Goal: Task Accomplishment & Management: Use online tool/utility

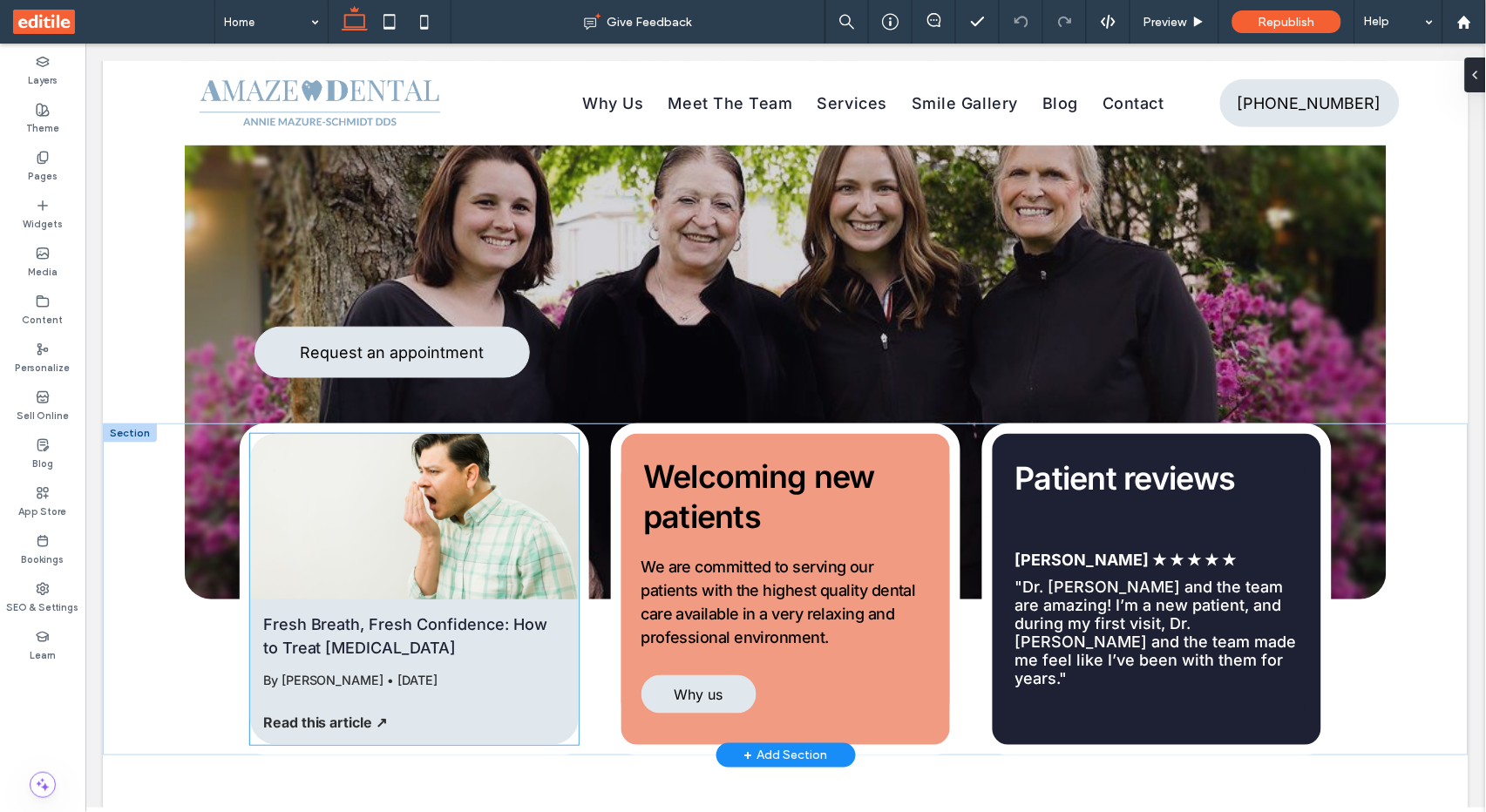
click at [431, 648] on link "Fresh Breath, Fresh Confidence: How to Treat [MEDICAL_DATA]" at bounding box center [413, 635] width 302 height 47
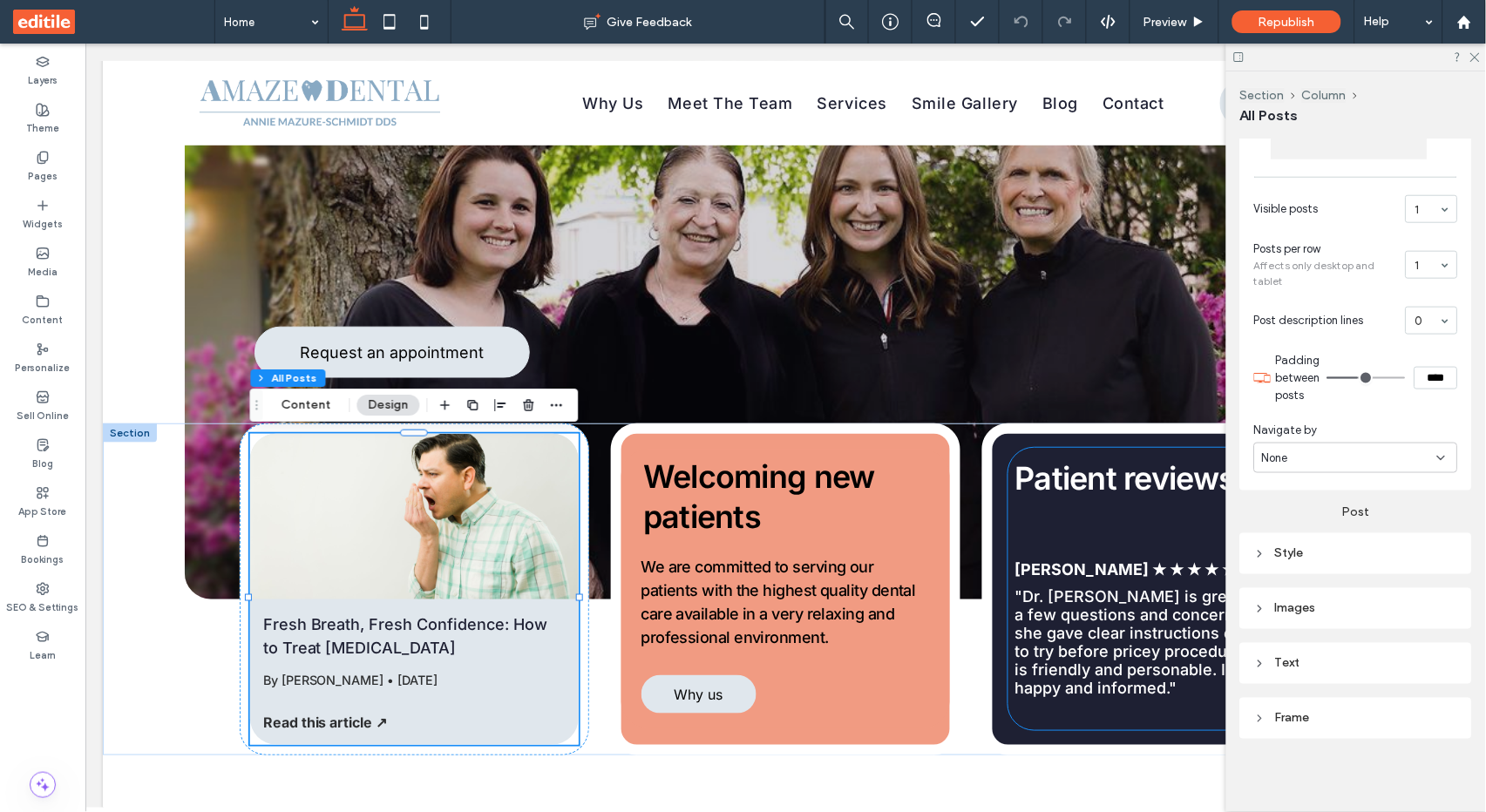
scroll to position [434, 0]
click at [1294, 662] on div "Text" at bounding box center [1355, 665] width 204 height 15
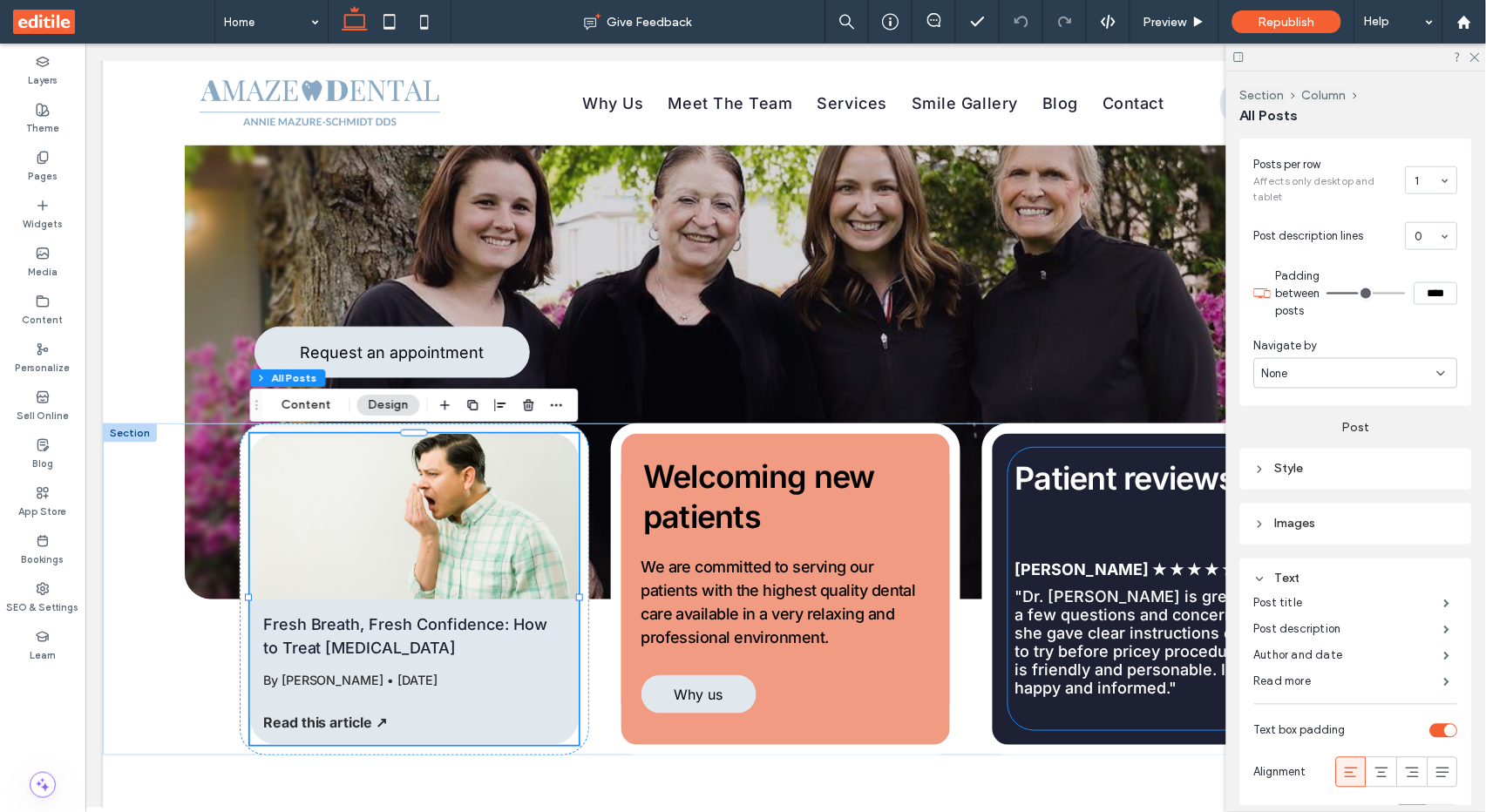
scroll to position [530, 0]
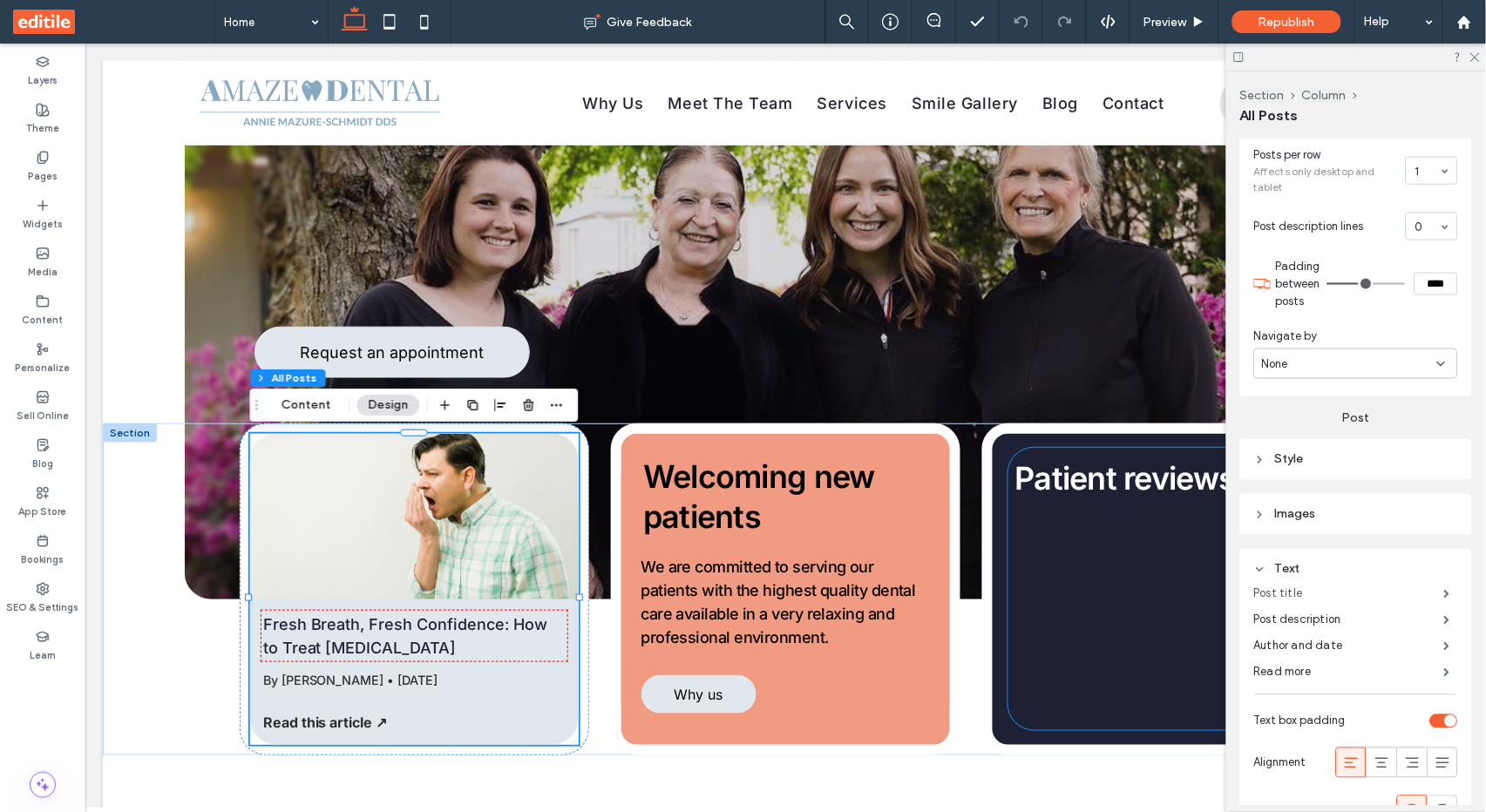
click at [1328, 588] on label "Post title" at bounding box center [1348, 593] width 190 height 34
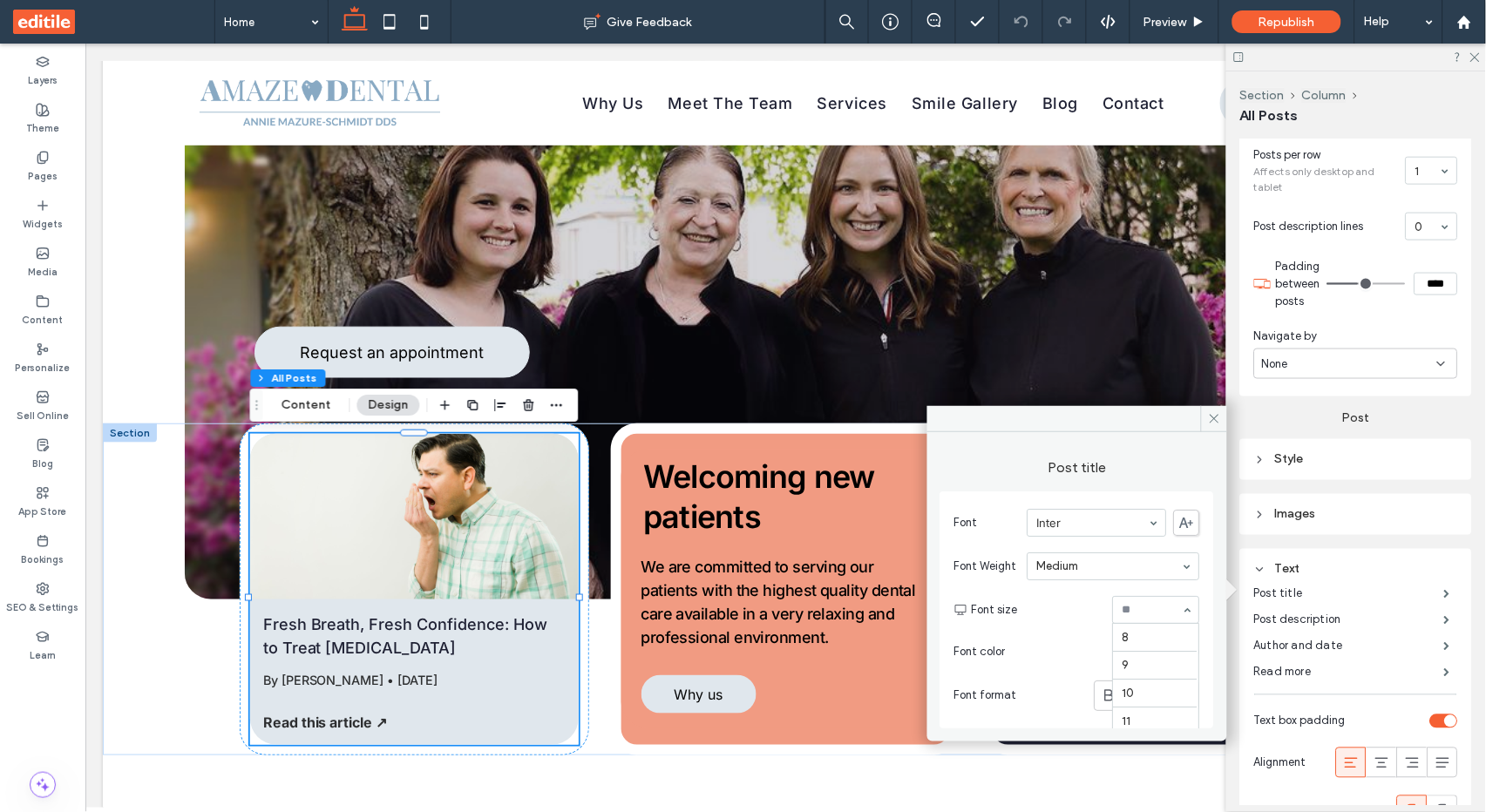
scroll to position [204, 0]
click at [1163, 487] on div "Post title Font Inter Font Weight Medium Font size 18 Font color Font format" at bounding box center [1077, 584] width 273 height 288
click at [1095, 573] on div at bounding box center [1114, 566] width 171 height 26
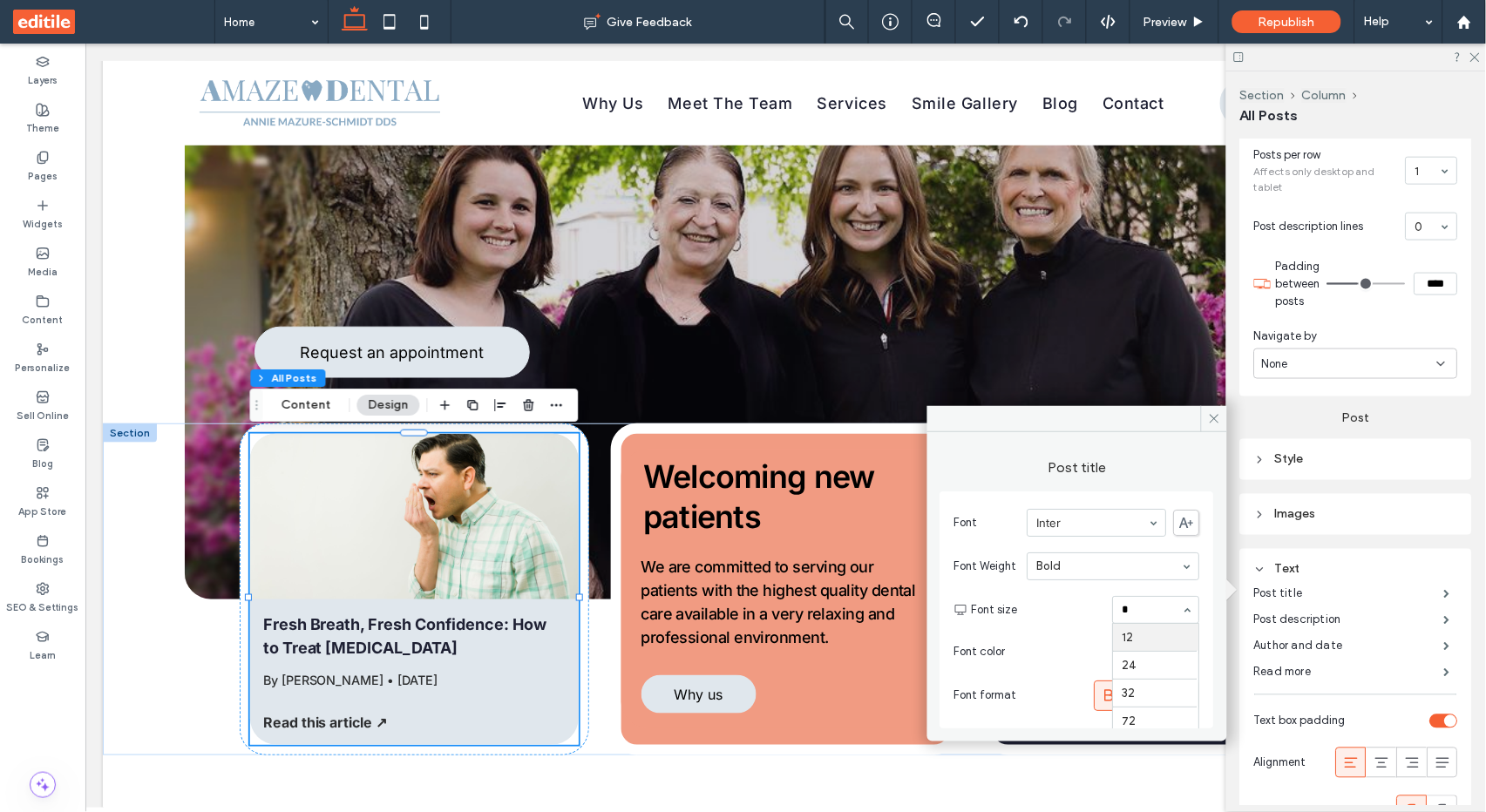
type input "**"
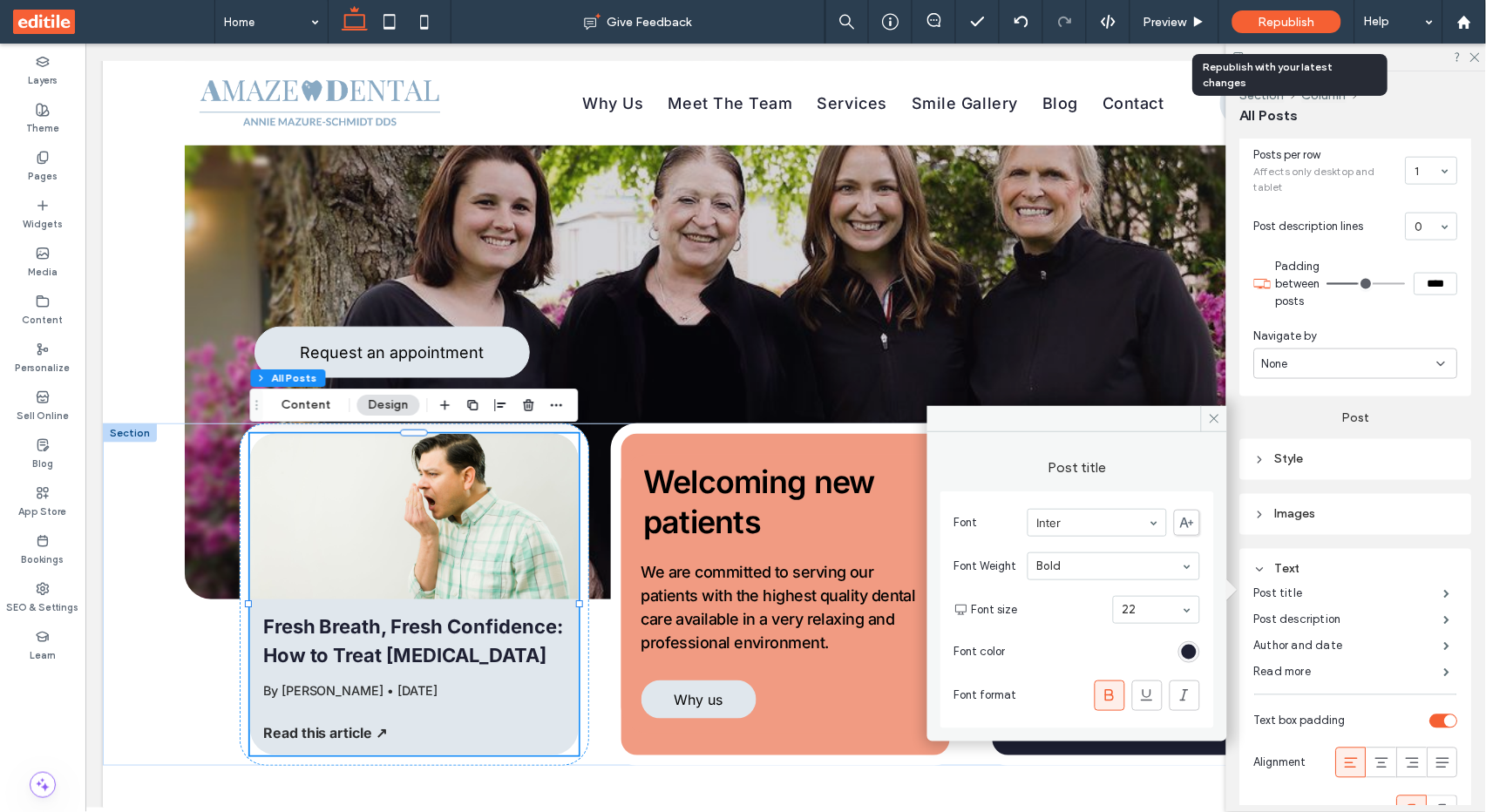
click at [1299, 27] on span "Republish" at bounding box center [1286, 22] width 56 height 15
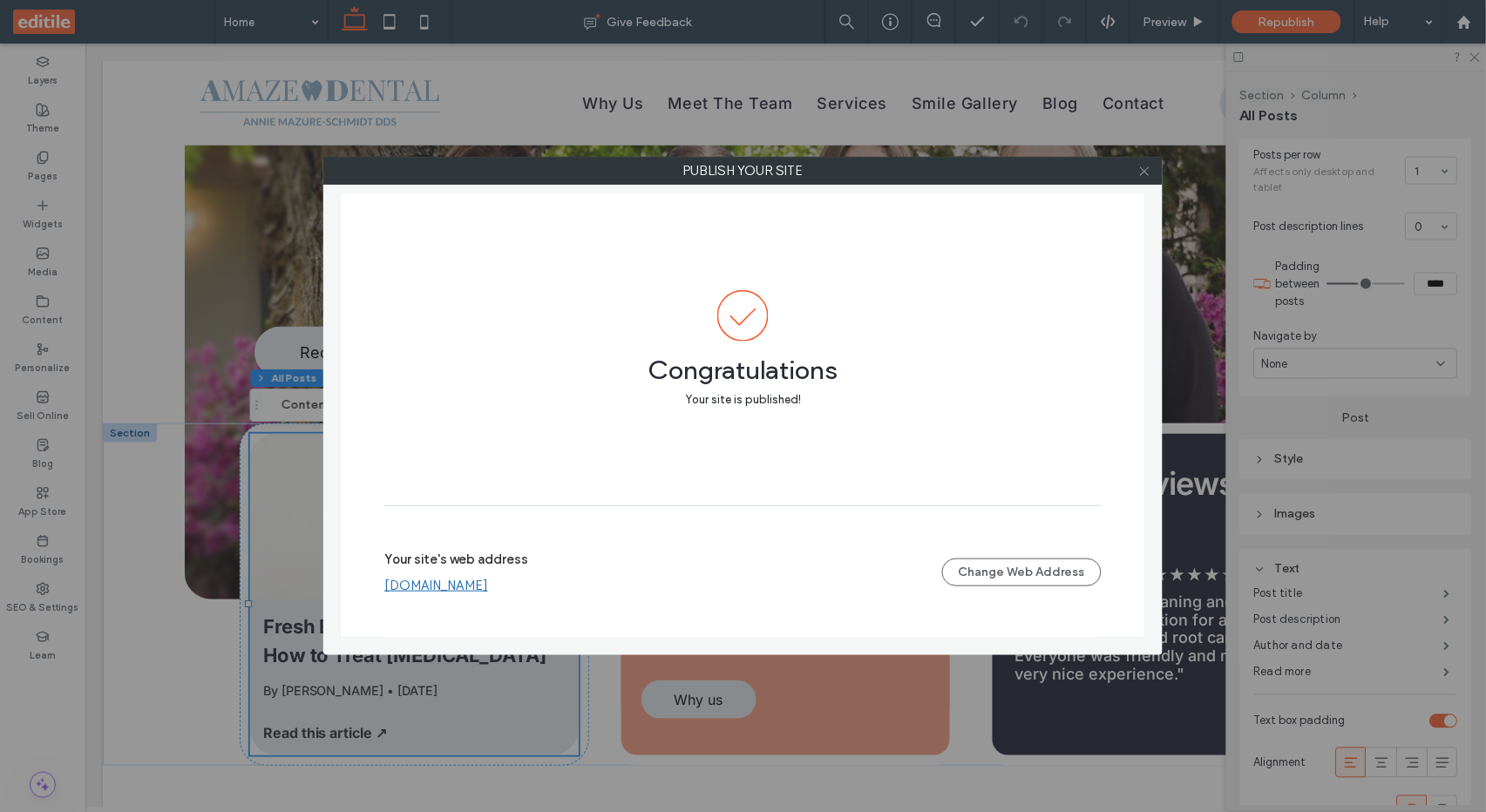
click at [1146, 173] on icon at bounding box center [1145, 171] width 13 height 13
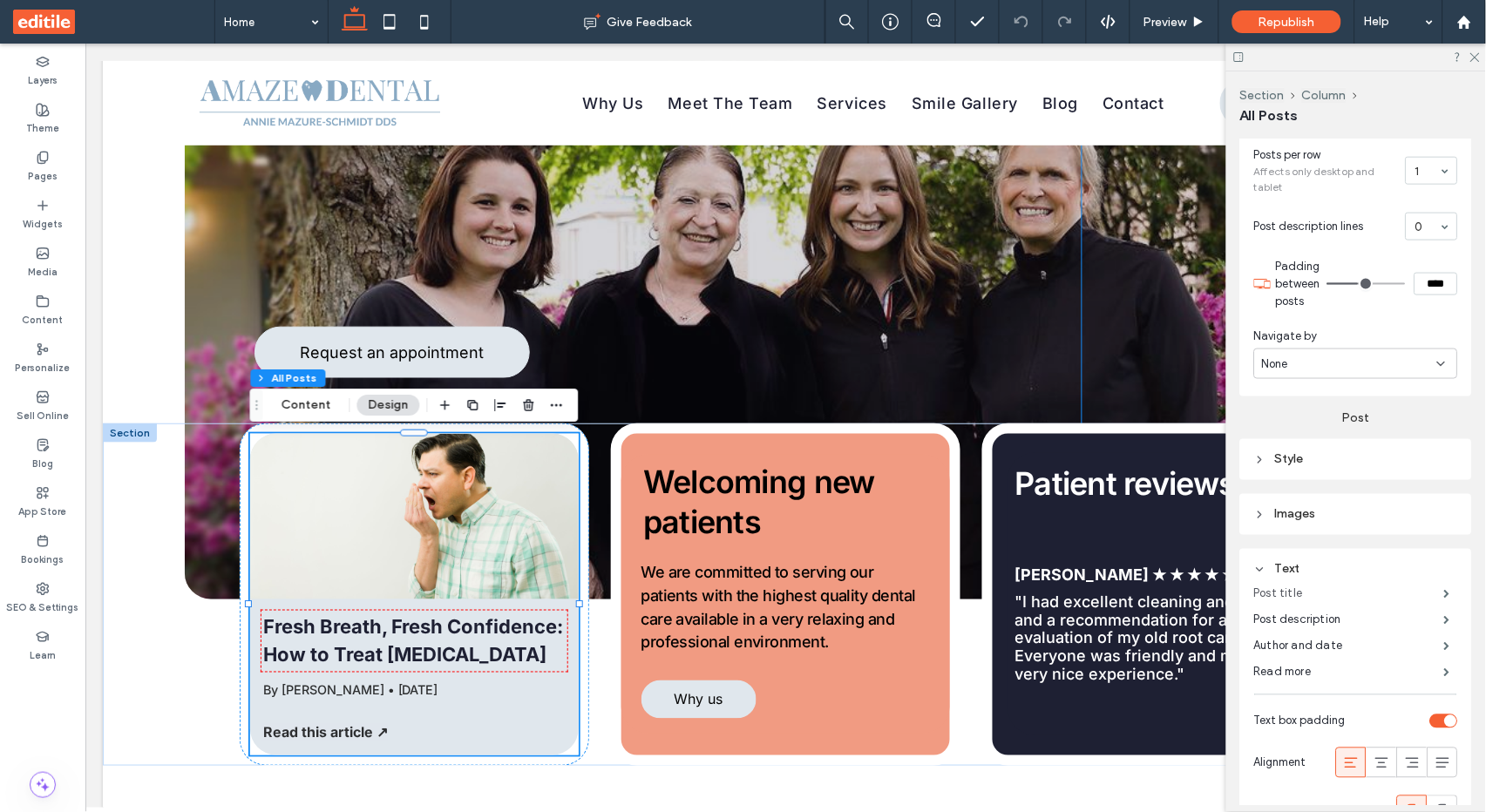
click at [1367, 582] on label "Post title" at bounding box center [1348, 593] width 190 height 34
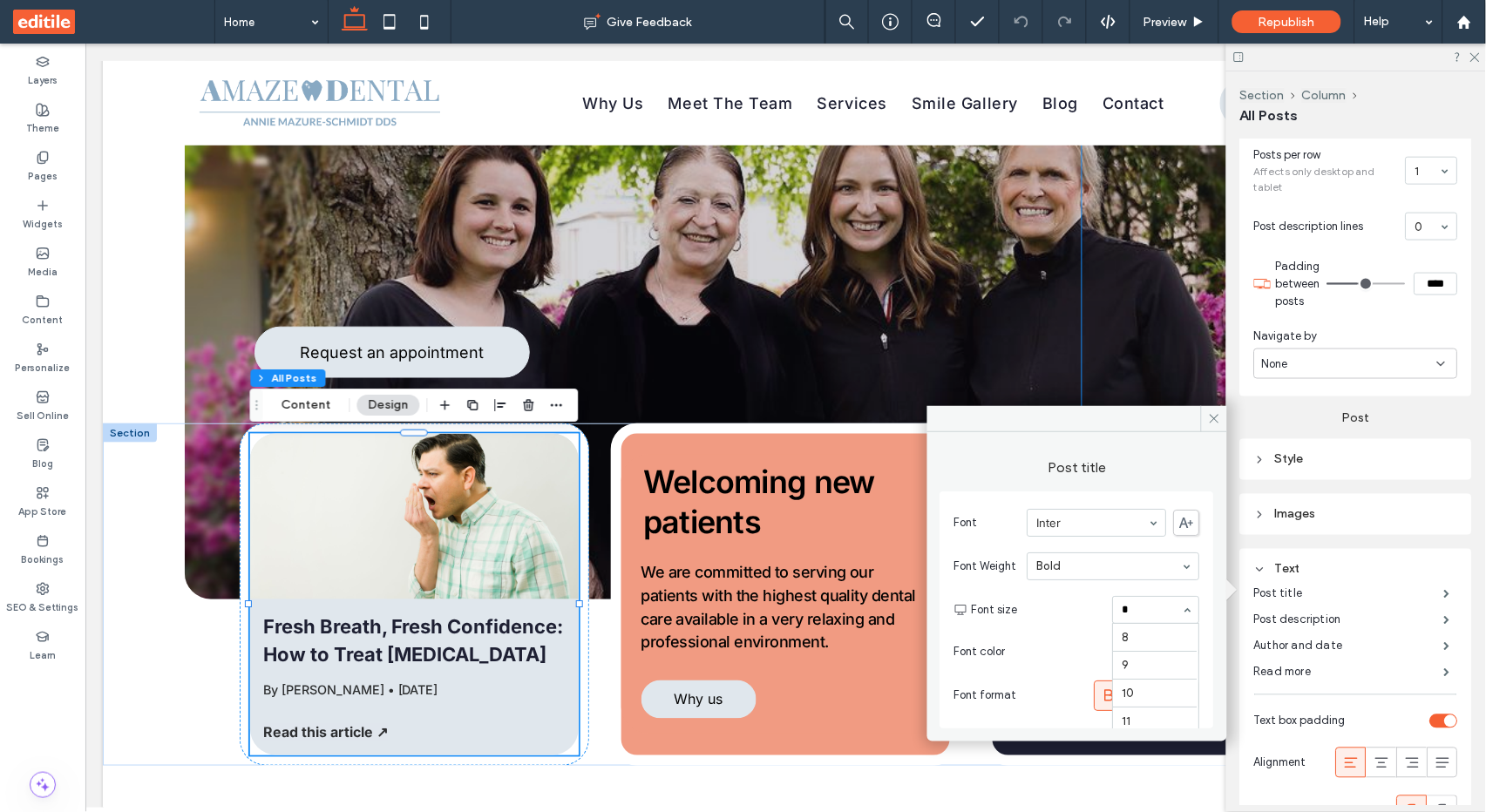
type input "**"
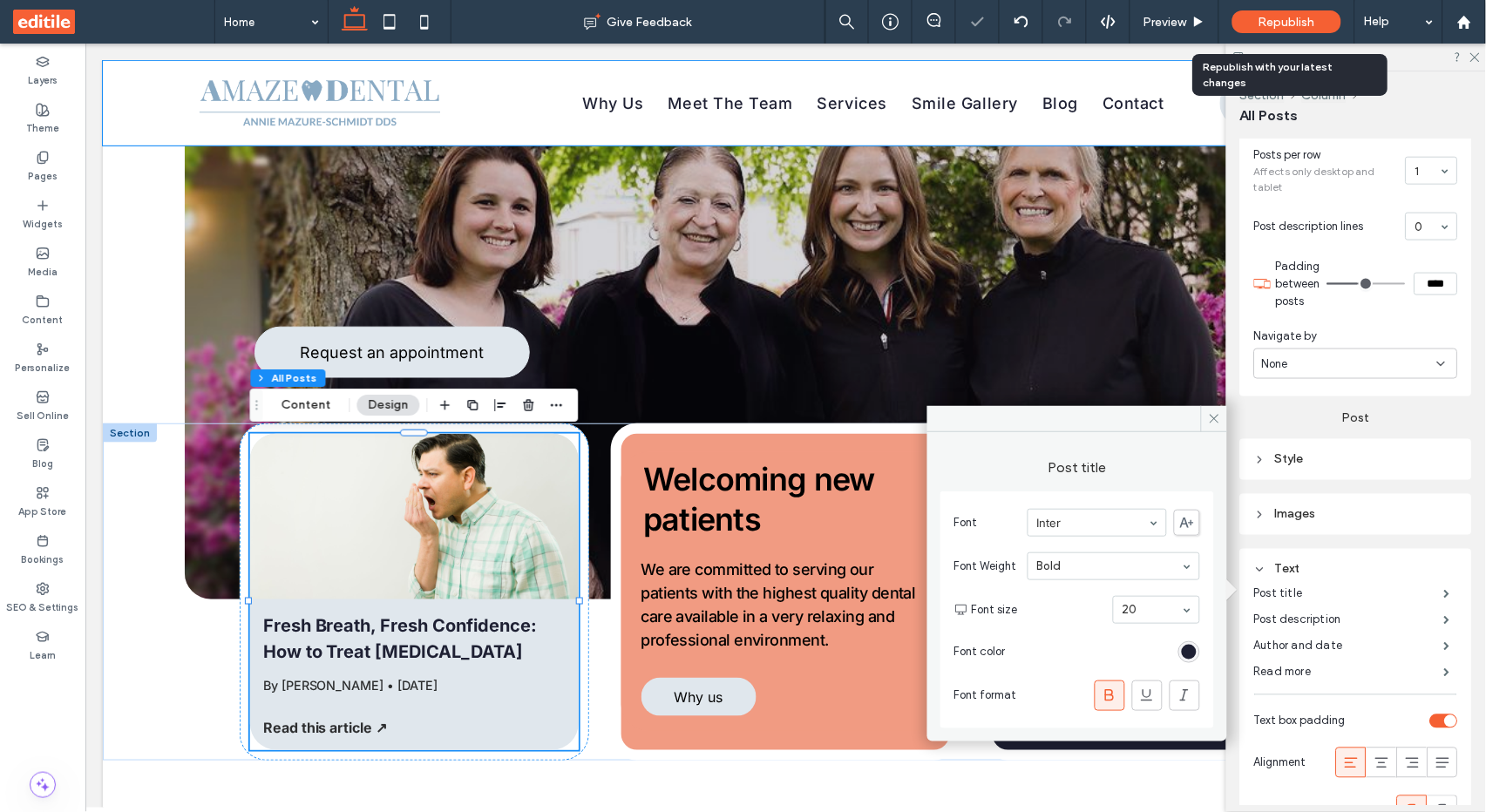
click at [1298, 19] on span "Republish" at bounding box center [1286, 22] width 56 height 15
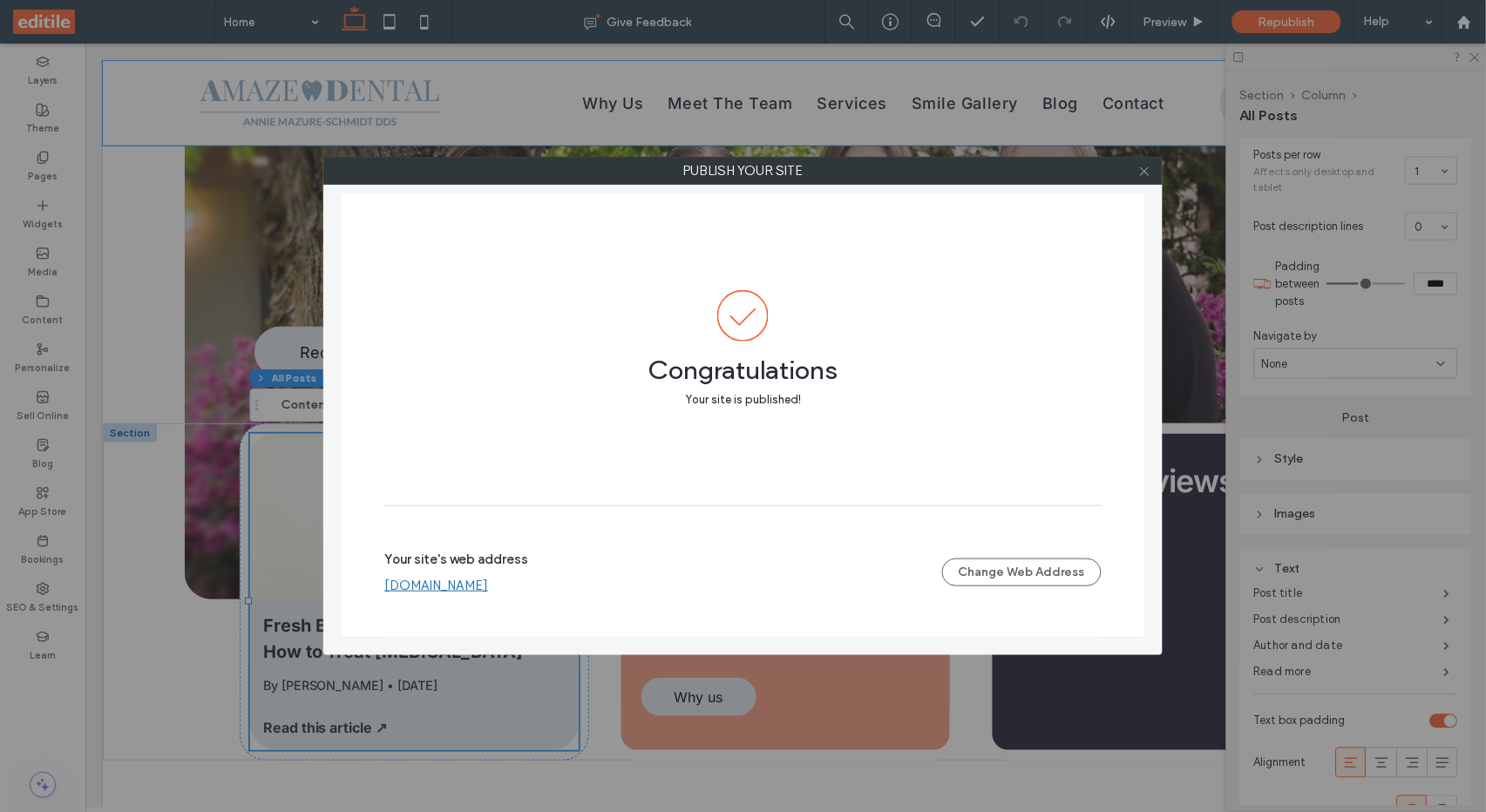
click at [1141, 173] on icon at bounding box center [1145, 171] width 13 height 13
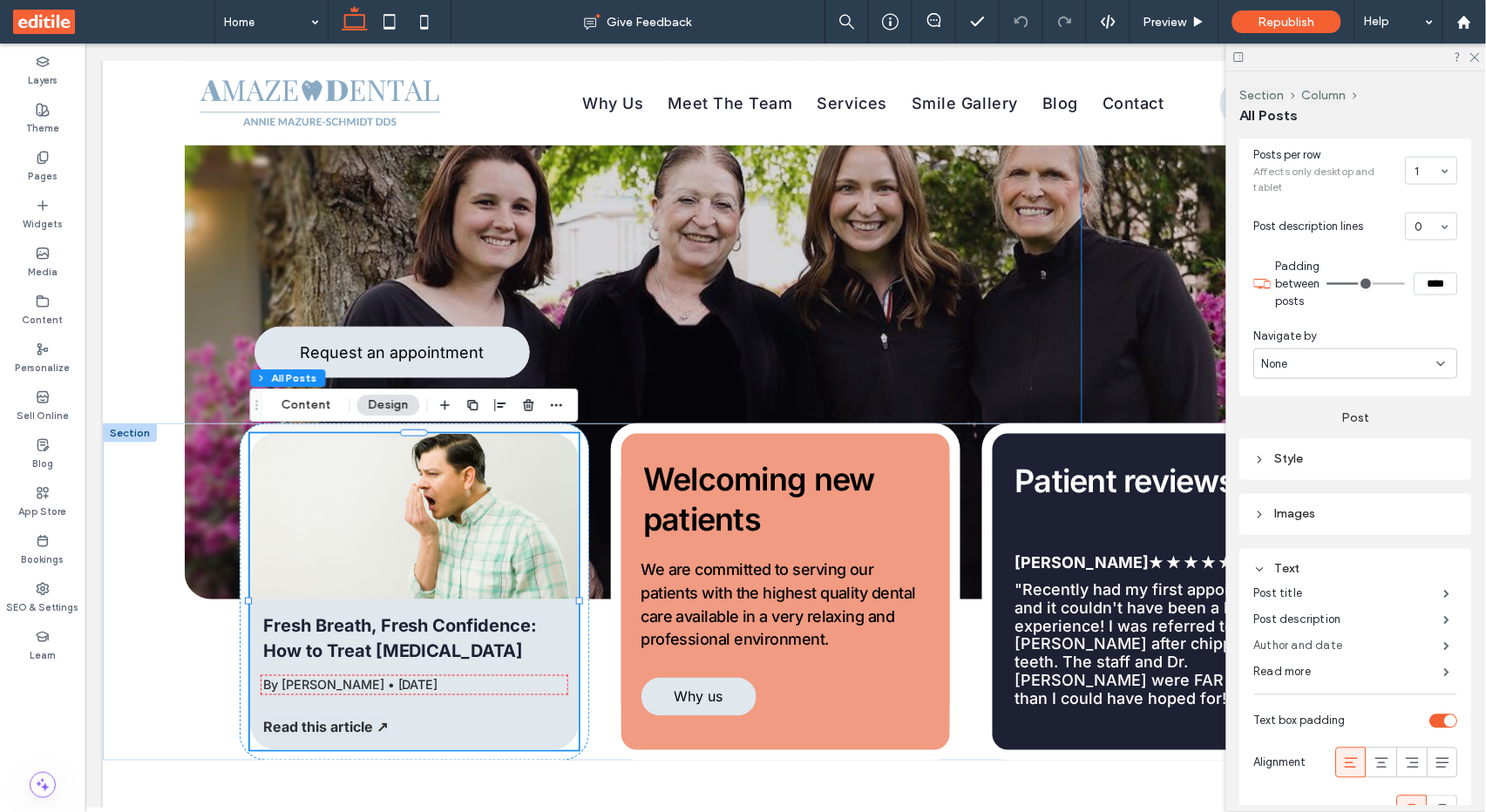
click at [1335, 641] on label "Author and date" at bounding box center [1348, 646] width 190 height 34
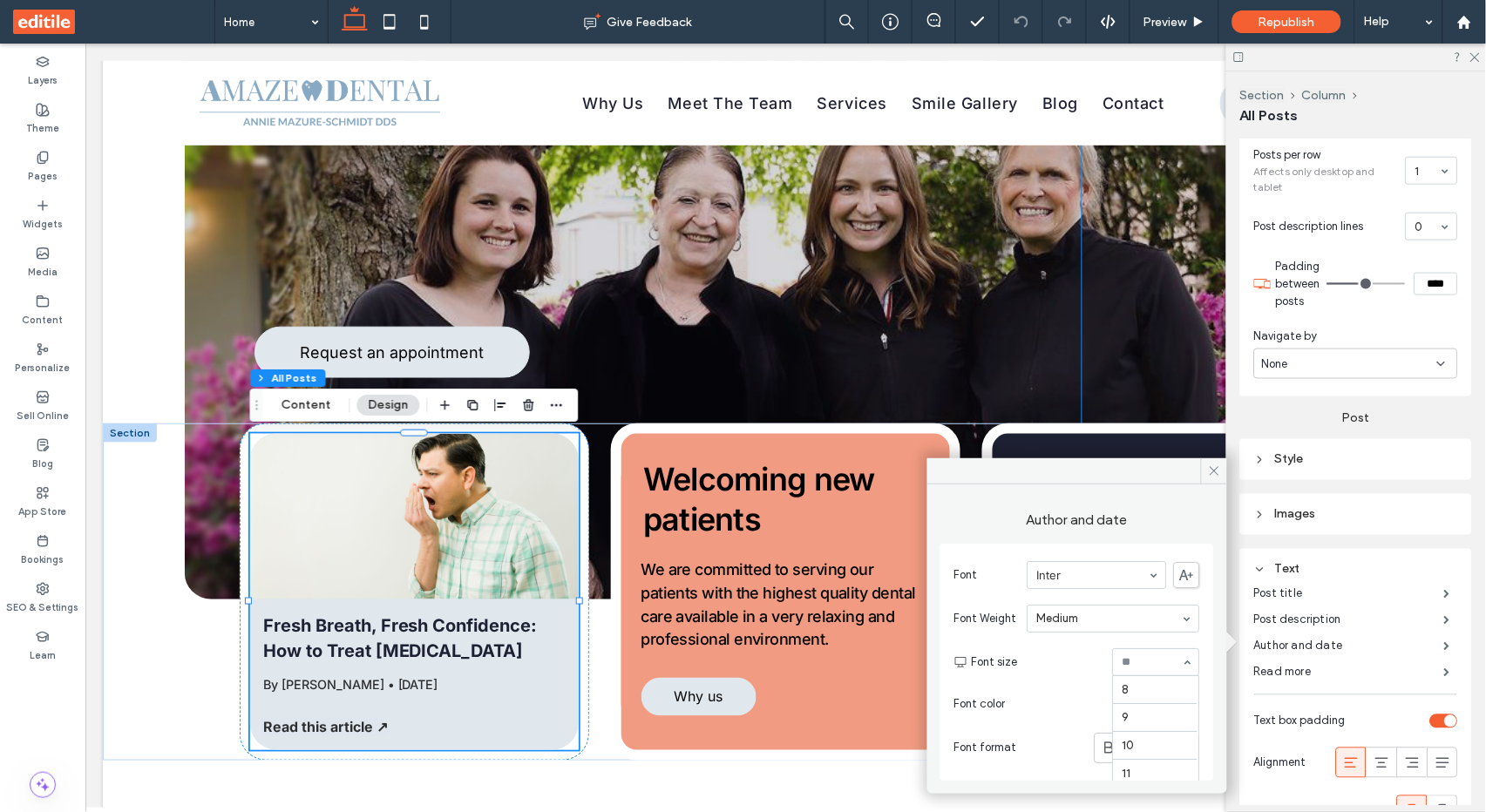
scroll to position [145, 0]
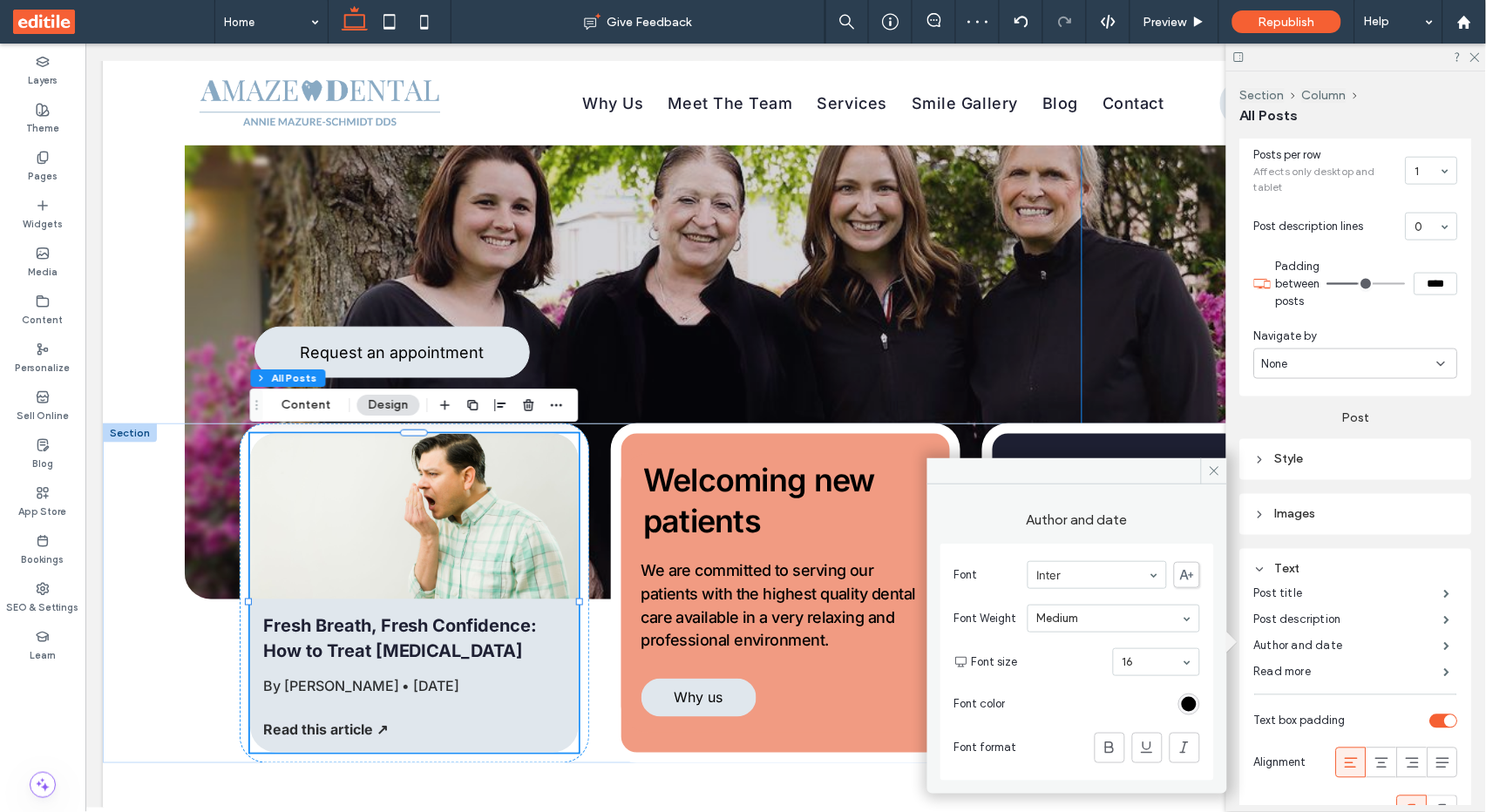
click at [1163, 659] on input at bounding box center [1151, 661] width 59 height 12
click at [1215, 472] on use at bounding box center [1214, 471] width 9 height 9
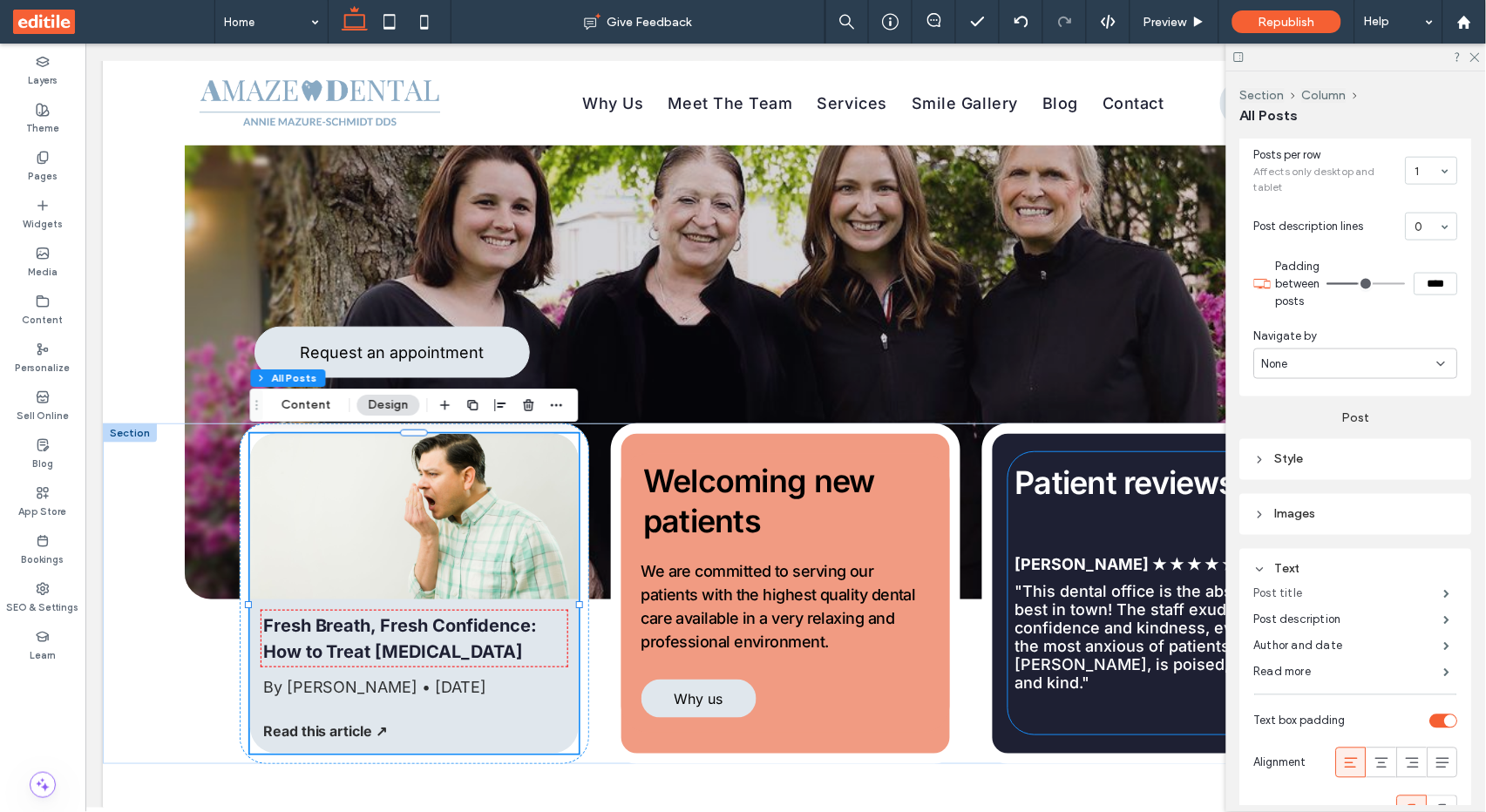
click at [1302, 589] on label "Post title" at bounding box center [1348, 593] width 190 height 34
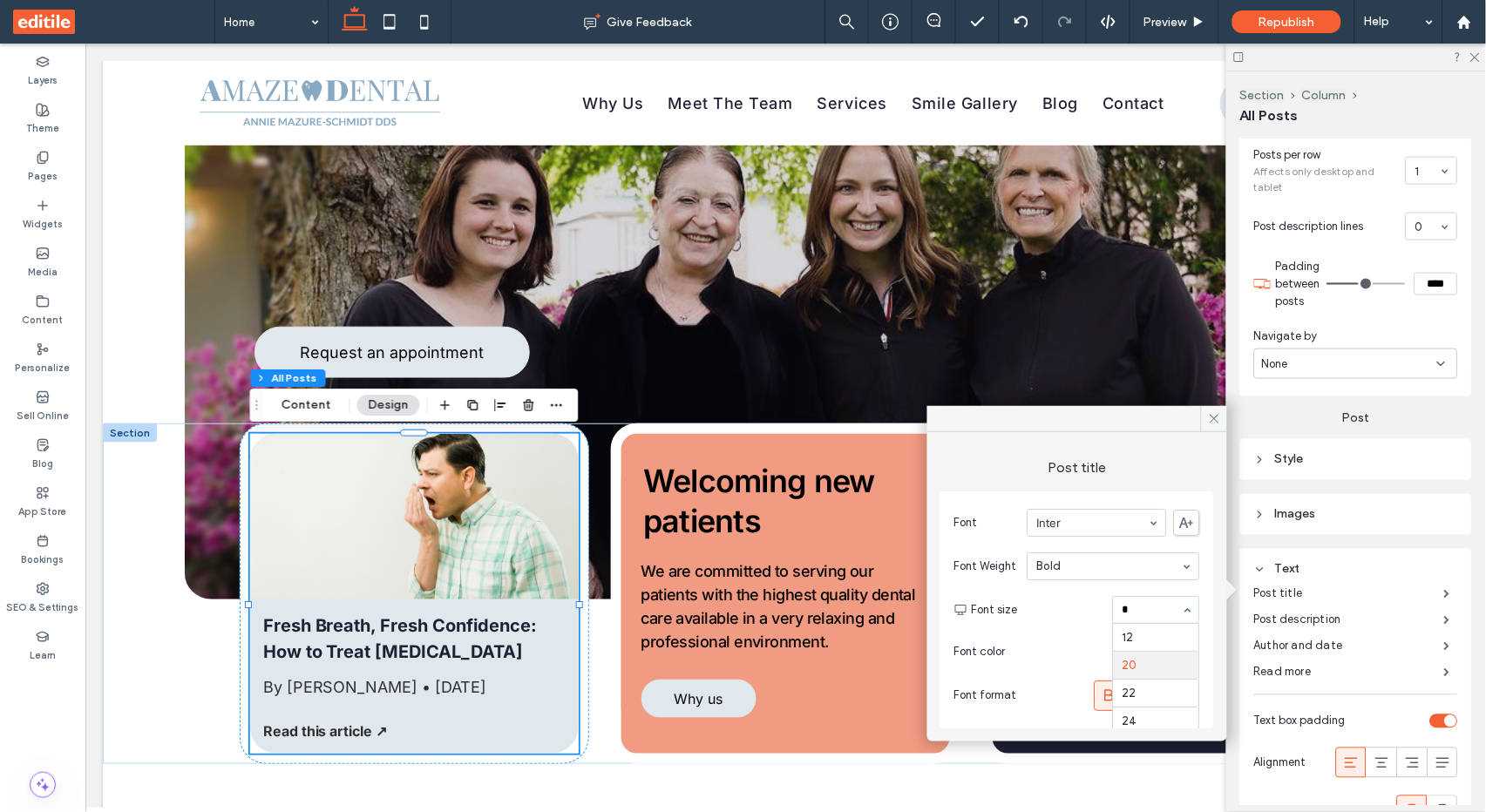
scroll to position [3, 0]
type input "**"
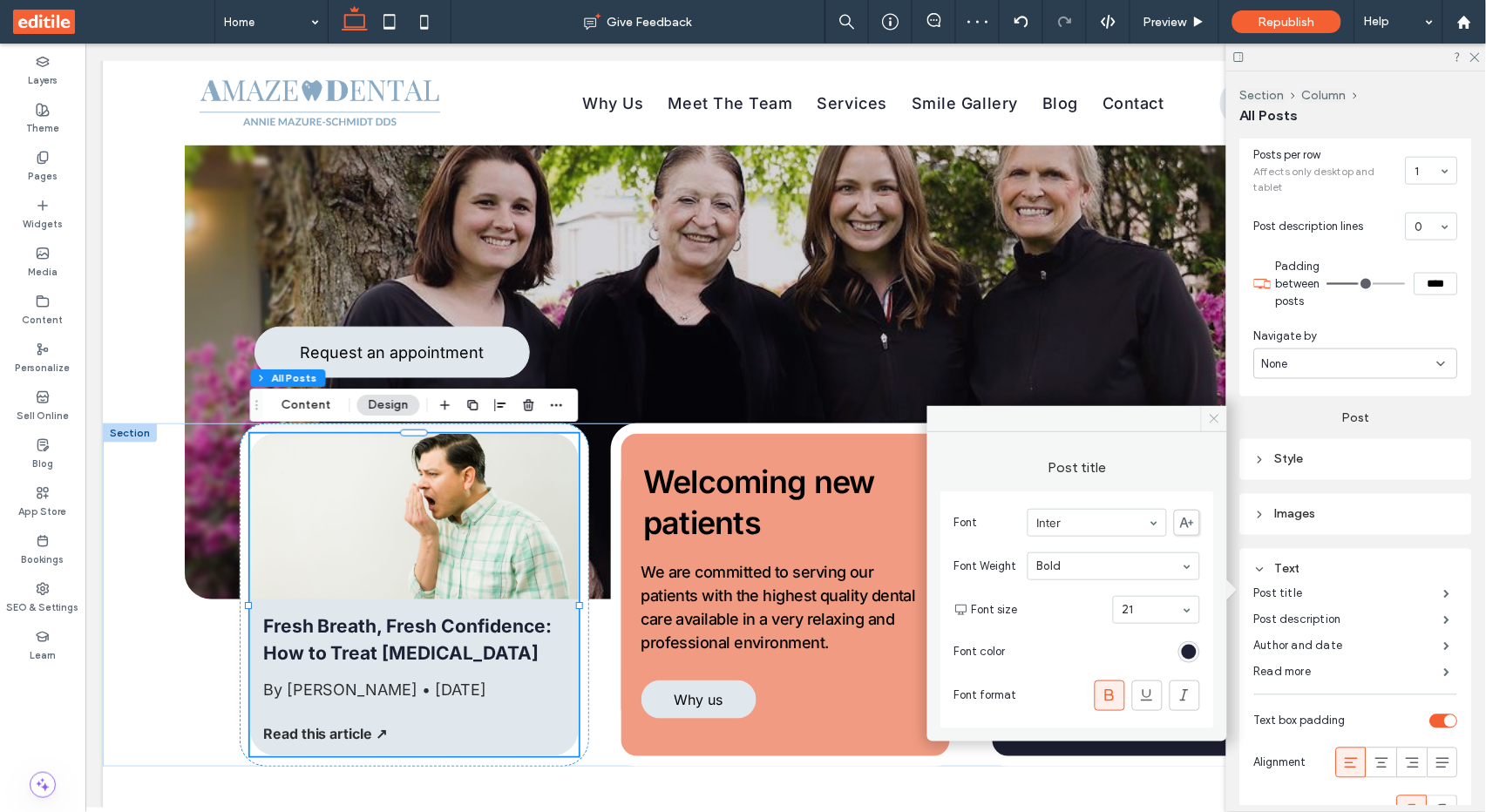
click at [1208, 423] on icon at bounding box center [1214, 418] width 13 height 13
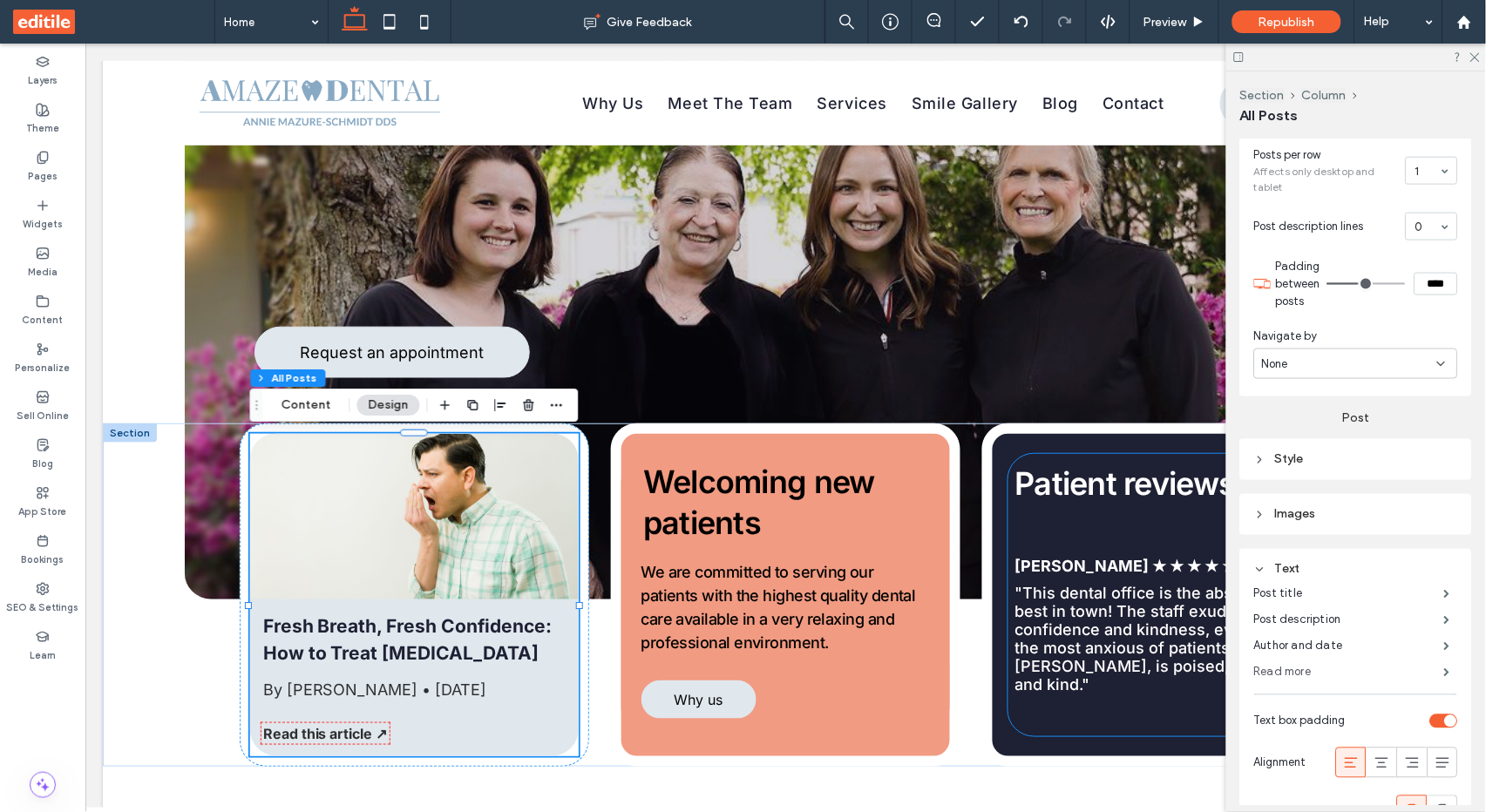
click at [1319, 666] on label "Read more" at bounding box center [1348, 672] width 190 height 34
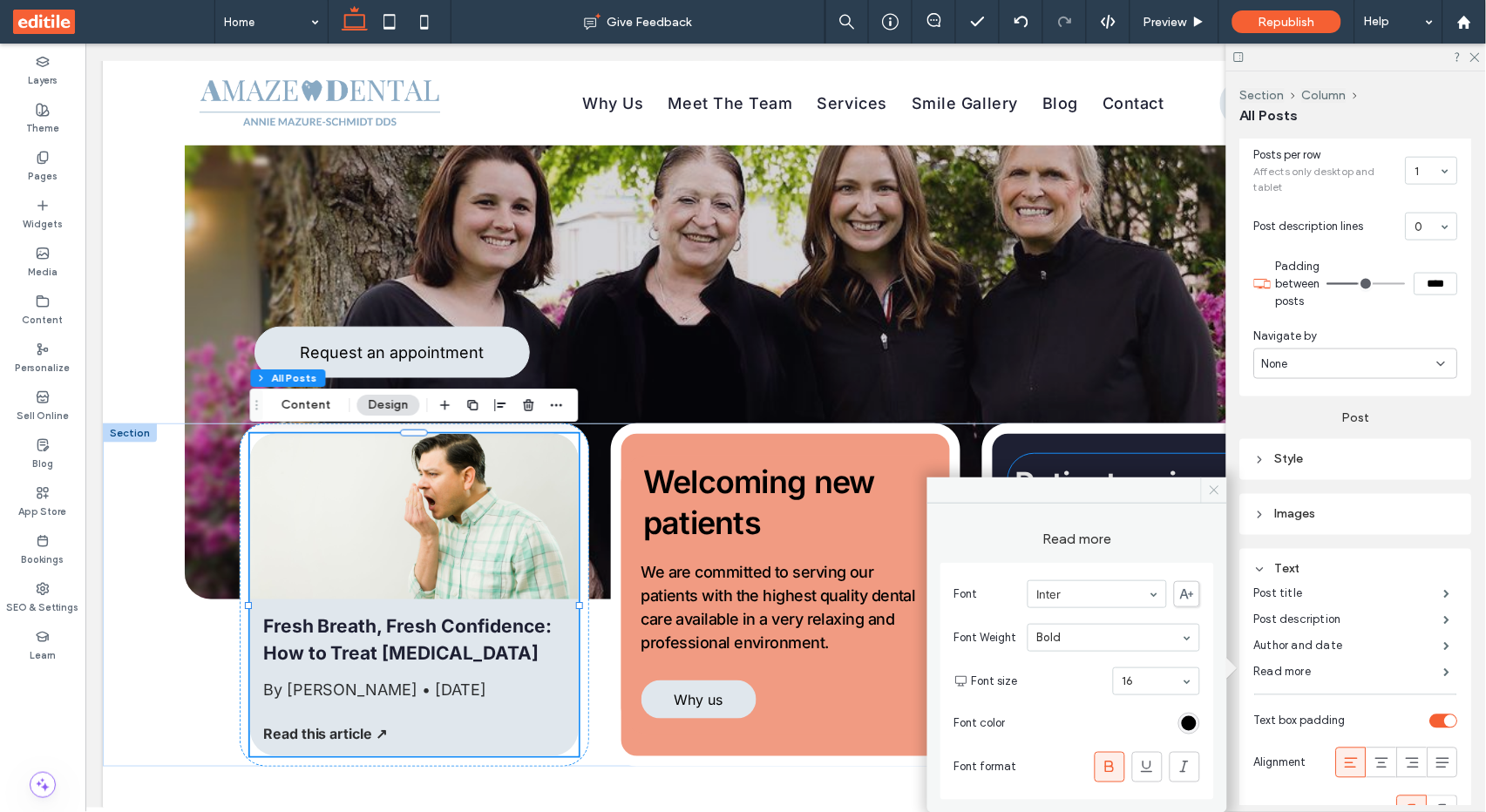
click at [1215, 489] on use at bounding box center [1214, 491] width 9 height 9
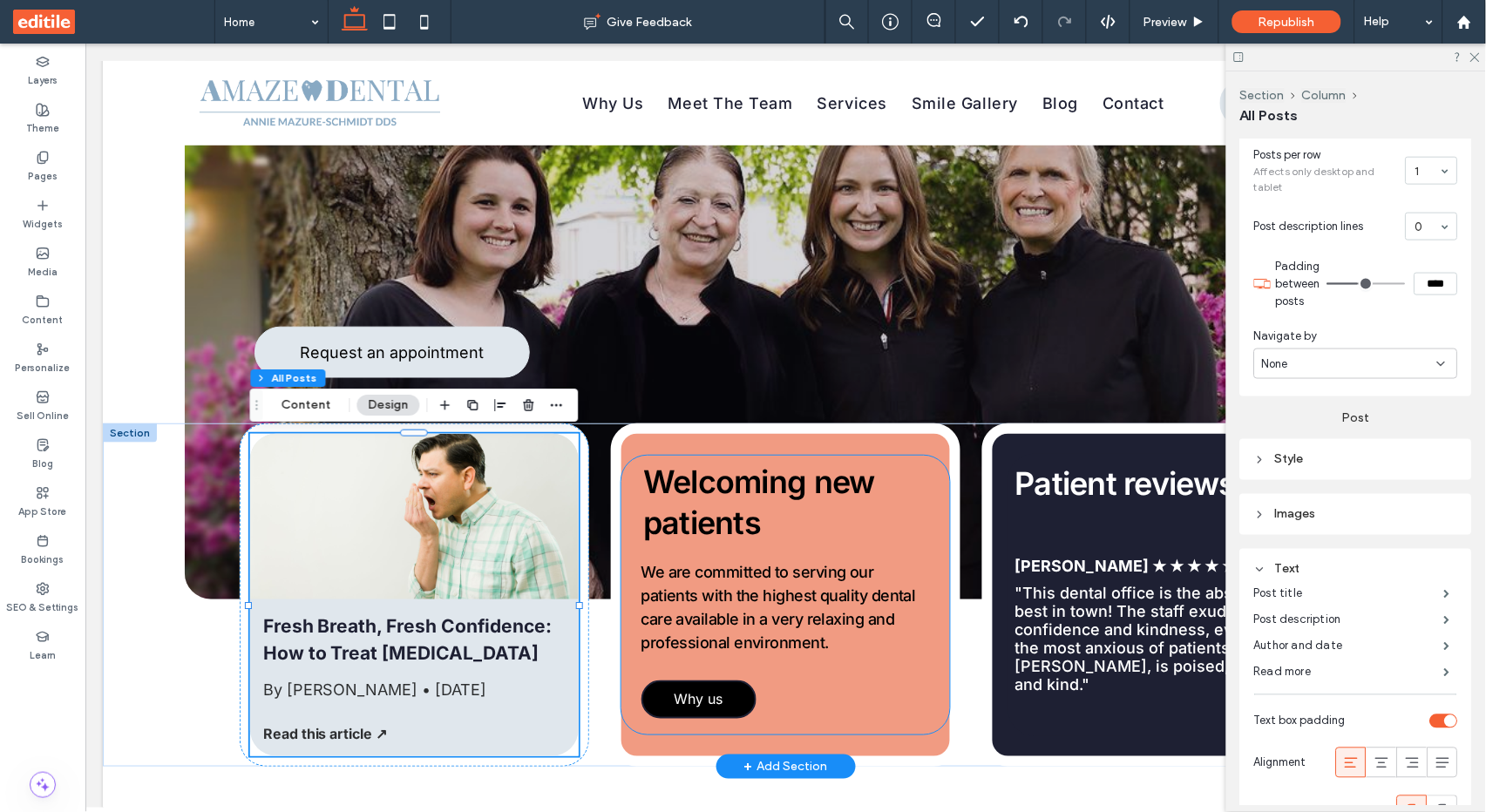
click at [706, 716] on span "Why us" at bounding box center [697, 699] width 49 height 34
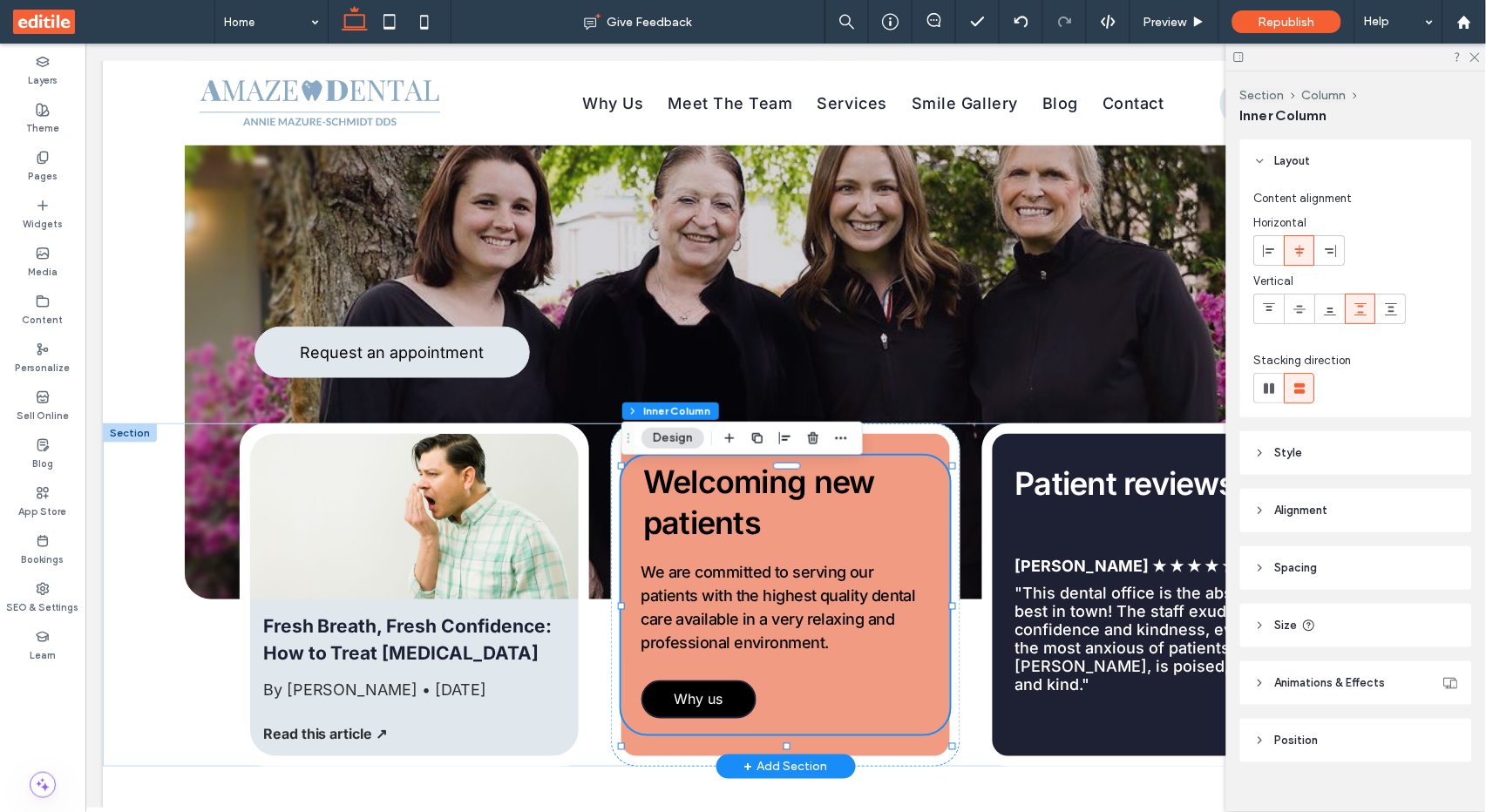
click at [706, 716] on span "Why us" at bounding box center [697, 699] width 49 height 34
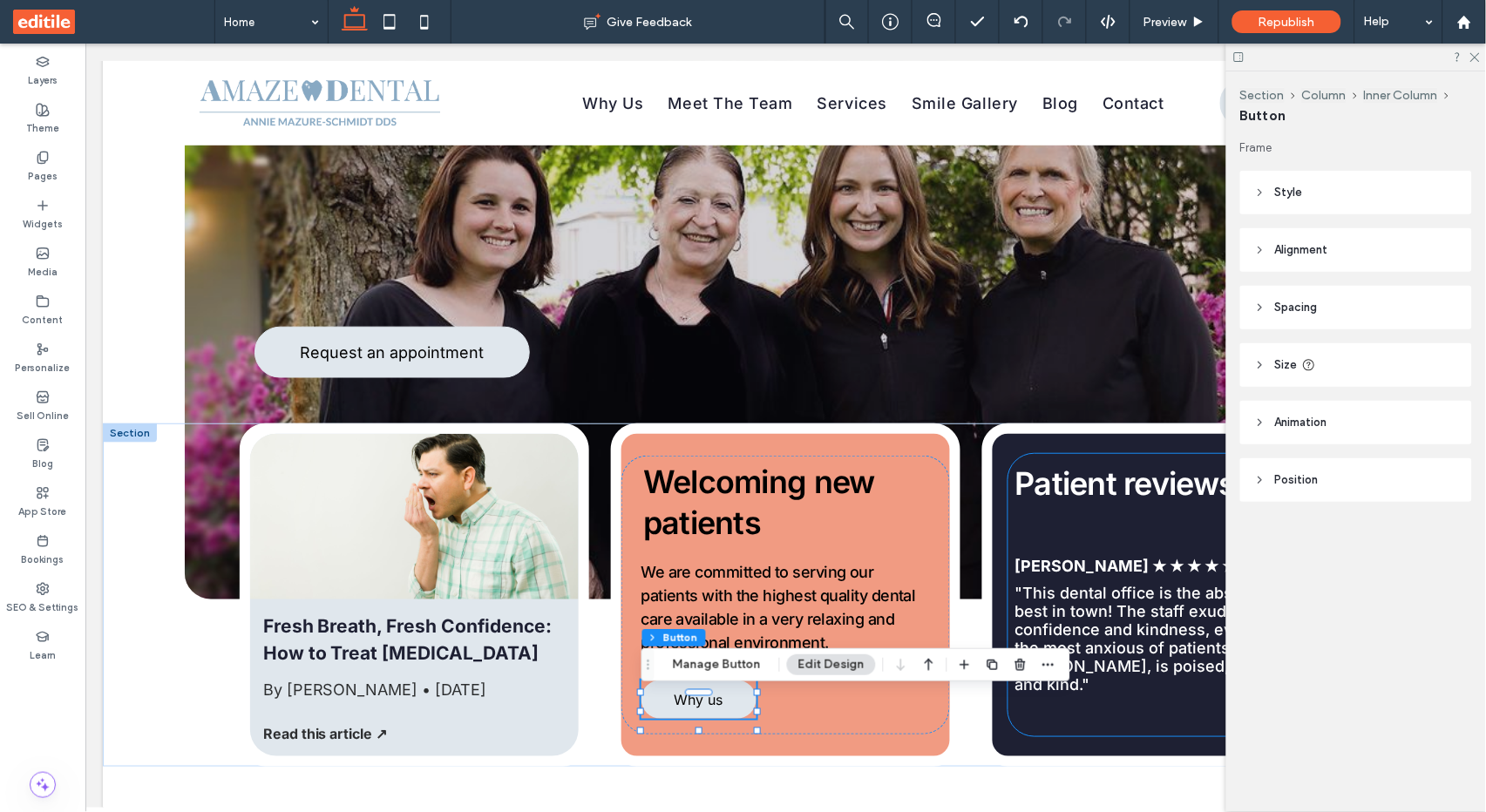
click at [1312, 193] on header "Style" at bounding box center [1355, 192] width 231 height 44
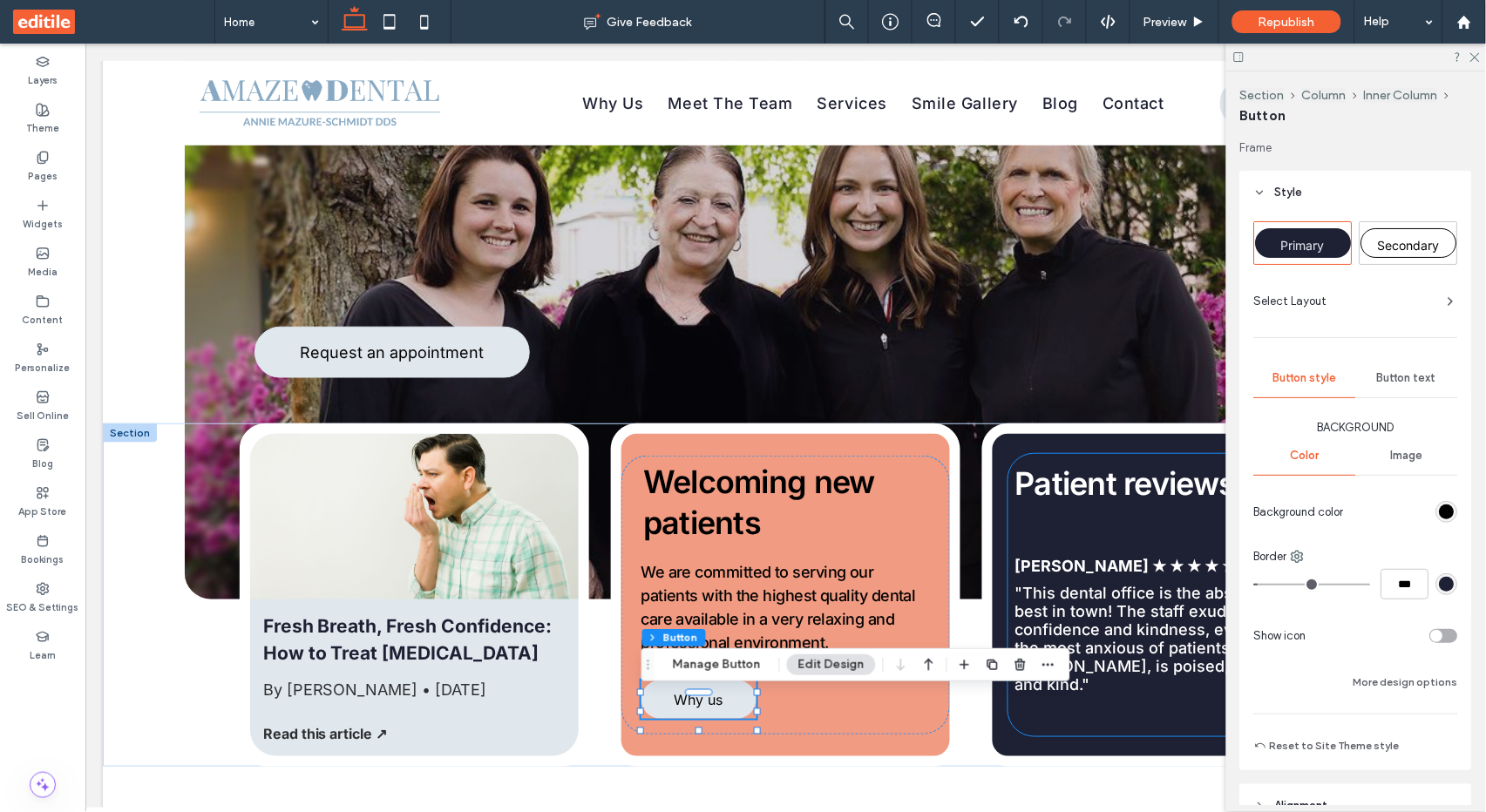
click at [1395, 372] on span "Button text" at bounding box center [1407, 377] width 59 height 14
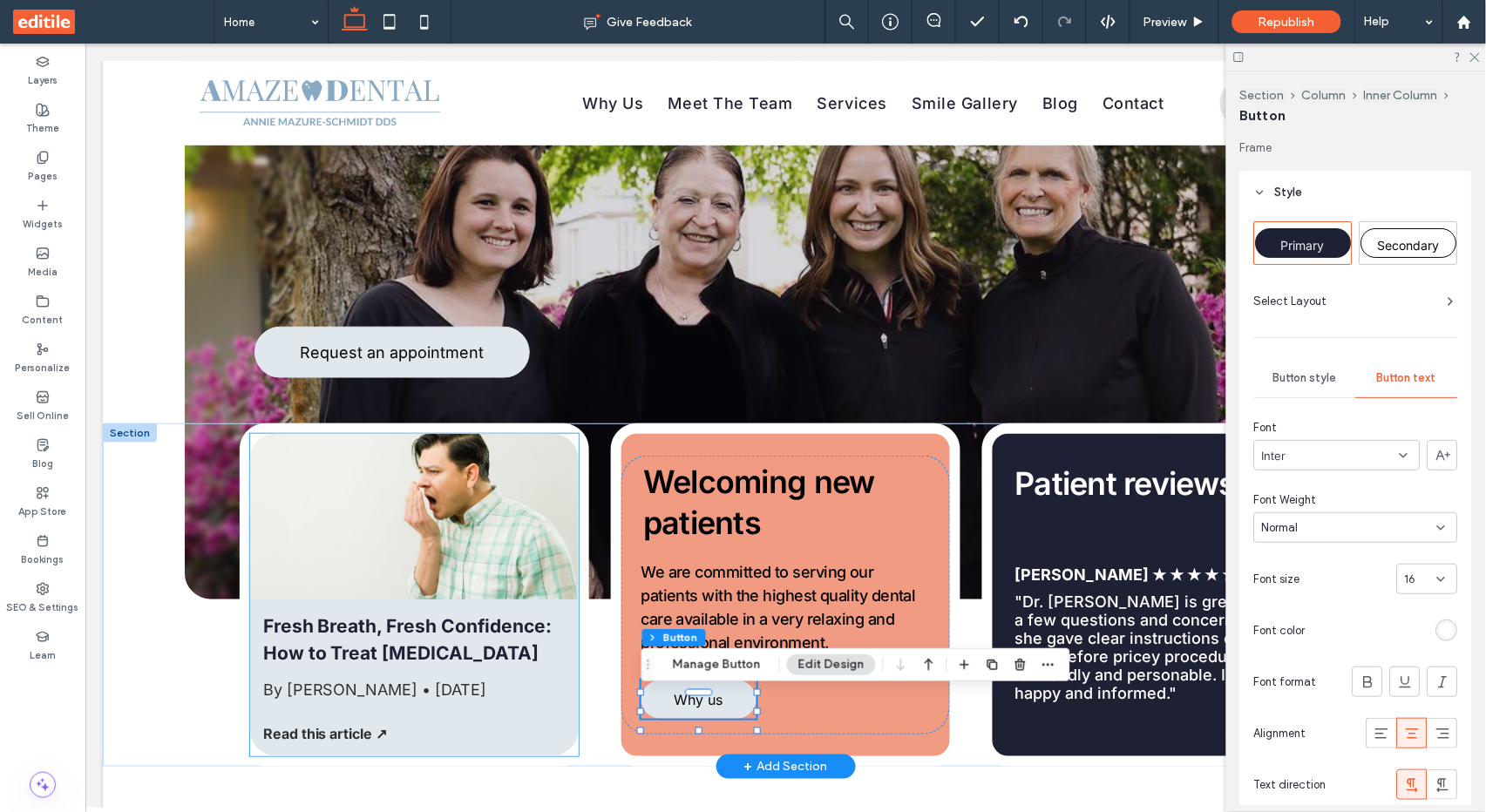
click at [418, 695] on span "By [PERSON_NAME]" at bounding box center [340, 689] width 155 height 18
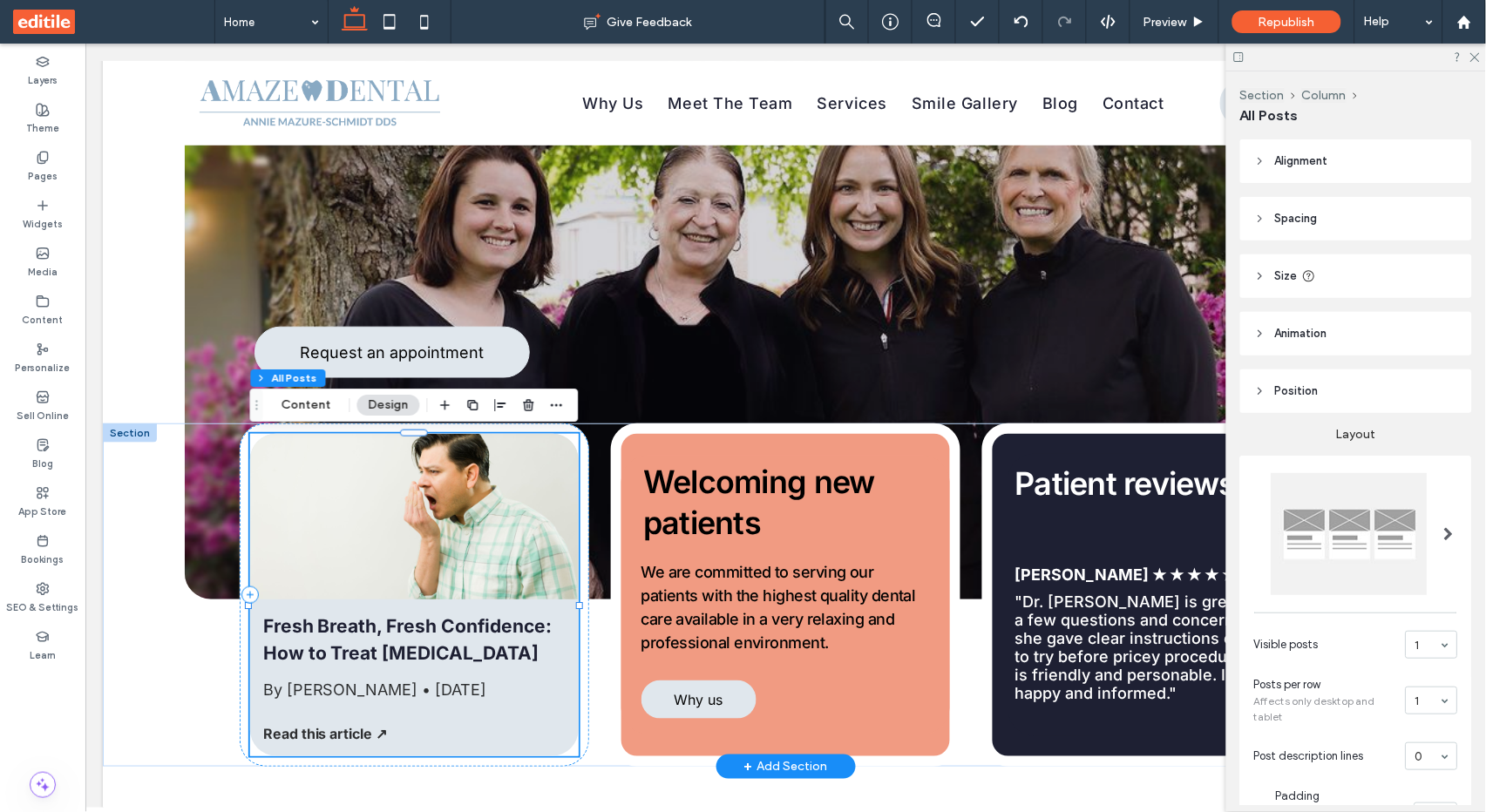
click at [418, 695] on span "By [PERSON_NAME]" at bounding box center [340, 689] width 155 height 18
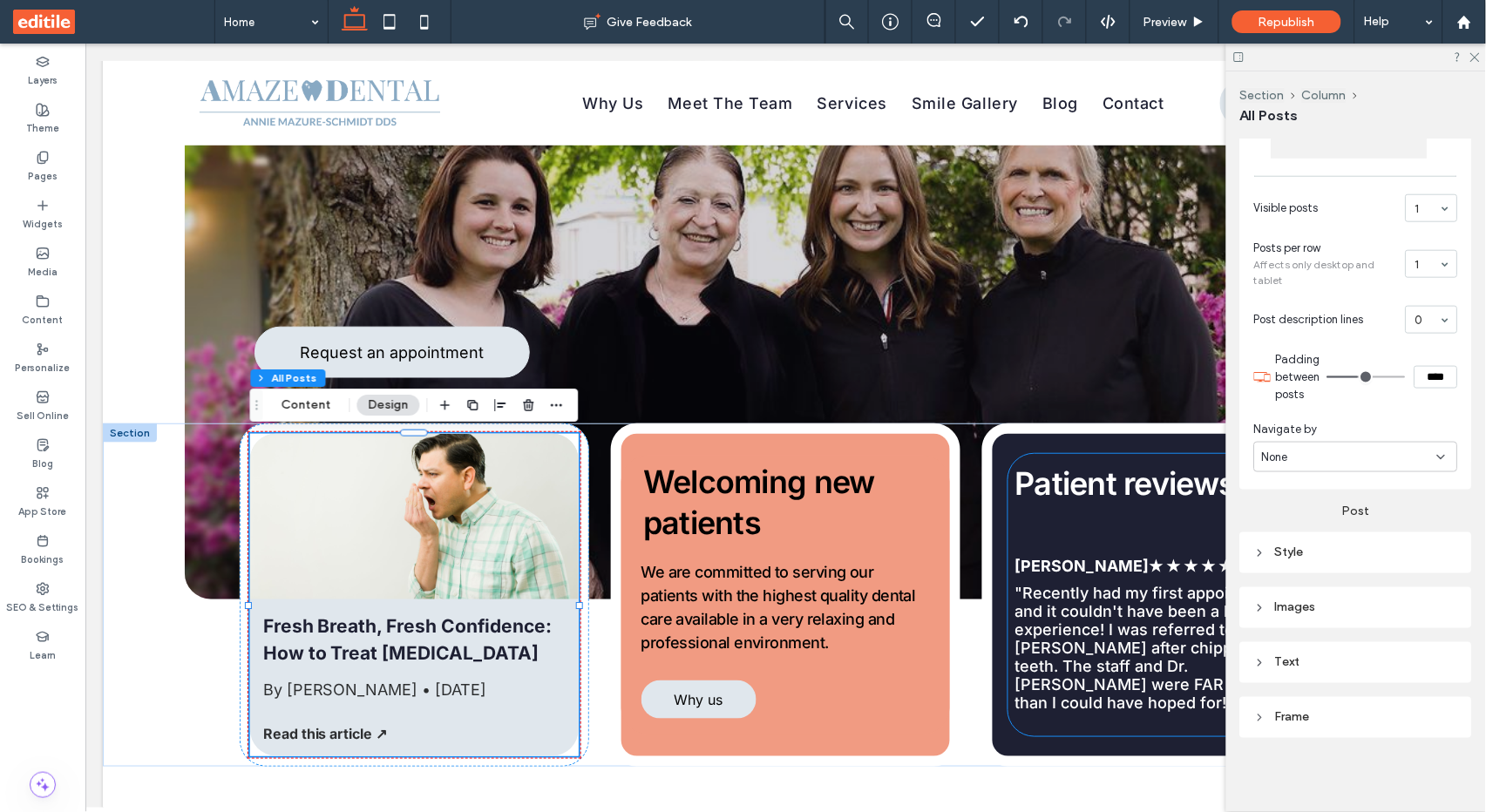
scroll to position [434, 0]
click at [1300, 665] on div "Text" at bounding box center [1355, 665] width 204 height 15
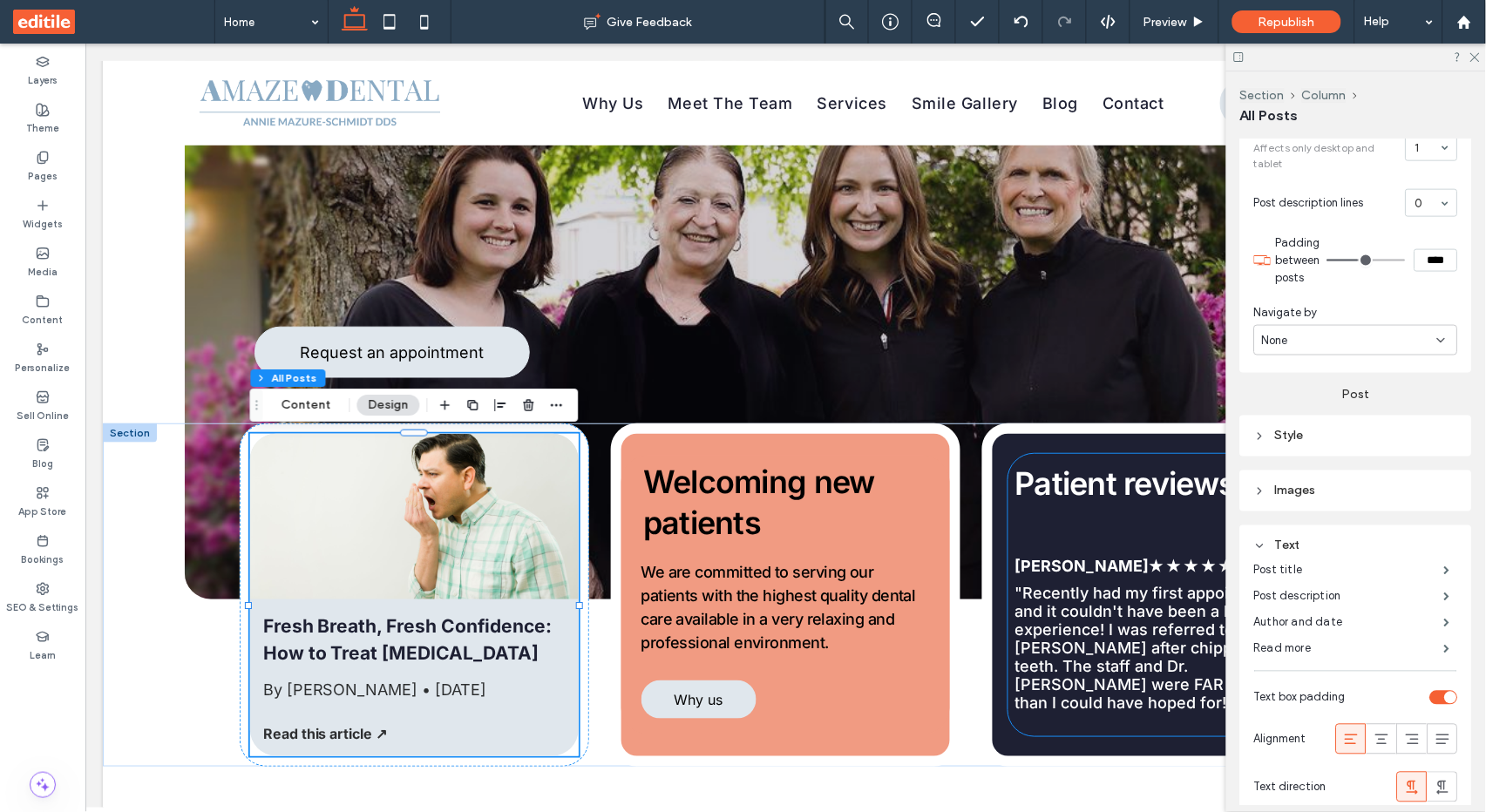
scroll to position [558, 0]
click at [1316, 608] on label "Author and date" at bounding box center [1348, 617] width 190 height 34
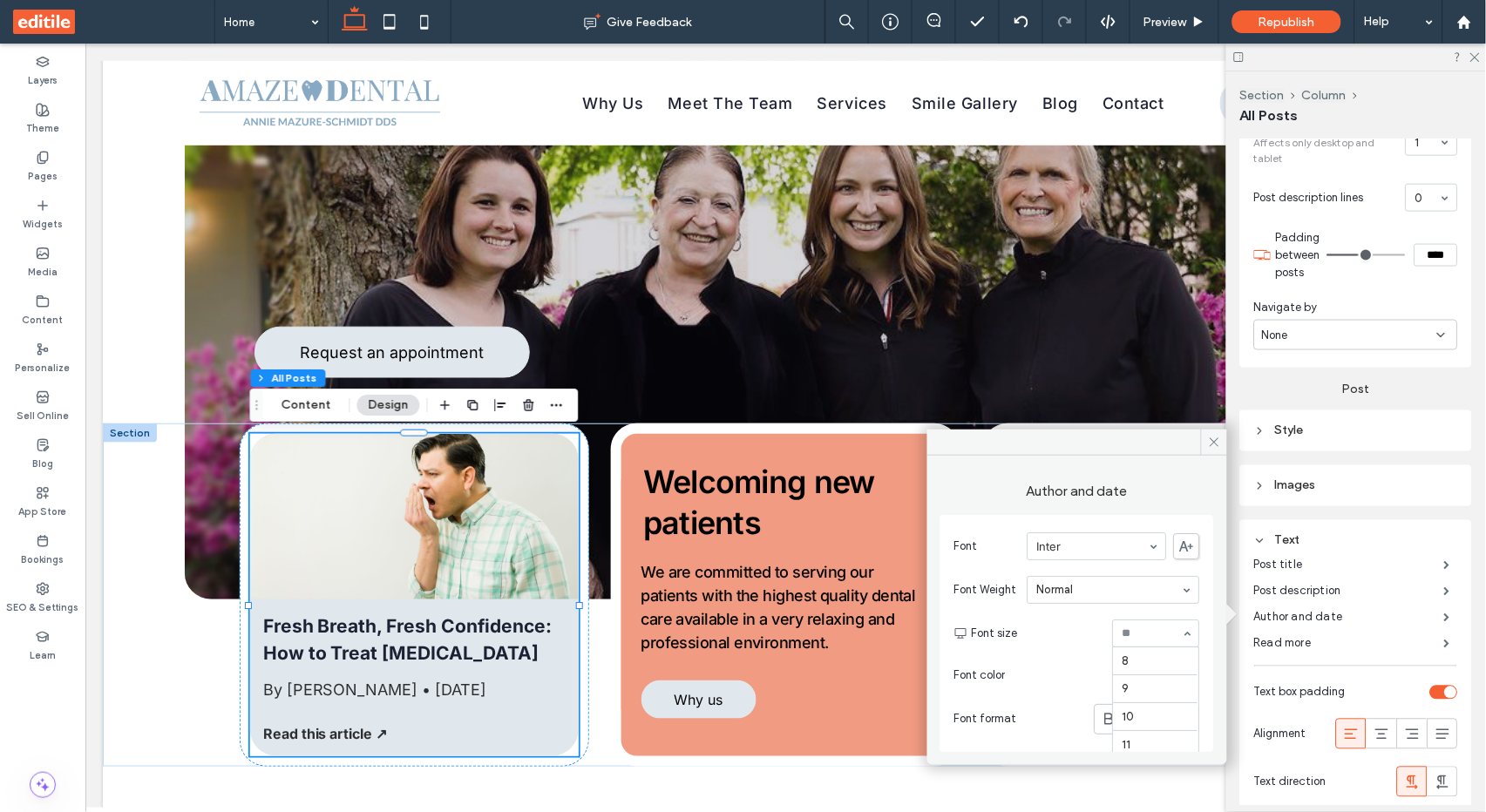
scroll to position [204, 0]
click at [362, 755] on div "Read this article ↗" at bounding box center [414, 739] width 329 height 32
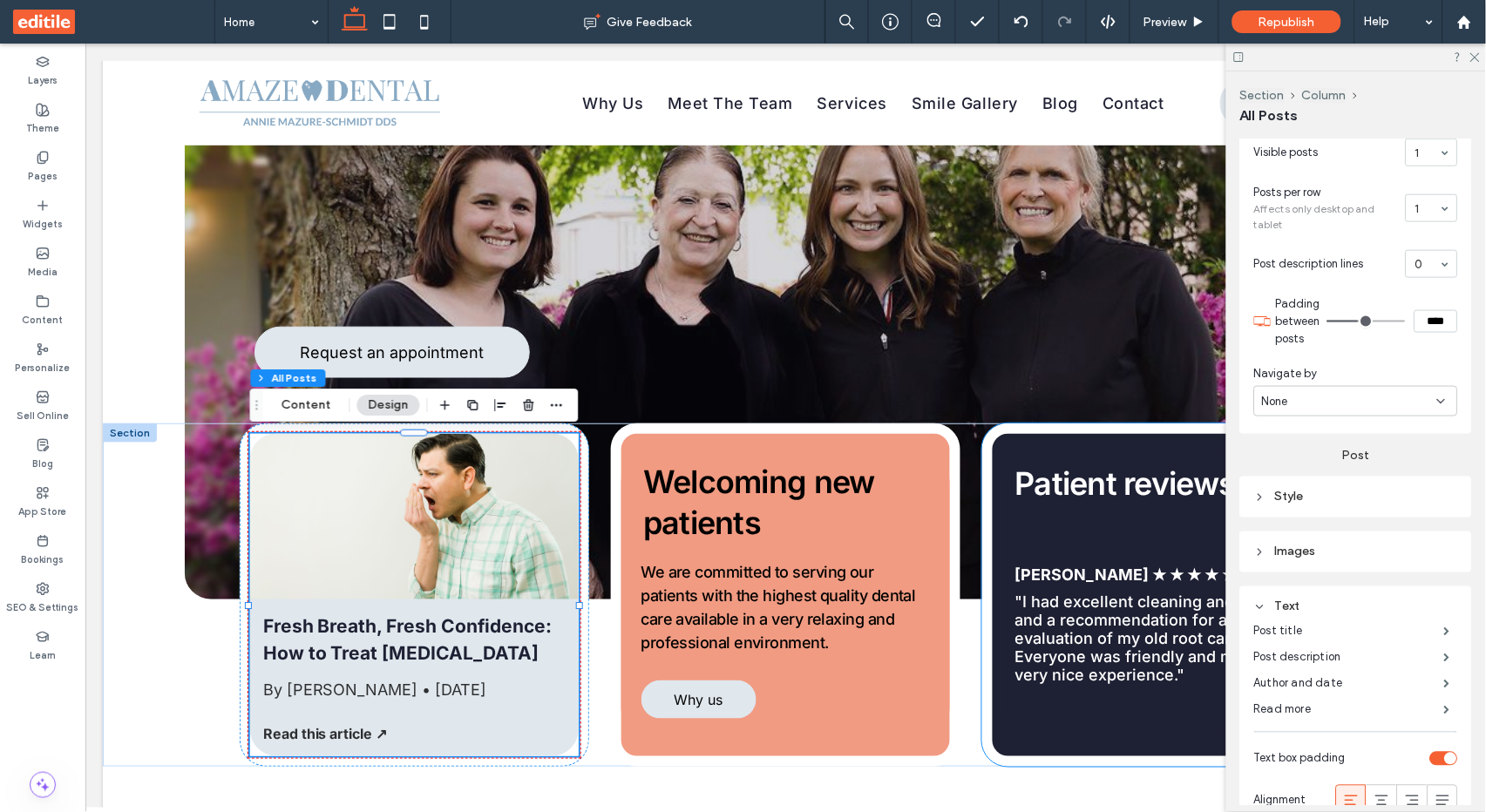
scroll to position [494, 0]
click at [1306, 696] on label "Read more" at bounding box center [1348, 708] width 190 height 34
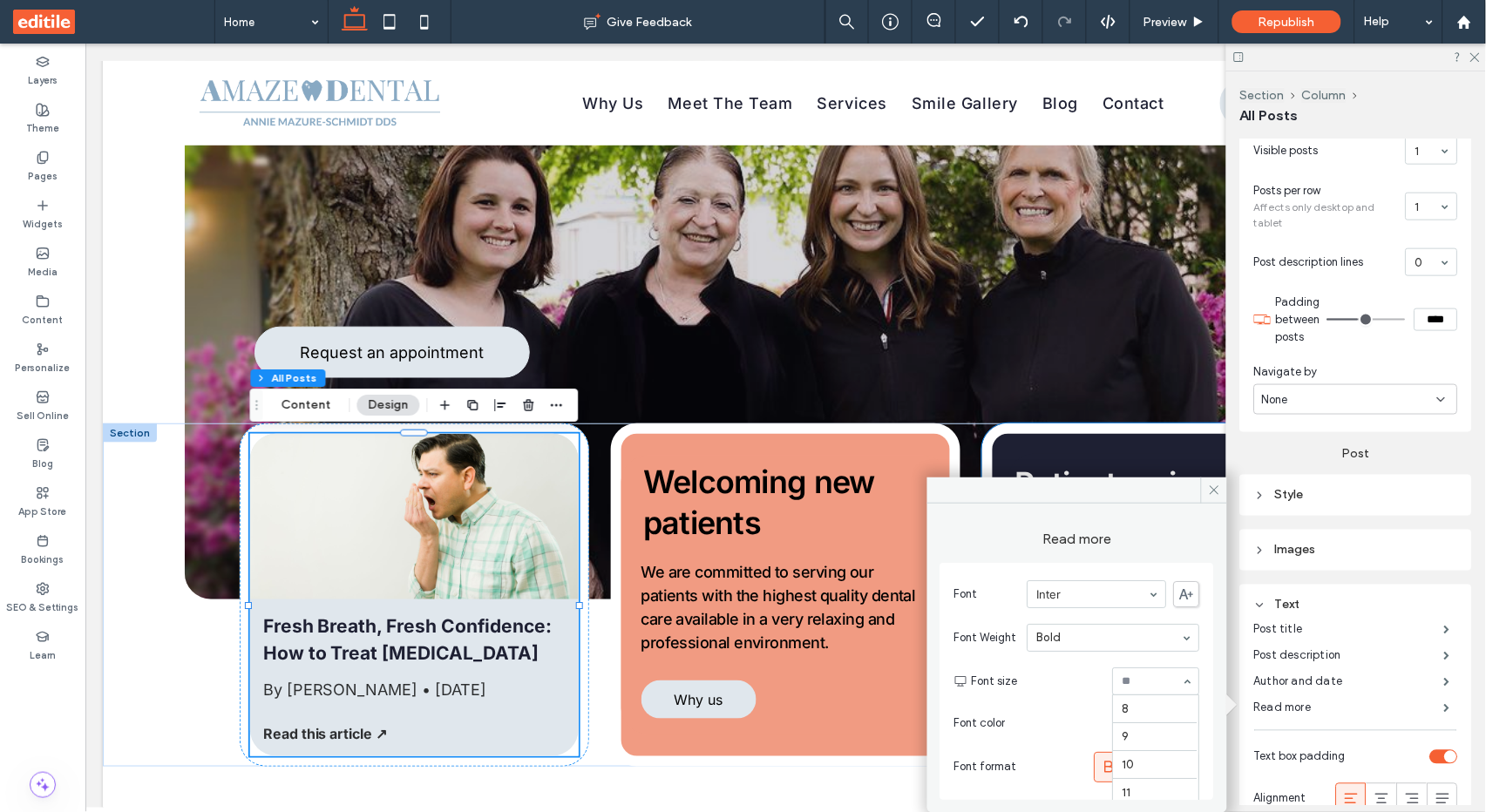
scroll to position [175, 0]
click at [1257, 15] on div "Republish" at bounding box center [1286, 22] width 109 height 23
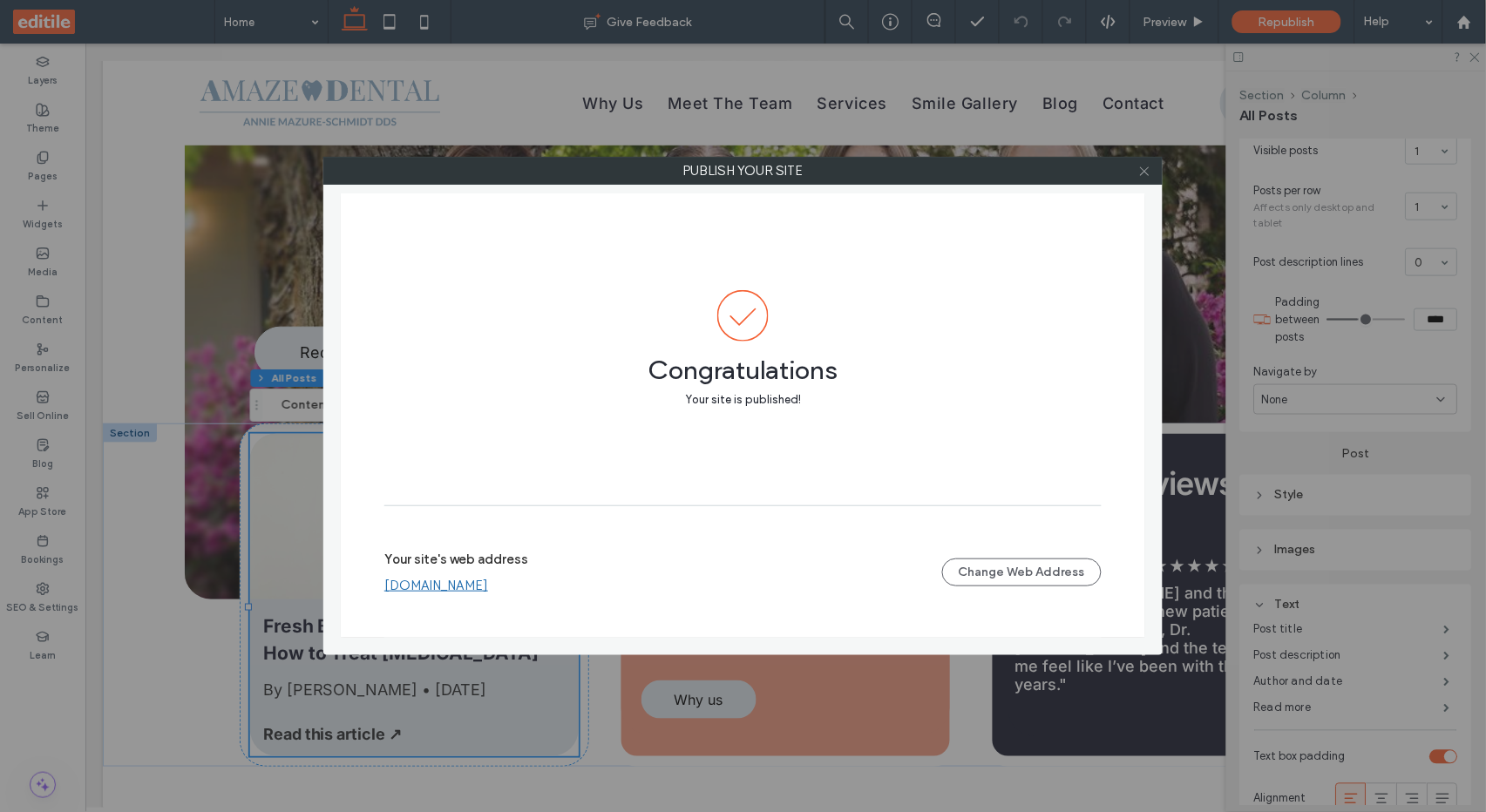
click at [1146, 175] on icon at bounding box center [1145, 171] width 13 height 13
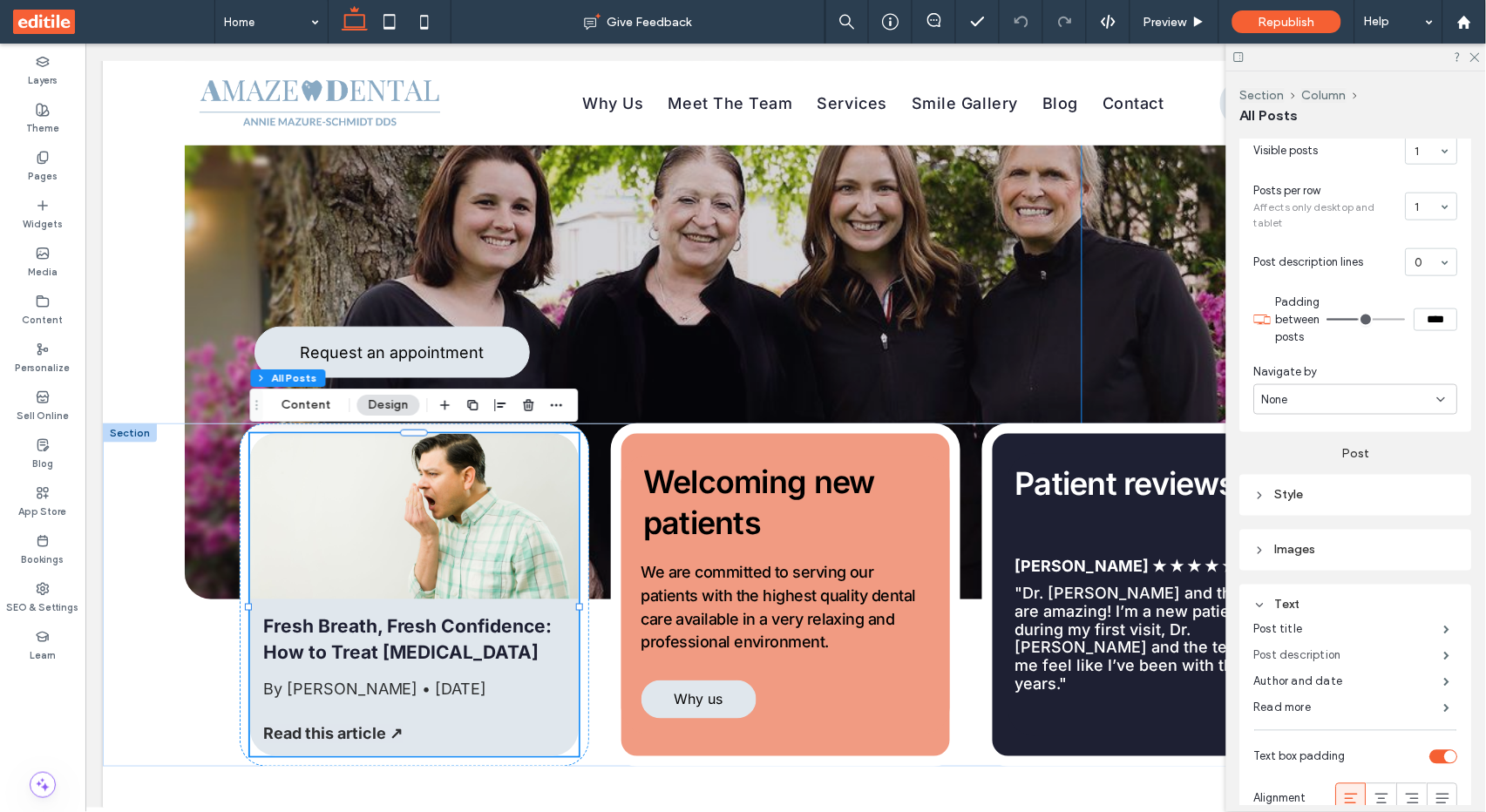
click at [1370, 639] on label "Post description" at bounding box center [1348, 656] width 190 height 34
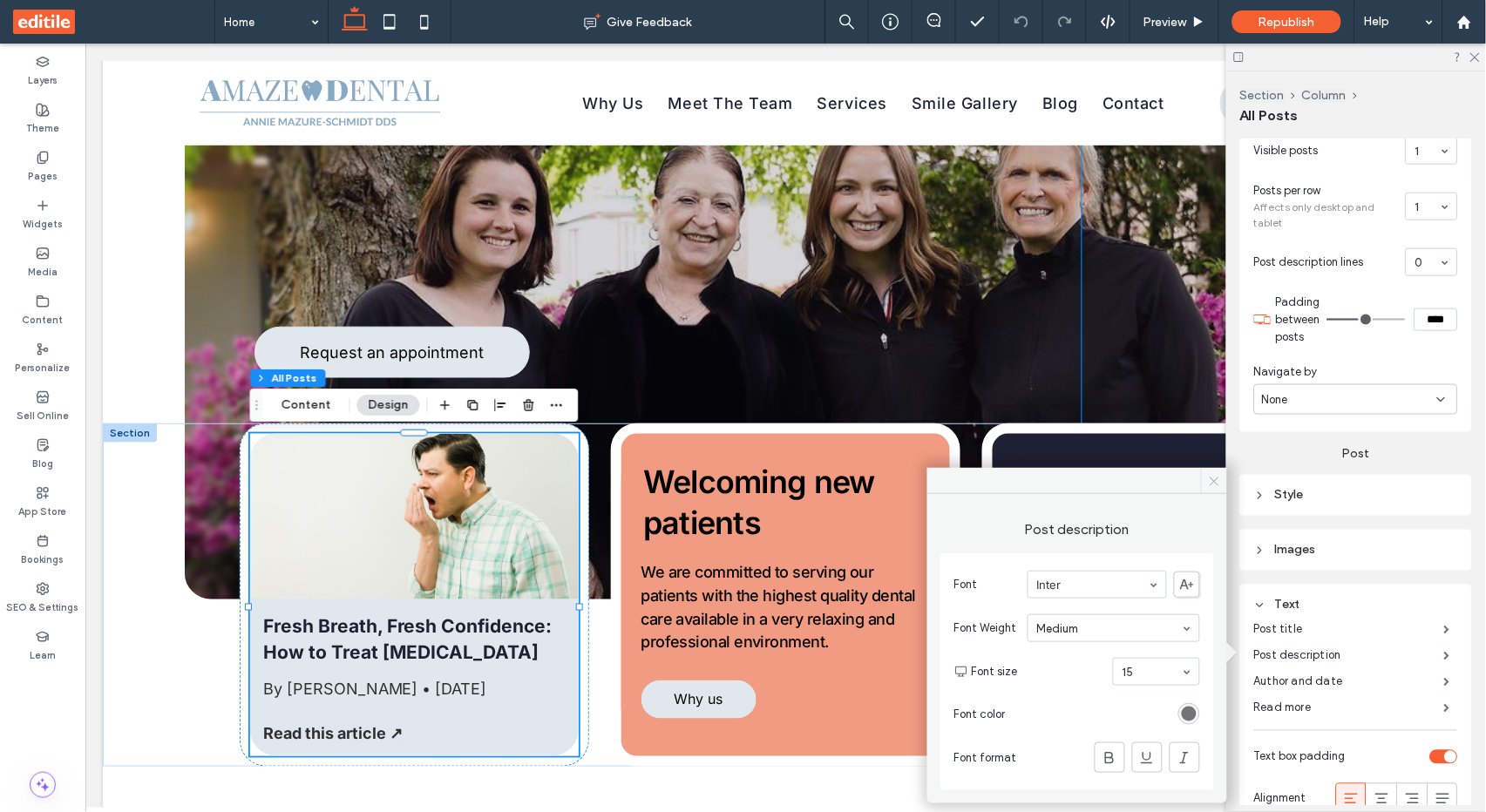
click at [1219, 476] on icon at bounding box center [1214, 481] width 13 height 13
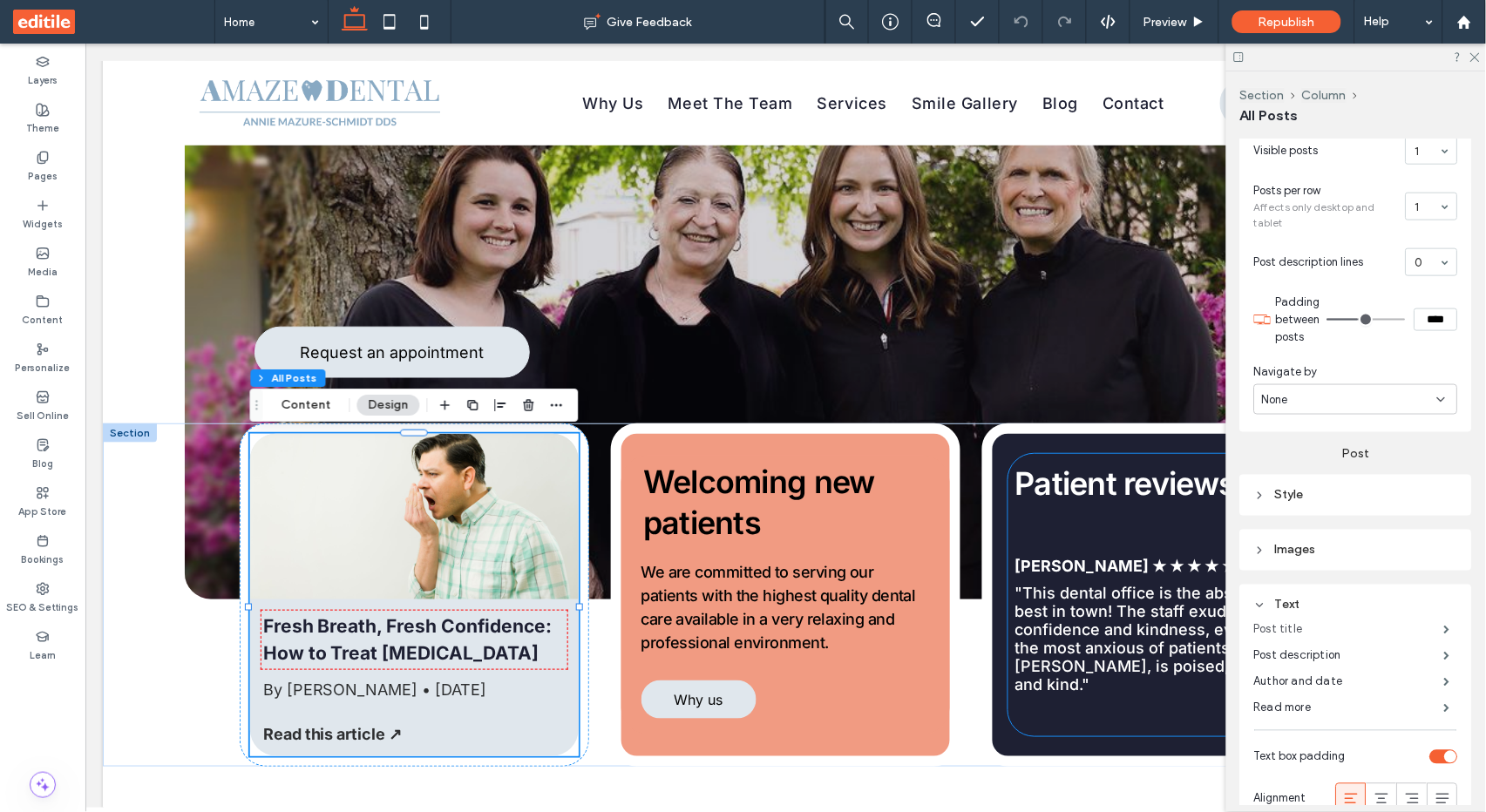
click at [1365, 630] on label "Post title" at bounding box center [1348, 630] width 190 height 34
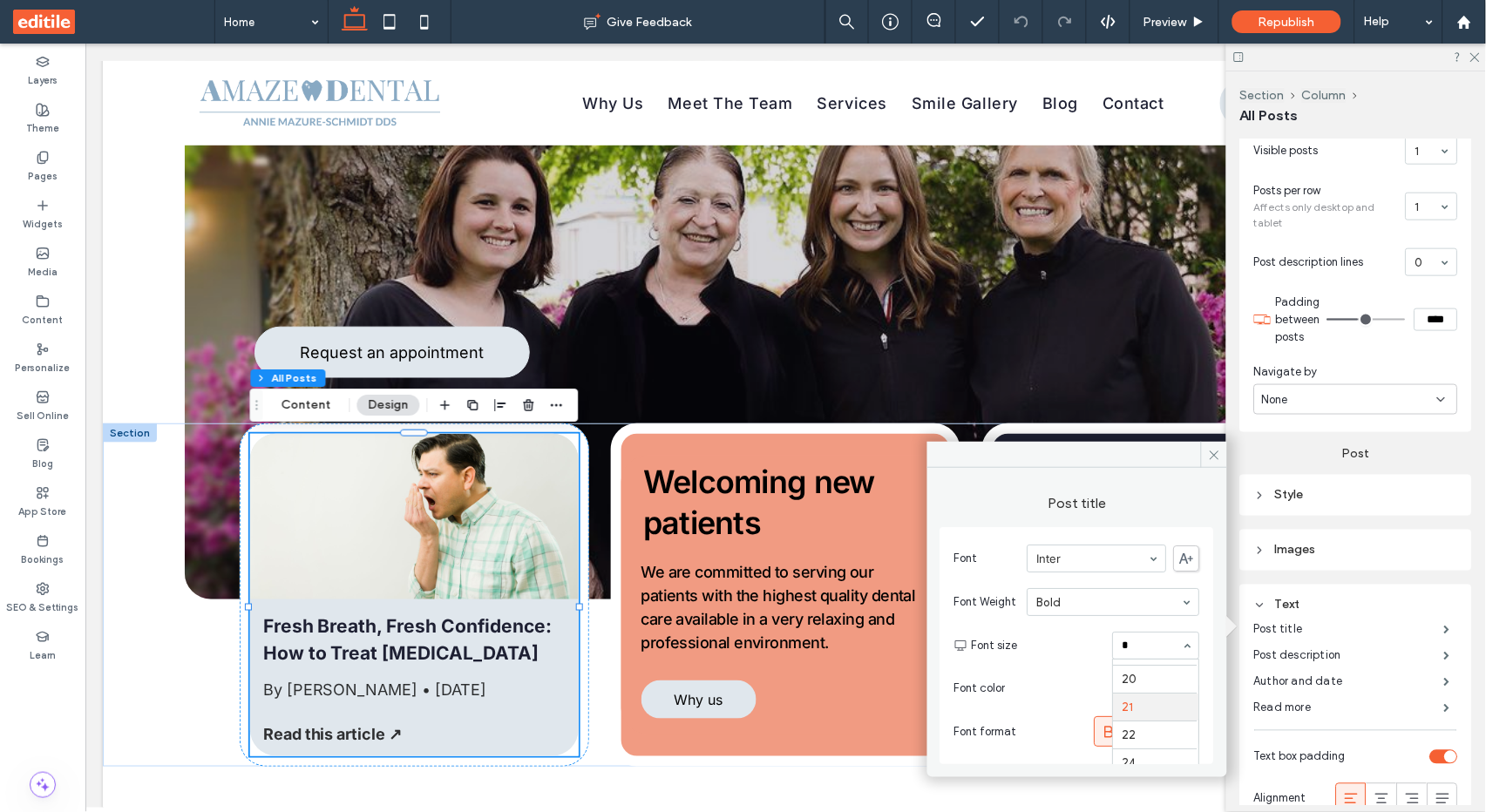
scroll to position [32, 0]
type input "**"
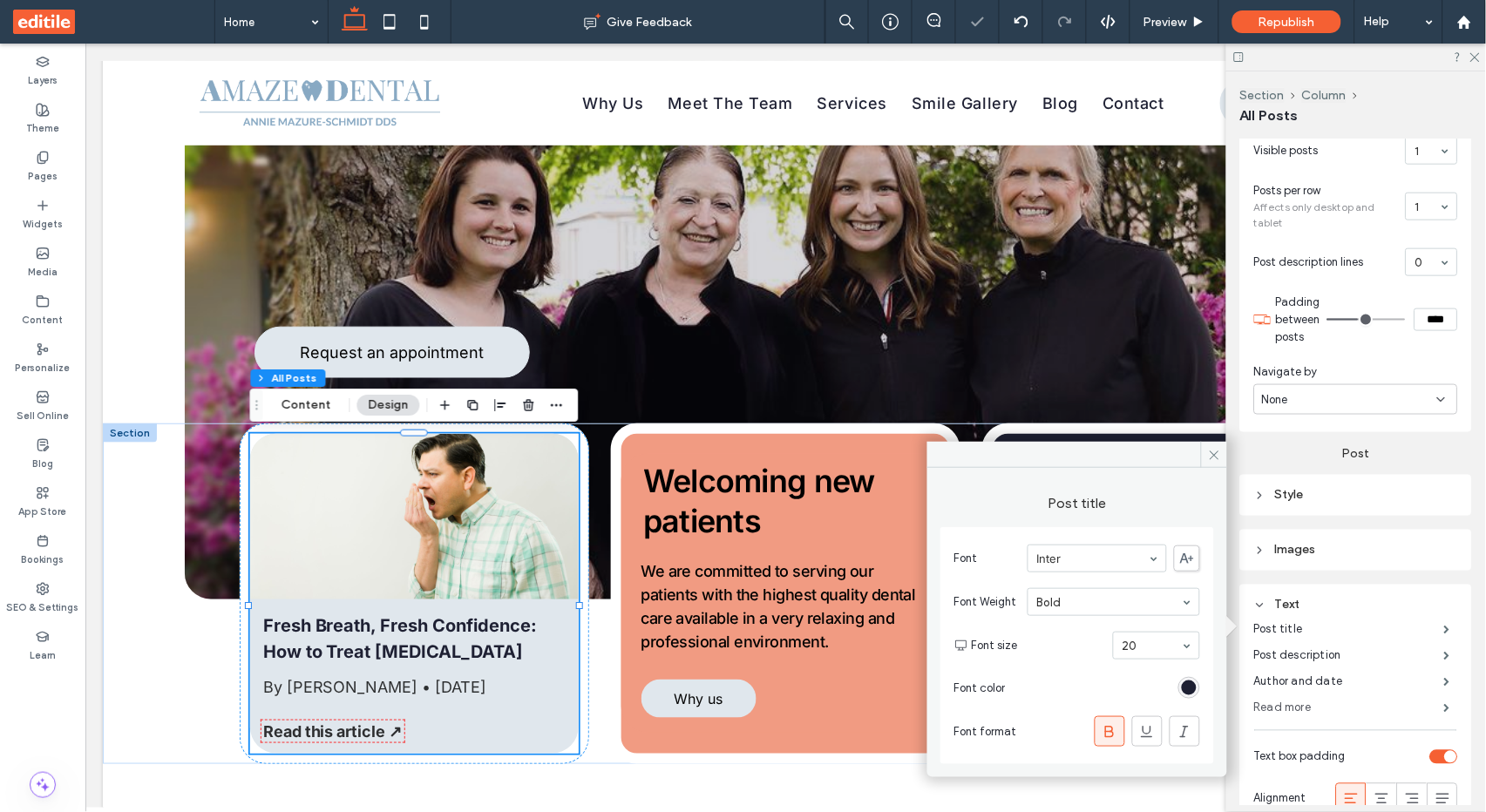
click at [1329, 699] on label "Read more" at bounding box center [1348, 708] width 190 height 34
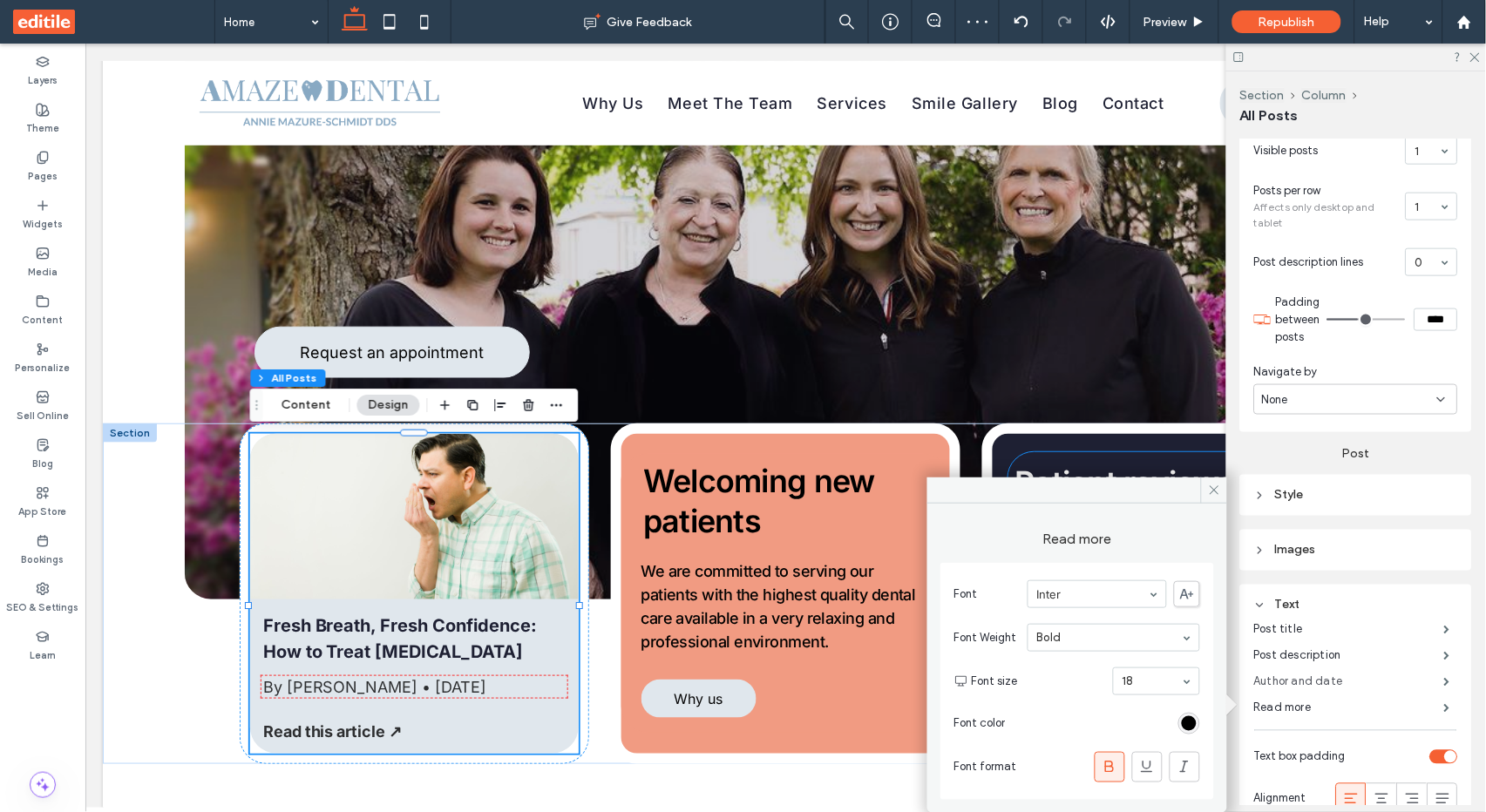
click at [1317, 675] on label "Author and date" at bounding box center [1348, 681] width 190 height 34
type input "**"
click at [1154, 679] on input at bounding box center [1151, 680] width 59 height 12
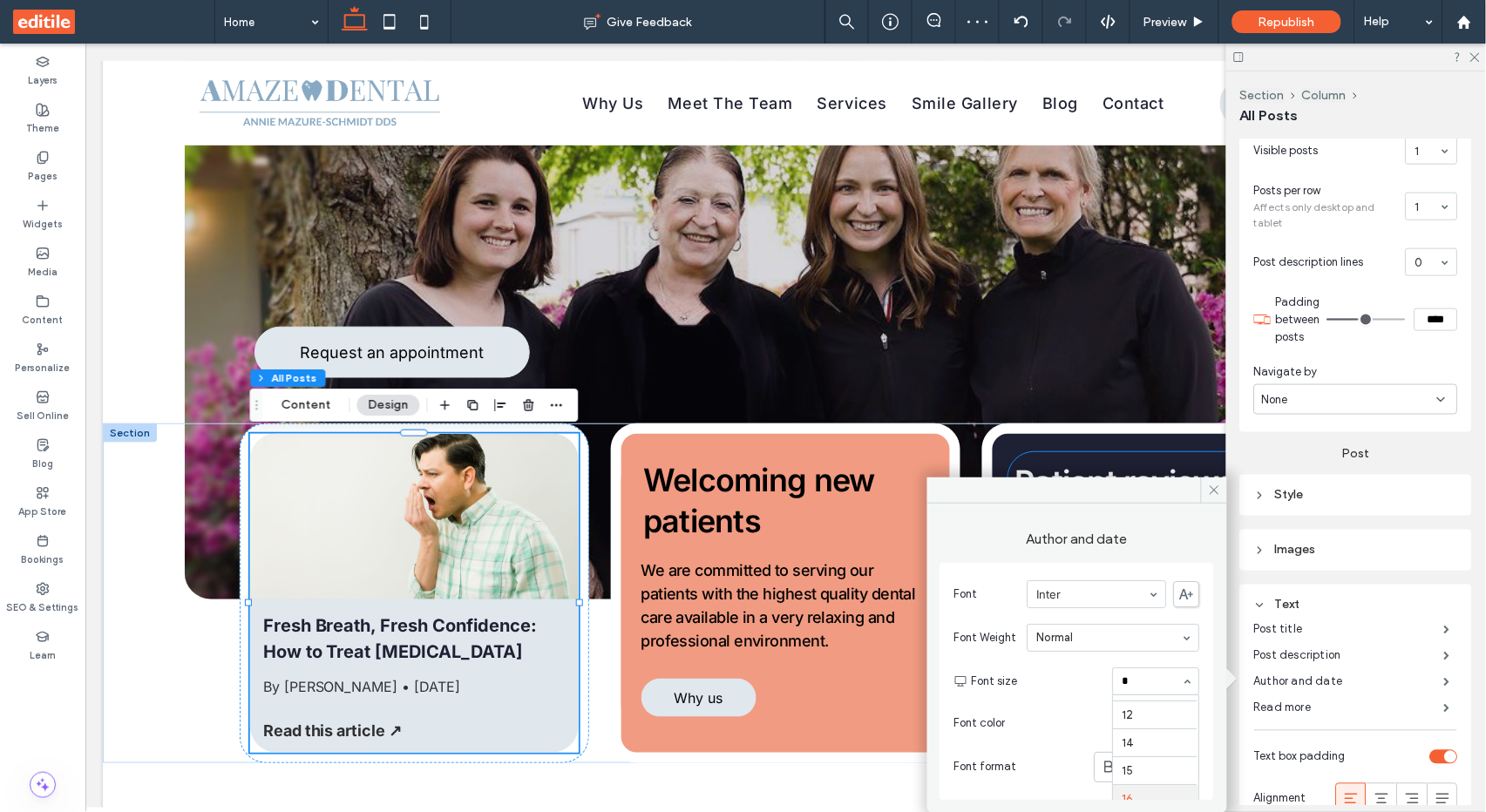
scroll to position [61, 0]
type input "**"
click at [1152, 693] on div "17" at bounding box center [1156, 680] width 87 height 28
type input "**"
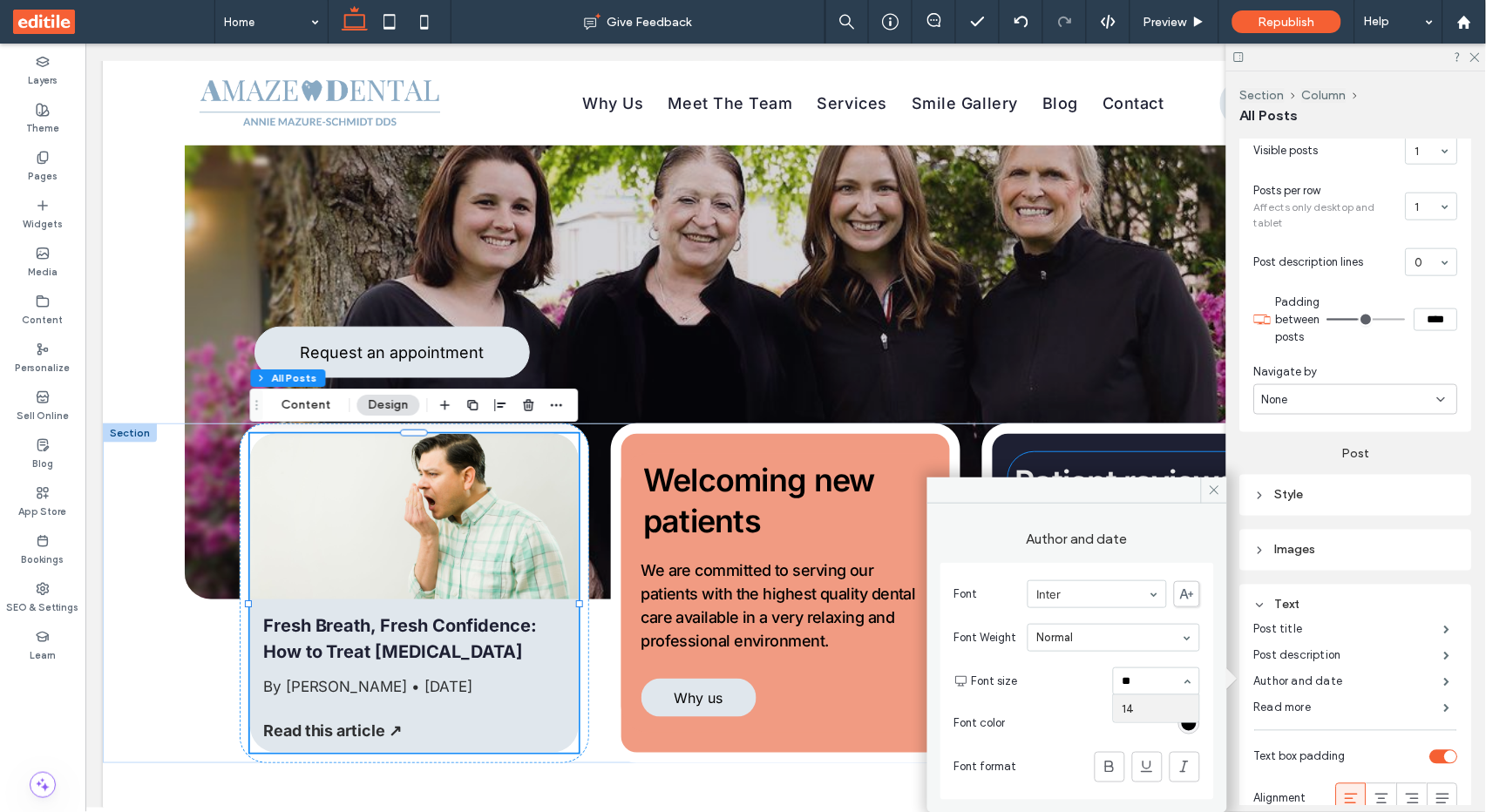
scroll to position [0, 0]
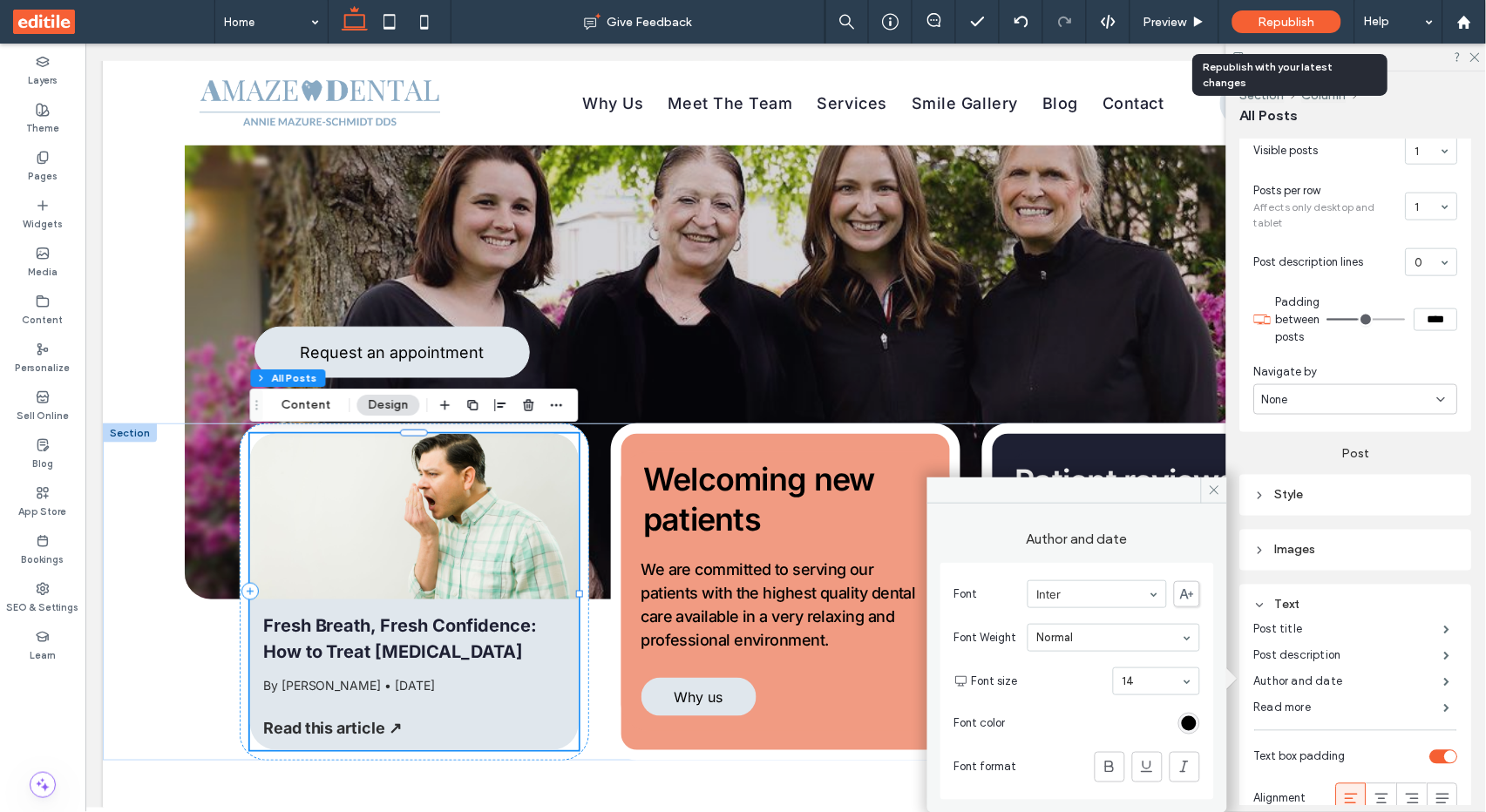
click at [1304, 9] on div "Republish" at bounding box center [1286, 22] width 109 height 44
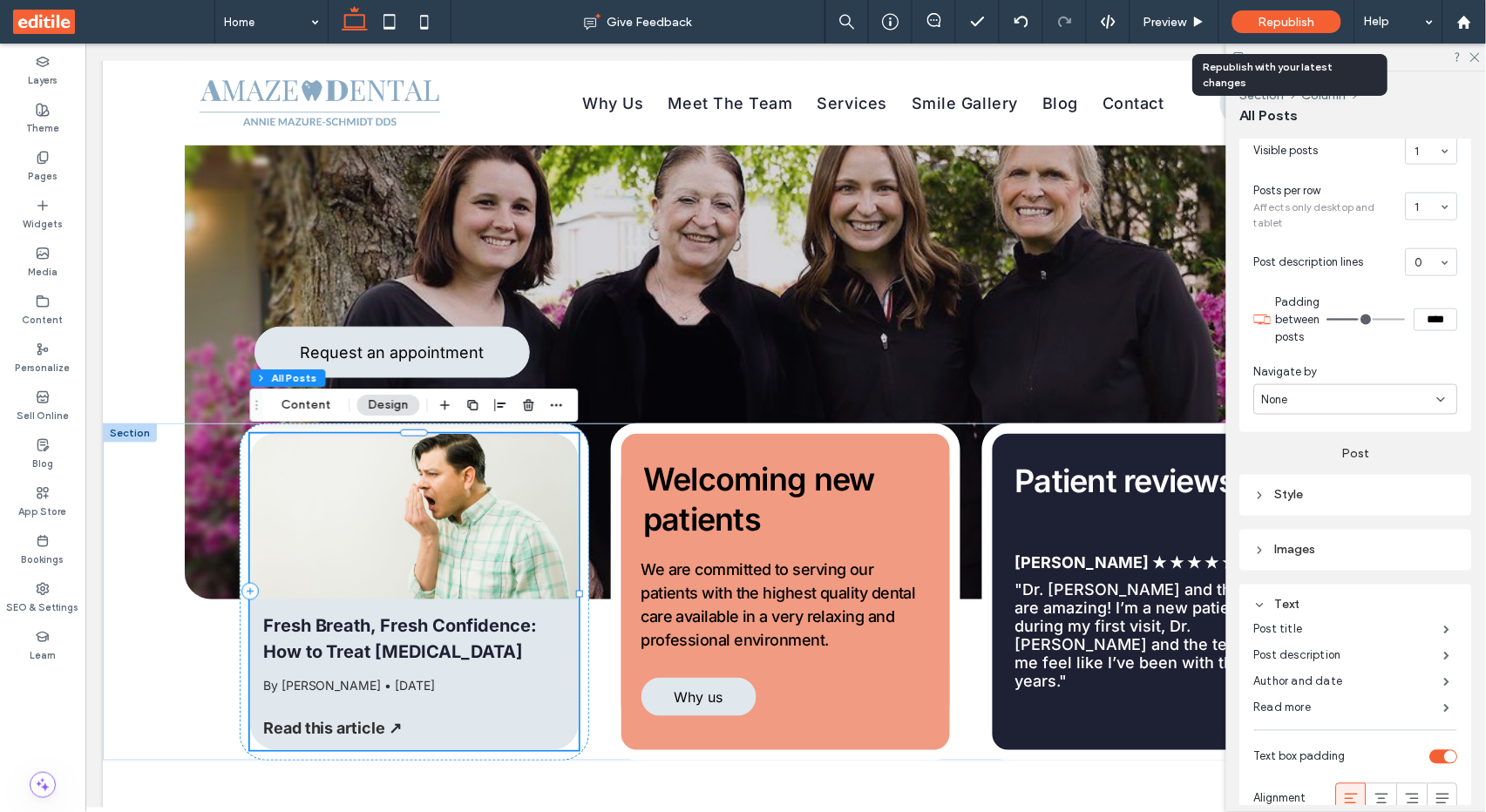
click at [1296, 20] on span "Republish" at bounding box center [1286, 22] width 56 height 15
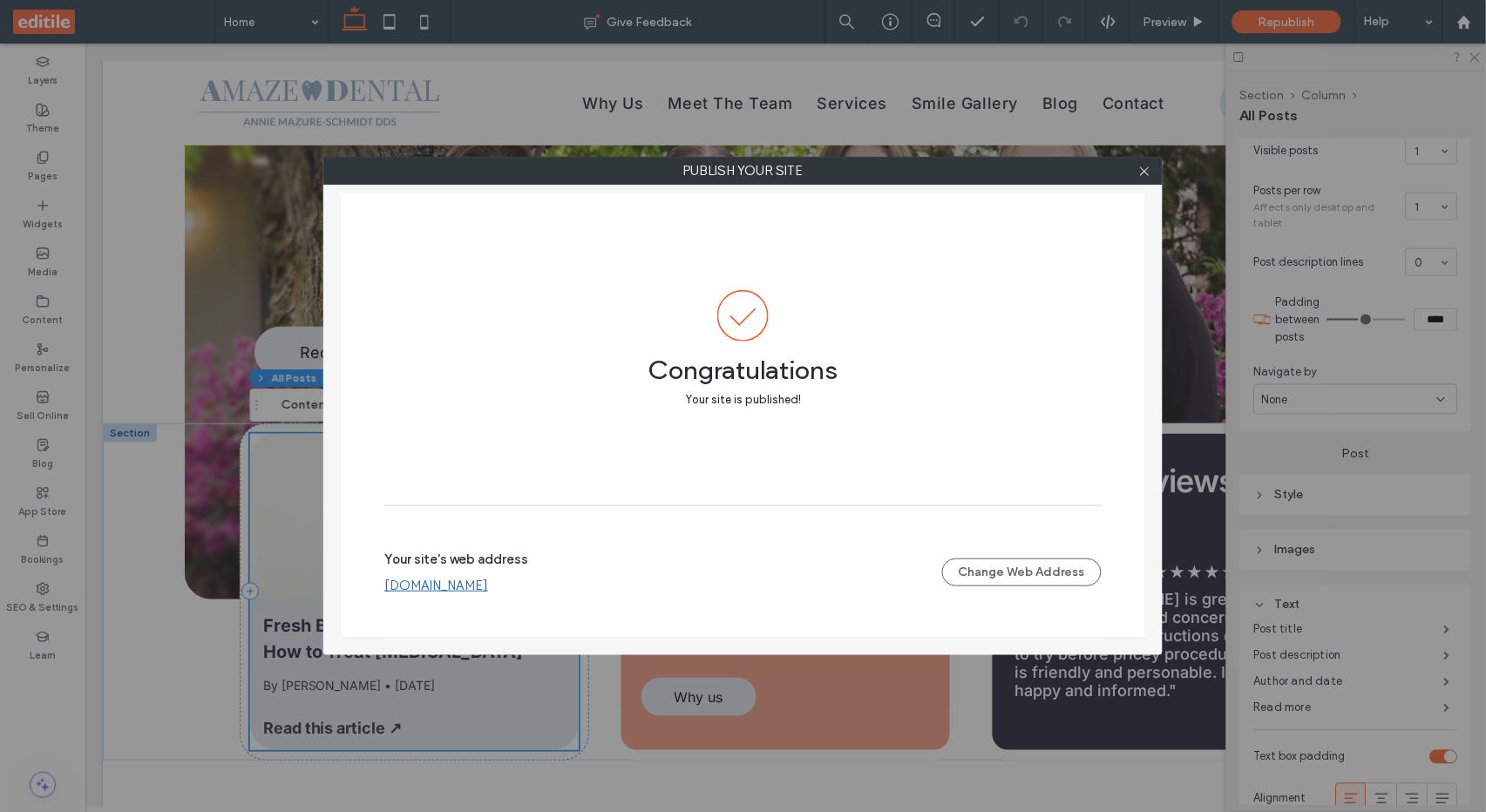
click at [817, 0] on html ".wqwq-1{fill:#231f20;} .cls-1q, .cls-2q { fill-rule: evenodd; } .cls-2q { fill:…" at bounding box center [743, 406] width 1486 height 812
click at [636, 59] on div "Publish your site Congratulations Your site is published! Your site's web addre…" at bounding box center [743, 406] width 1486 height 812
click at [1142, 171] on icon at bounding box center [1145, 171] width 13 height 13
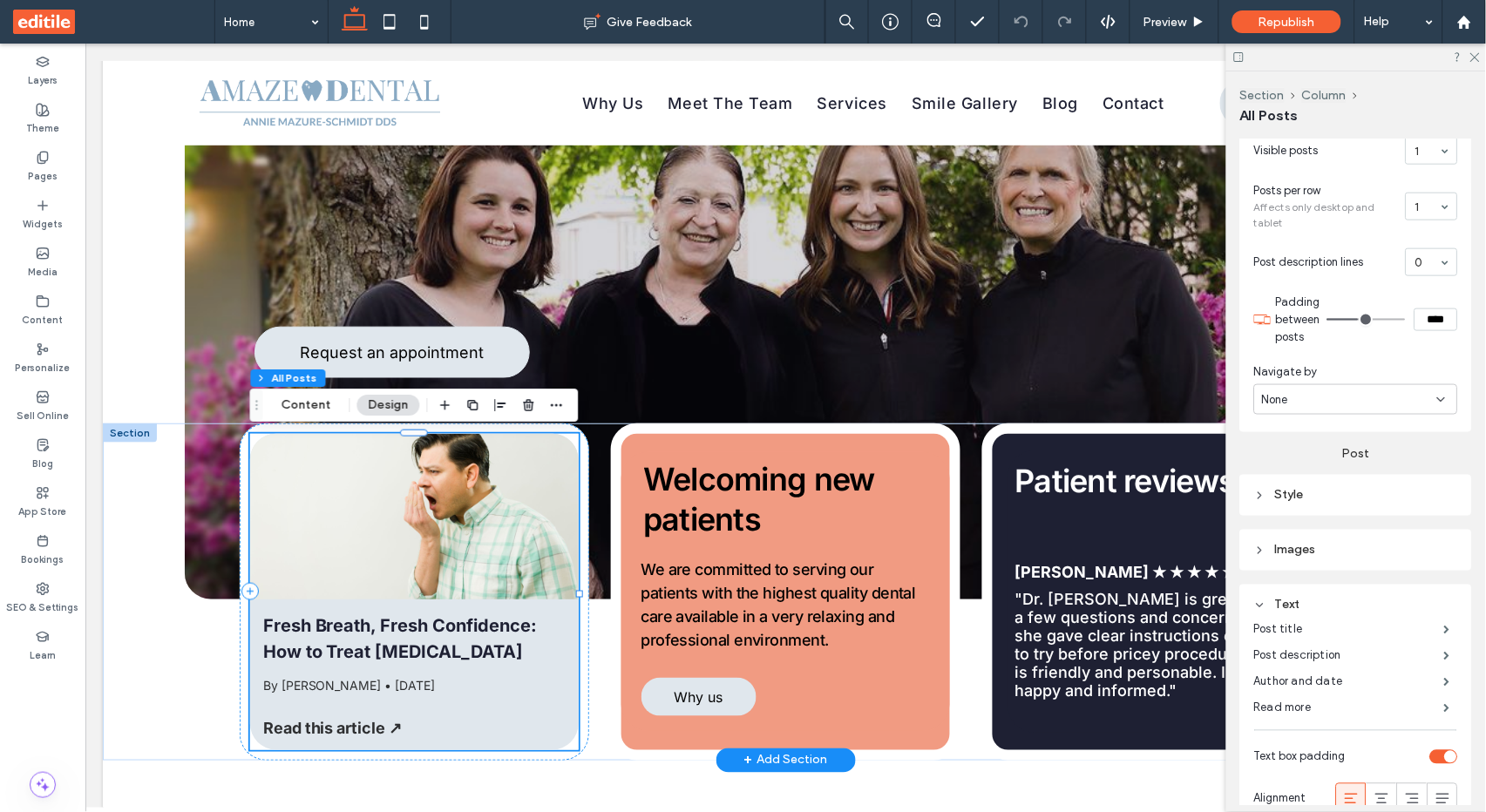
click at [435, 684] on span "[DATE]" at bounding box center [415, 684] width 40 height 15
click at [1319, 679] on label "Author and date" at bounding box center [1348, 681] width 190 height 34
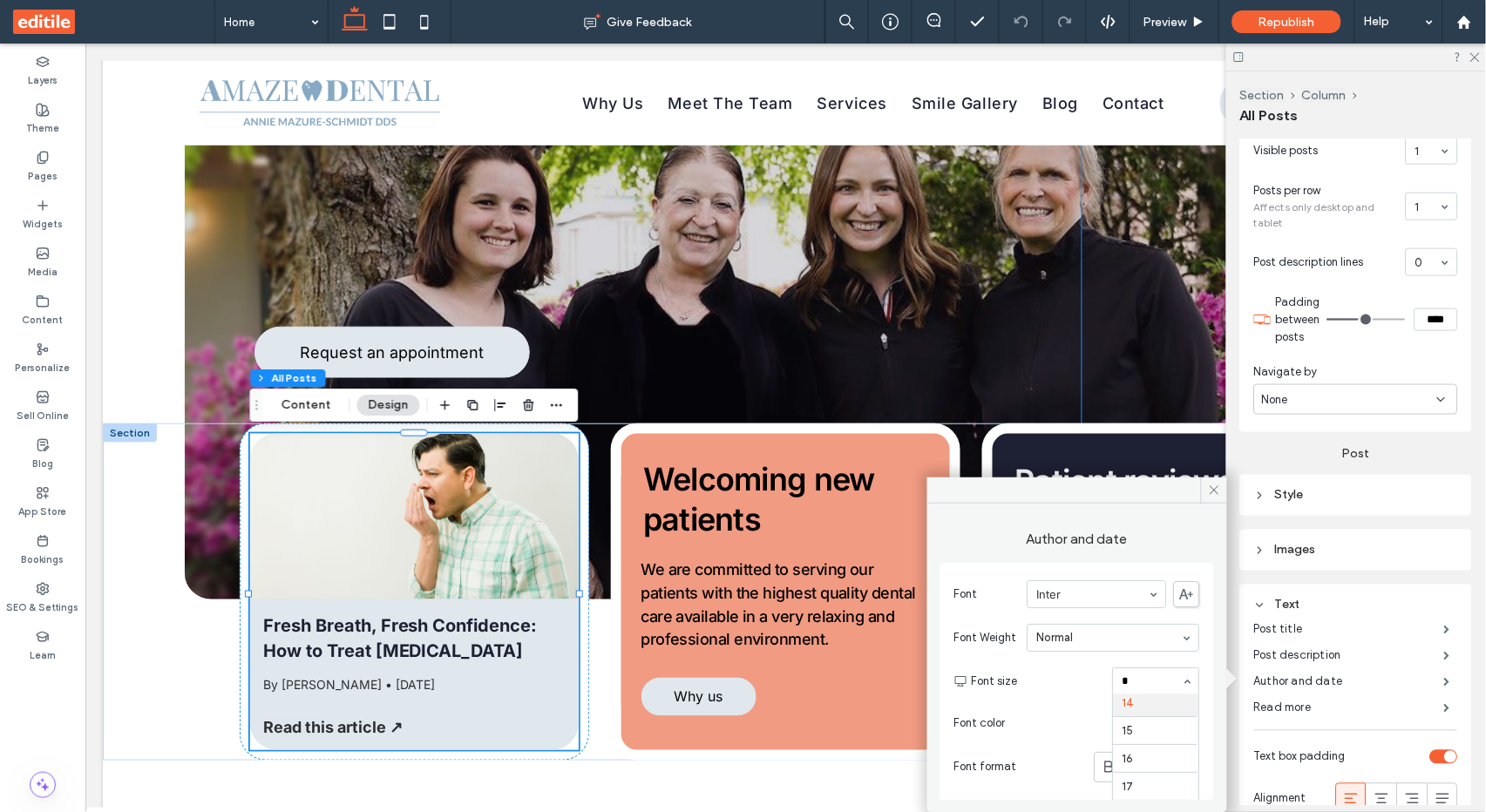
scroll to position [90, 0]
type input "**"
click at [1303, 24] on span "Republish" at bounding box center [1286, 22] width 56 height 15
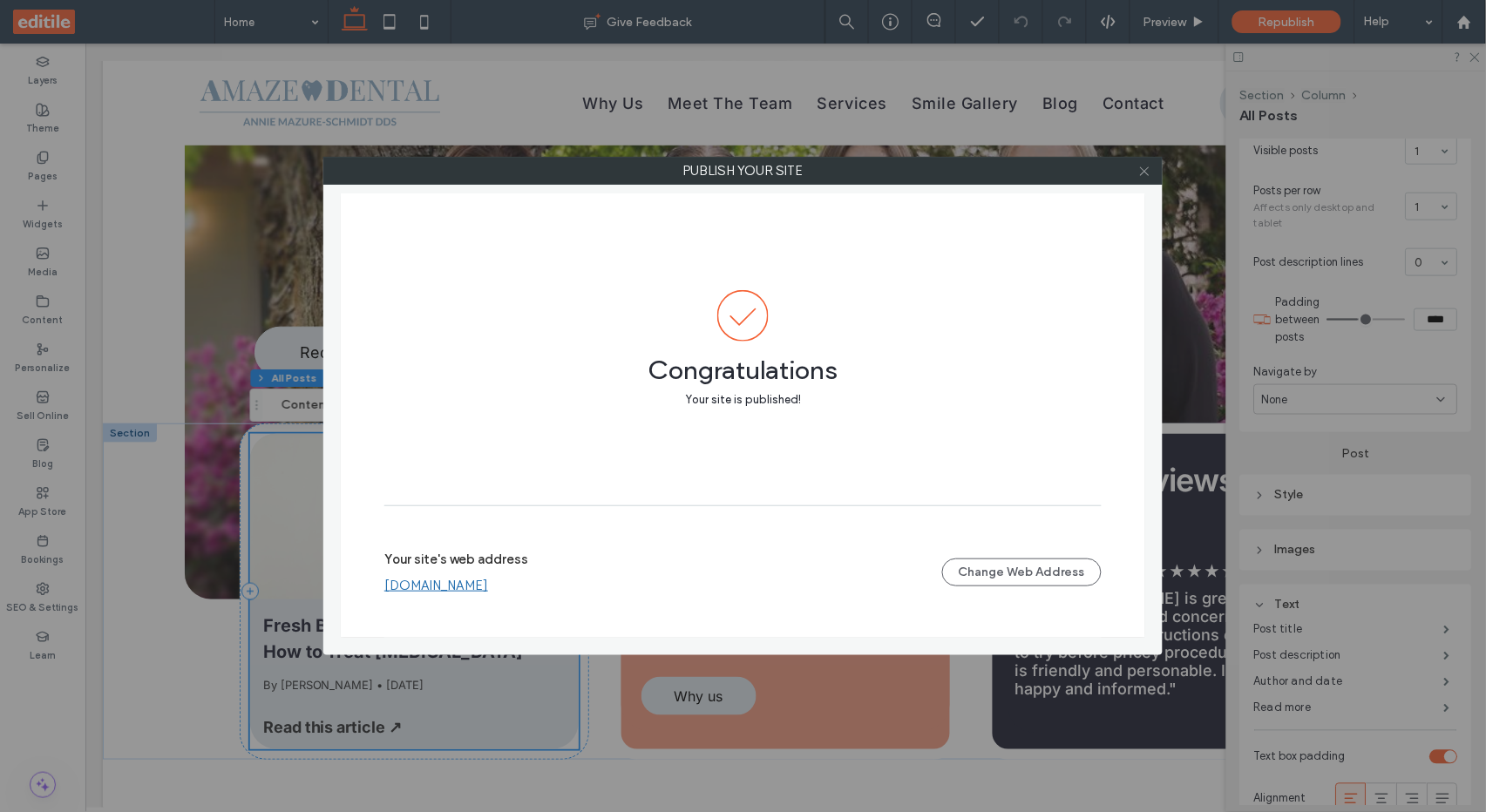
click at [1139, 178] on span at bounding box center [1145, 171] width 13 height 26
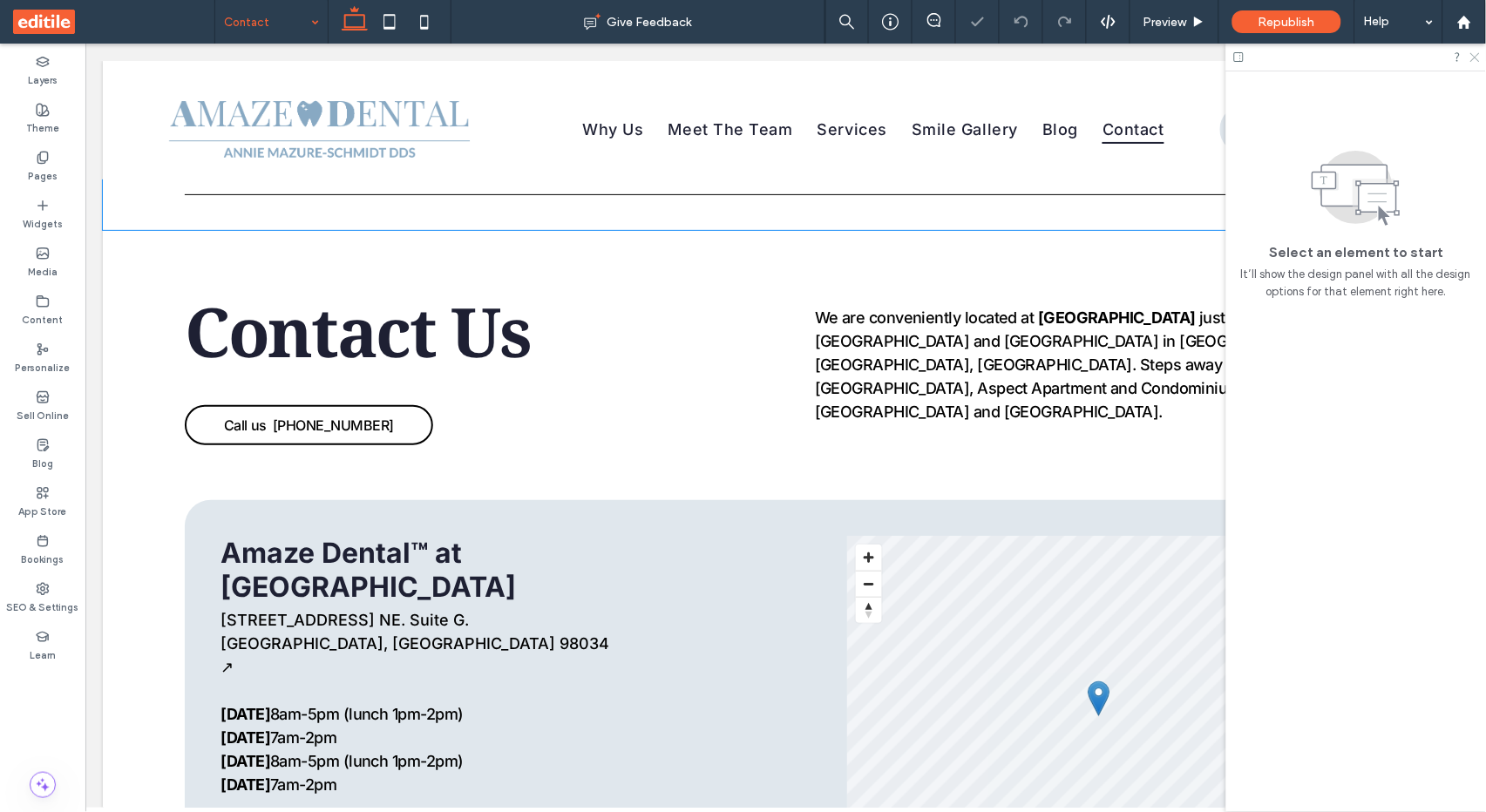
click at [1479, 54] on icon at bounding box center [1473, 56] width 11 height 11
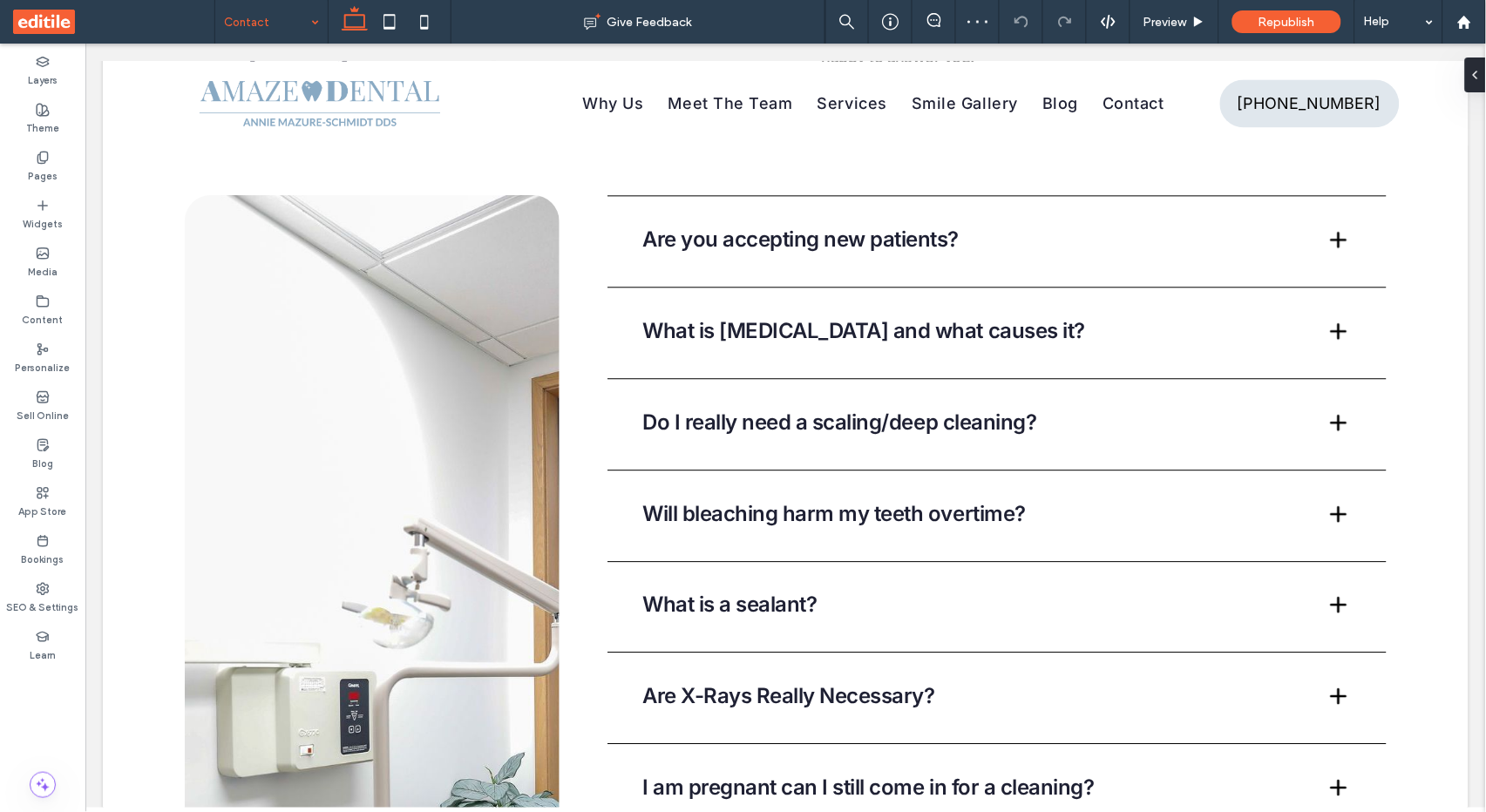
scroll to position [961, 0]
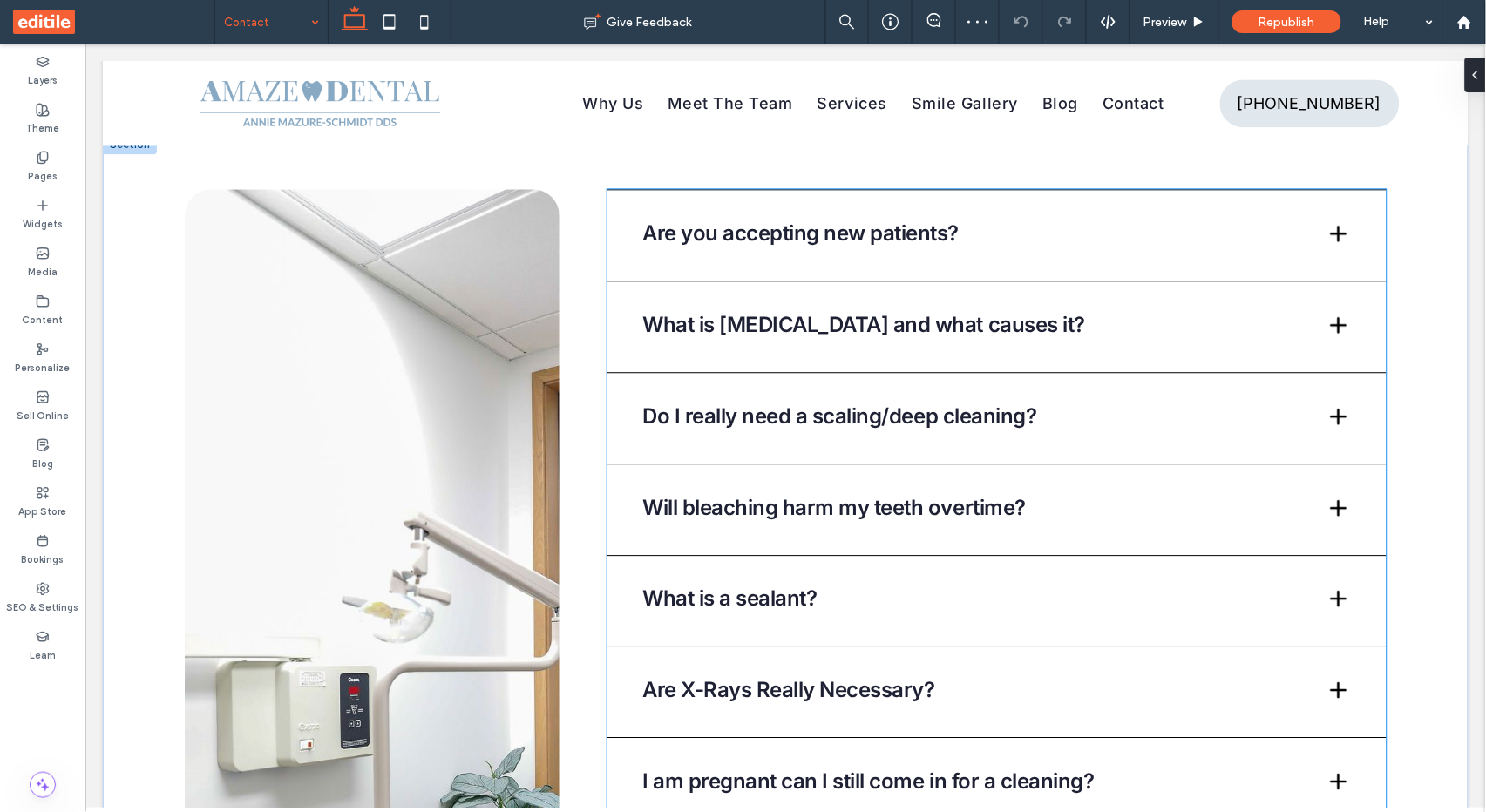
click at [984, 256] on div "Are you accepting new patients?" at bounding box center [996, 231] width 779 height 88
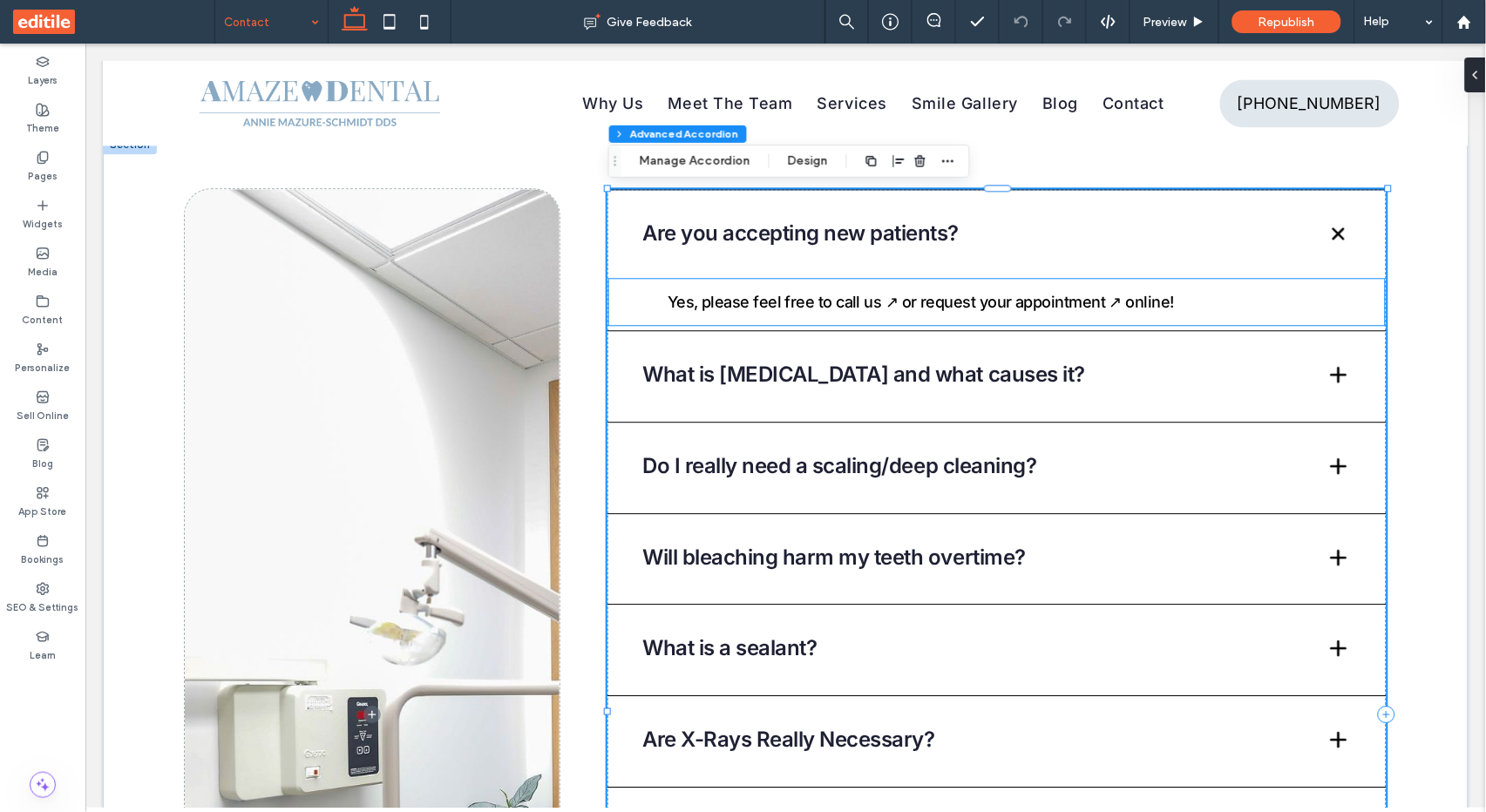
click at [993, 284] on div "Yes, please feel free to call us ↗ or request your appointment ↗ online!" at bounding box center [996, 300] width 715 height 34
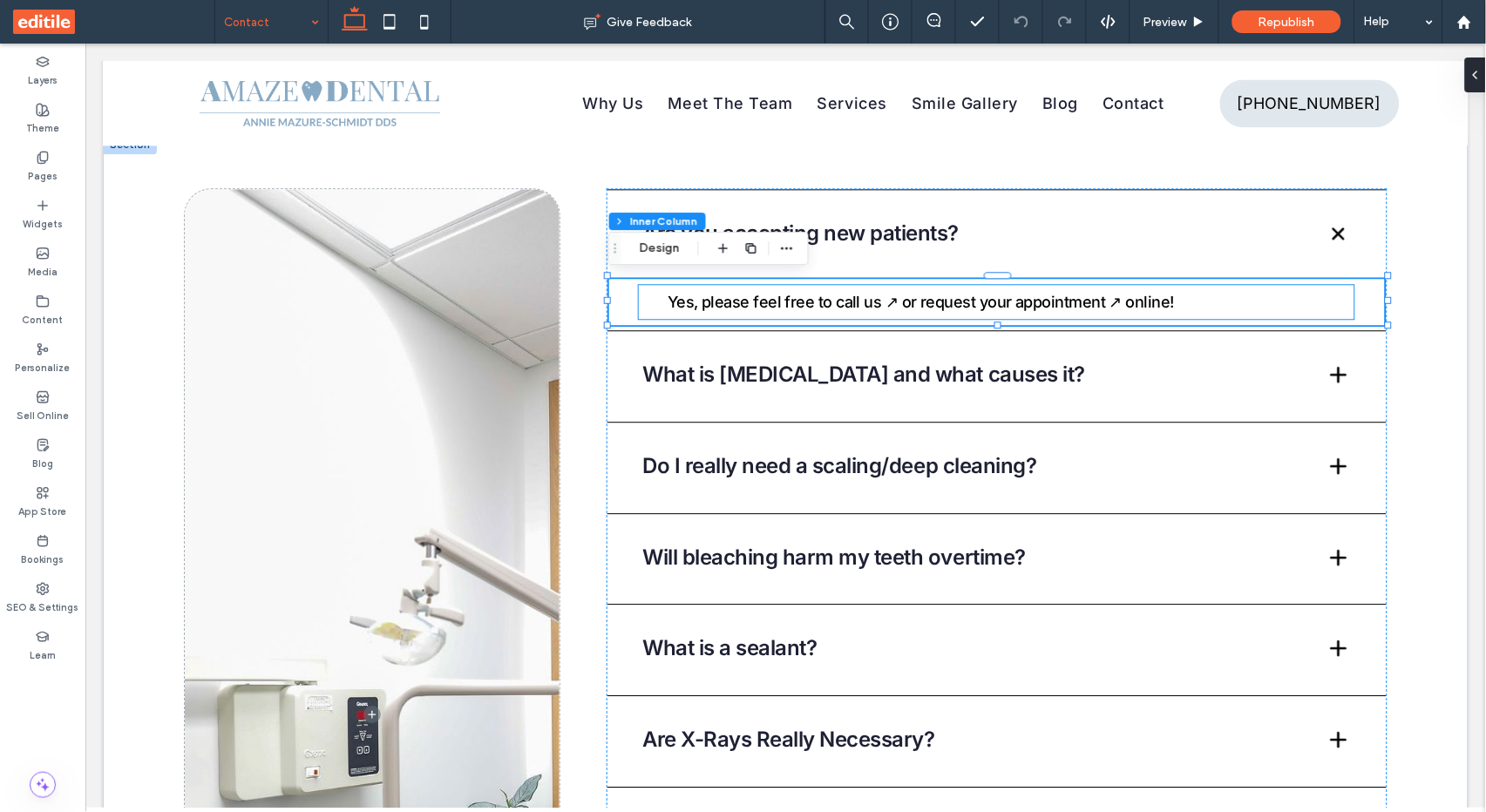
click at [989, 298] on span "request your appointment ↗" at bounding box center [1021, 301] width 202 height 18
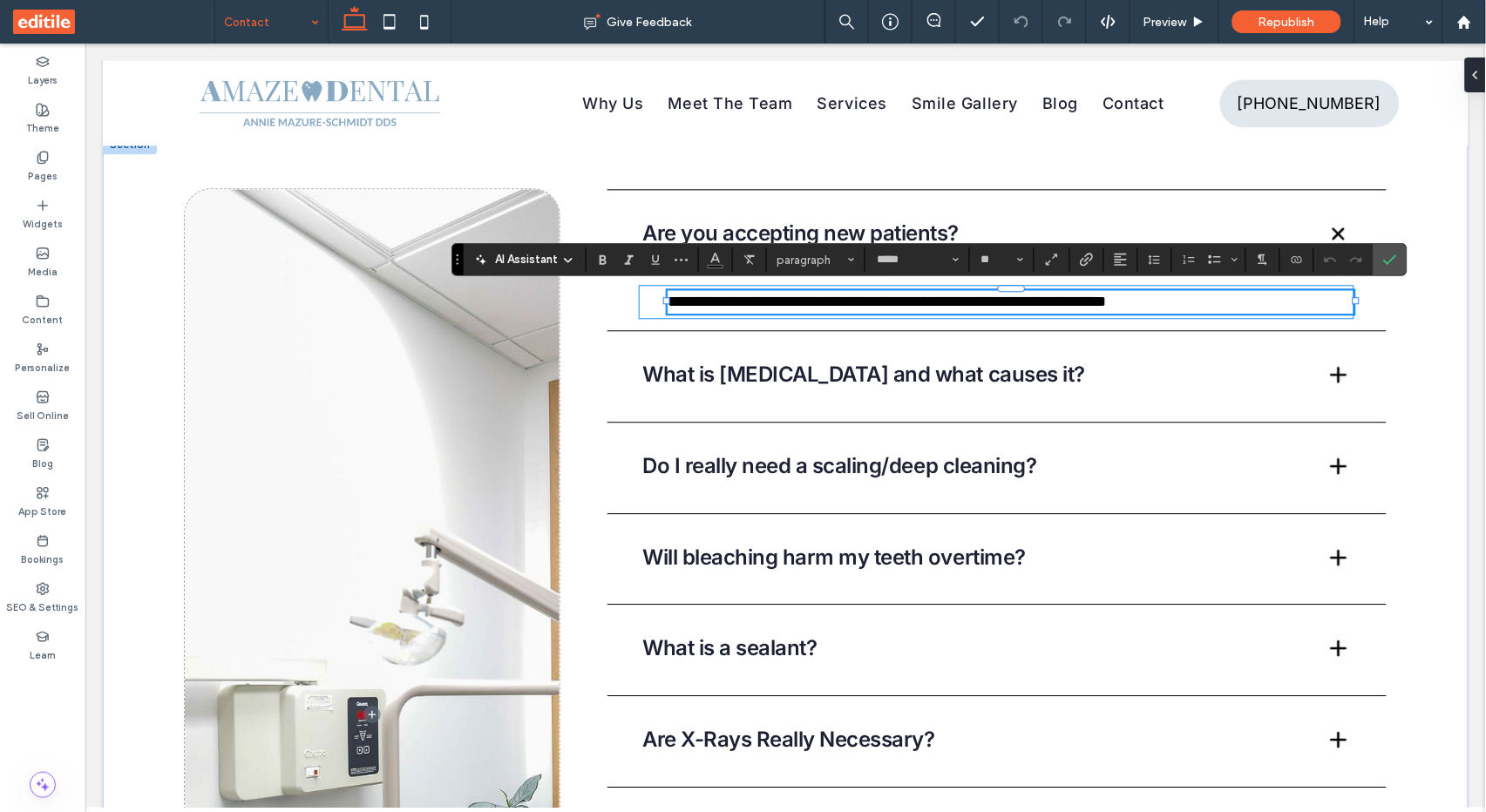
click at [1057, 298] on span "**********" at bounding box center [978, 300] width 159 height 15
click at [1106, 299] on span "*******" at bounding box center [1081, 300] width 49 height 15
drag, startPoint x: 1097, startPoint y: 295, endPoint x: 919, endPoint y: 302, distance: 178.1
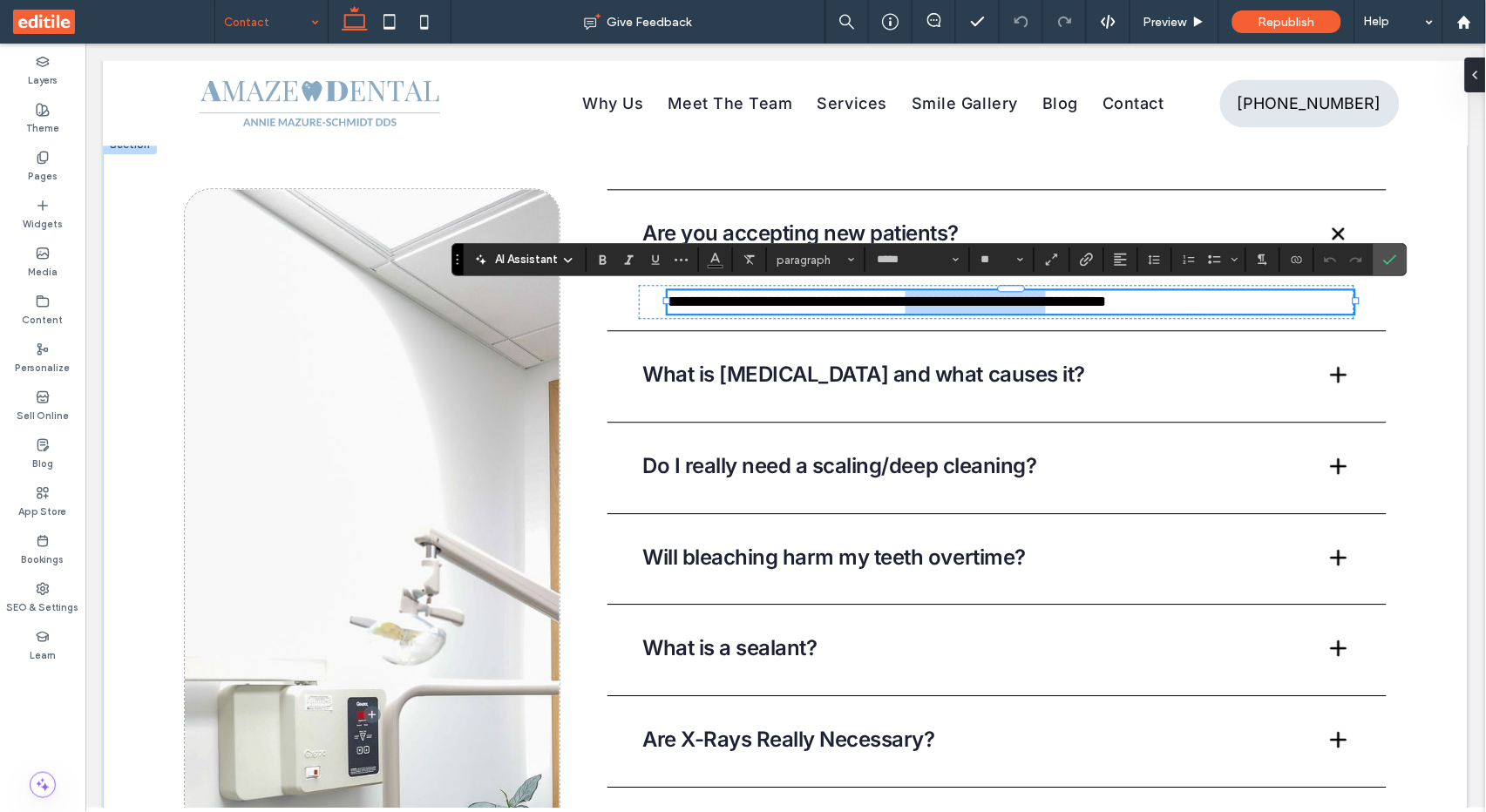
click at [919, 302] on span "**********" at bounding box center [978, 300] width 159 height 15
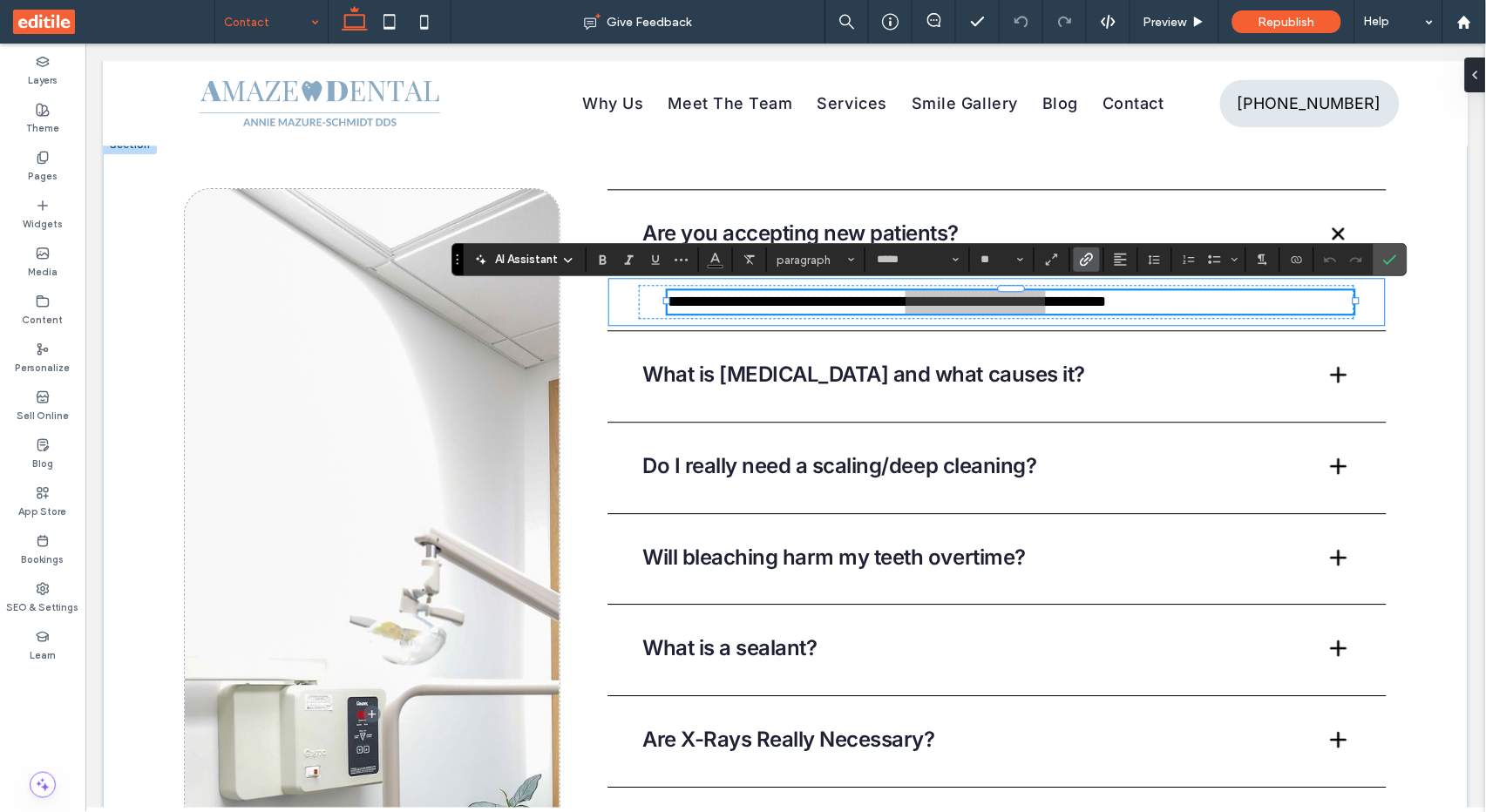
click at [1087, 266] on icon "Link" at bounding box center [1086, 259] width 14 height 14
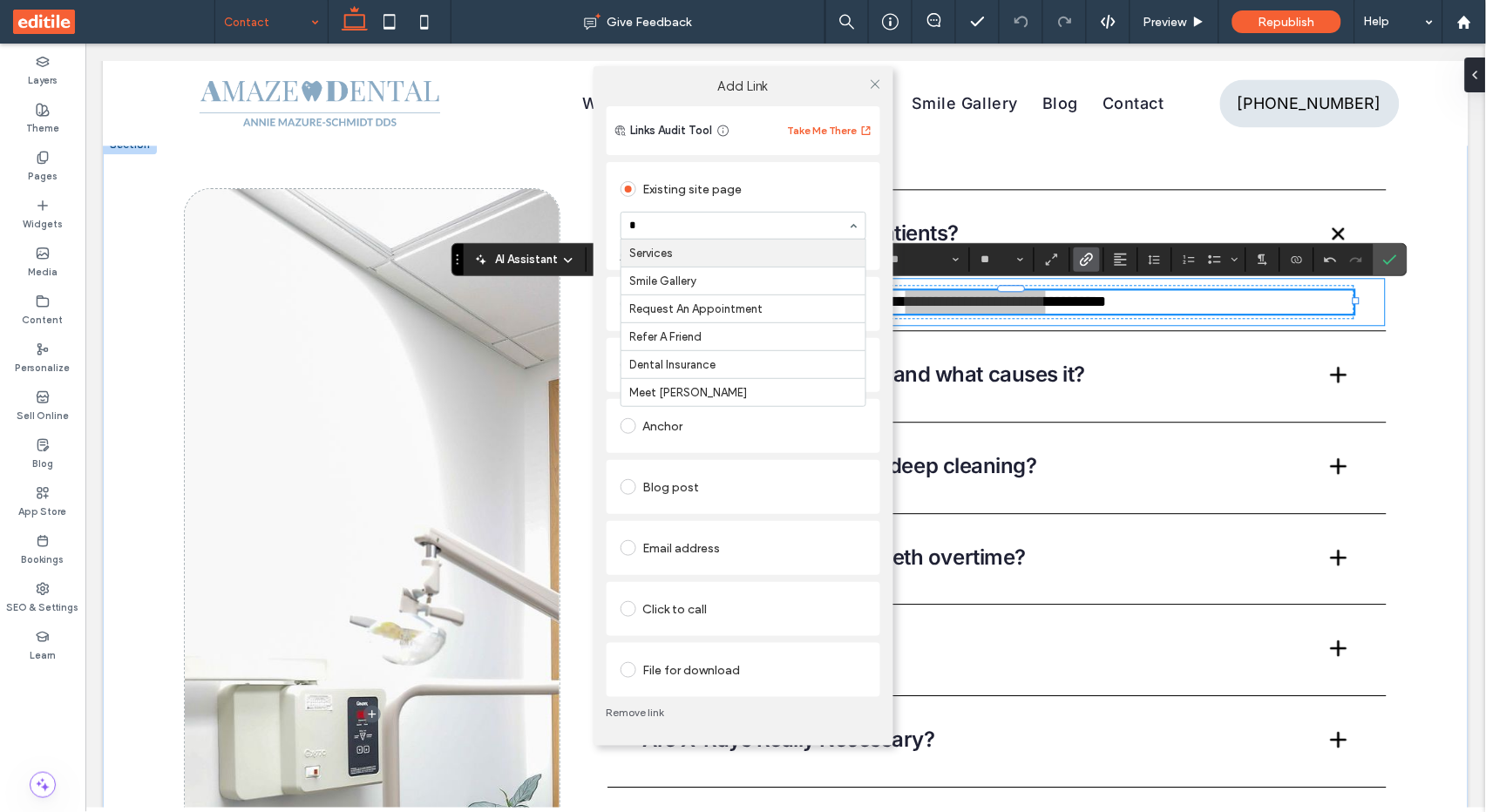
type input "**"
click at [878, 84] on icon at bounding box center [875, 83] width 13 height 13
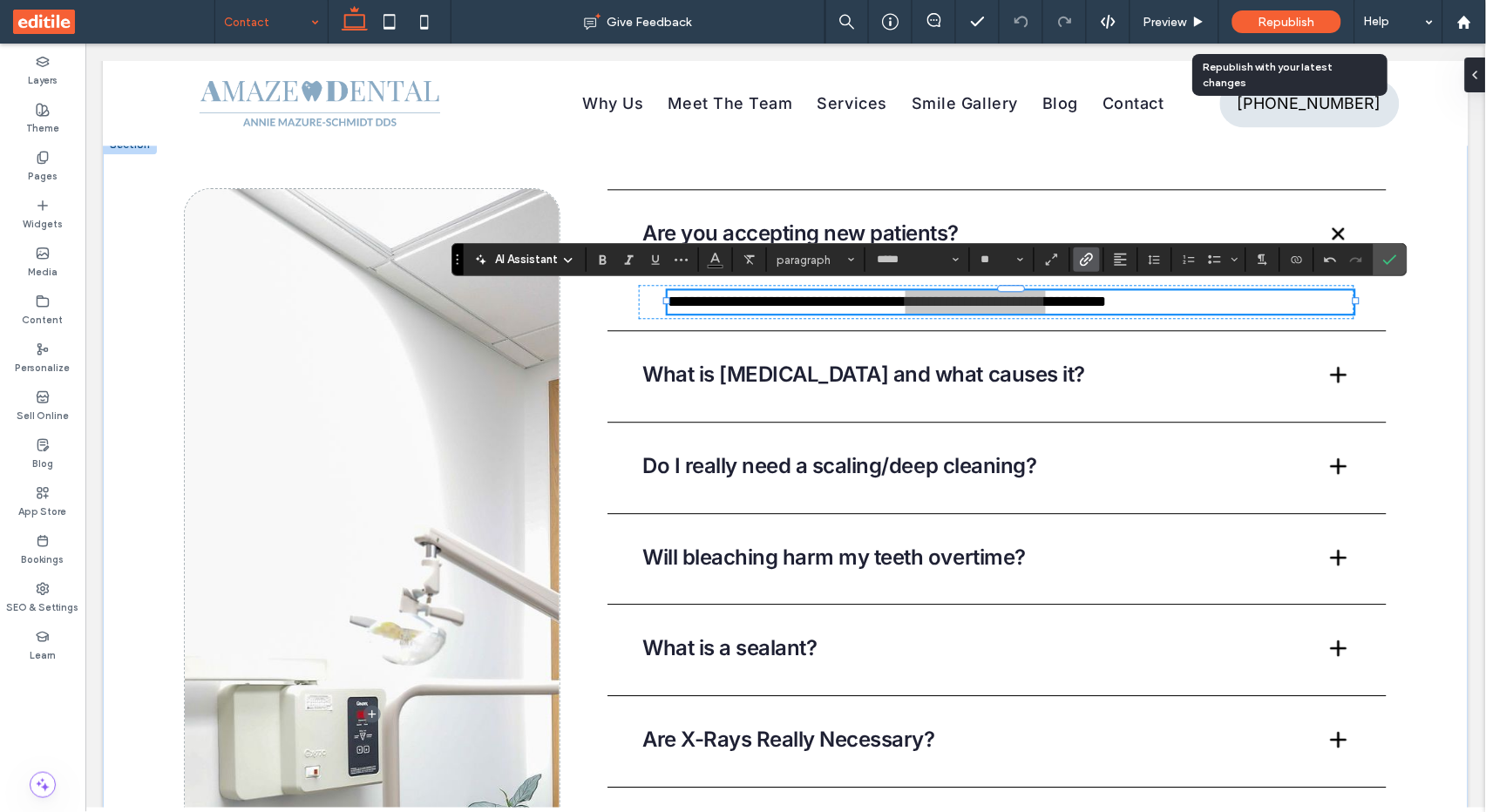
click at [1278, 20] on span "Republish" at bounding box center [1286, 22] width 56 height 15
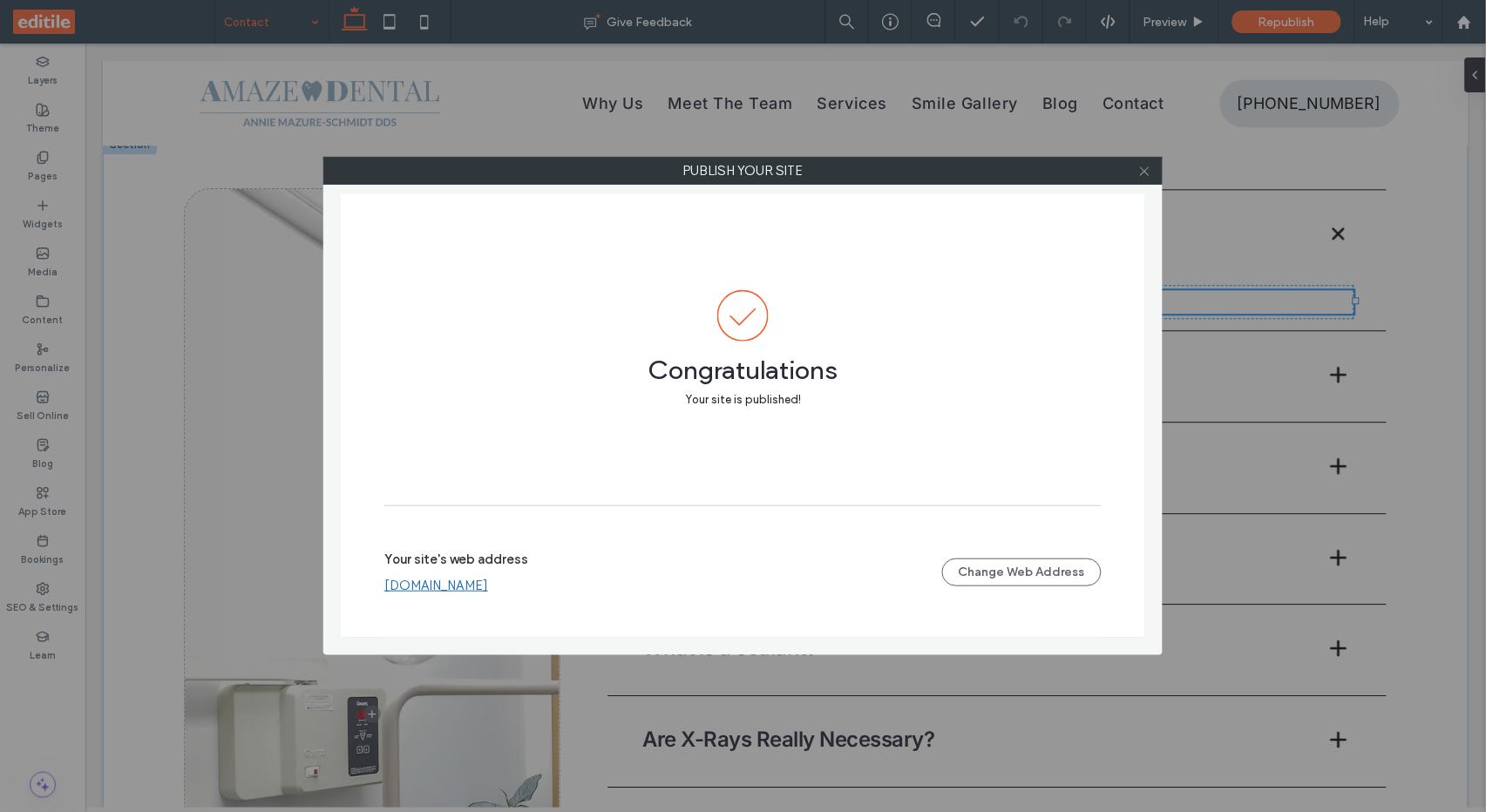
click at [1143, 169] on icon at bounding box center [1145, 171] width 13 height 13
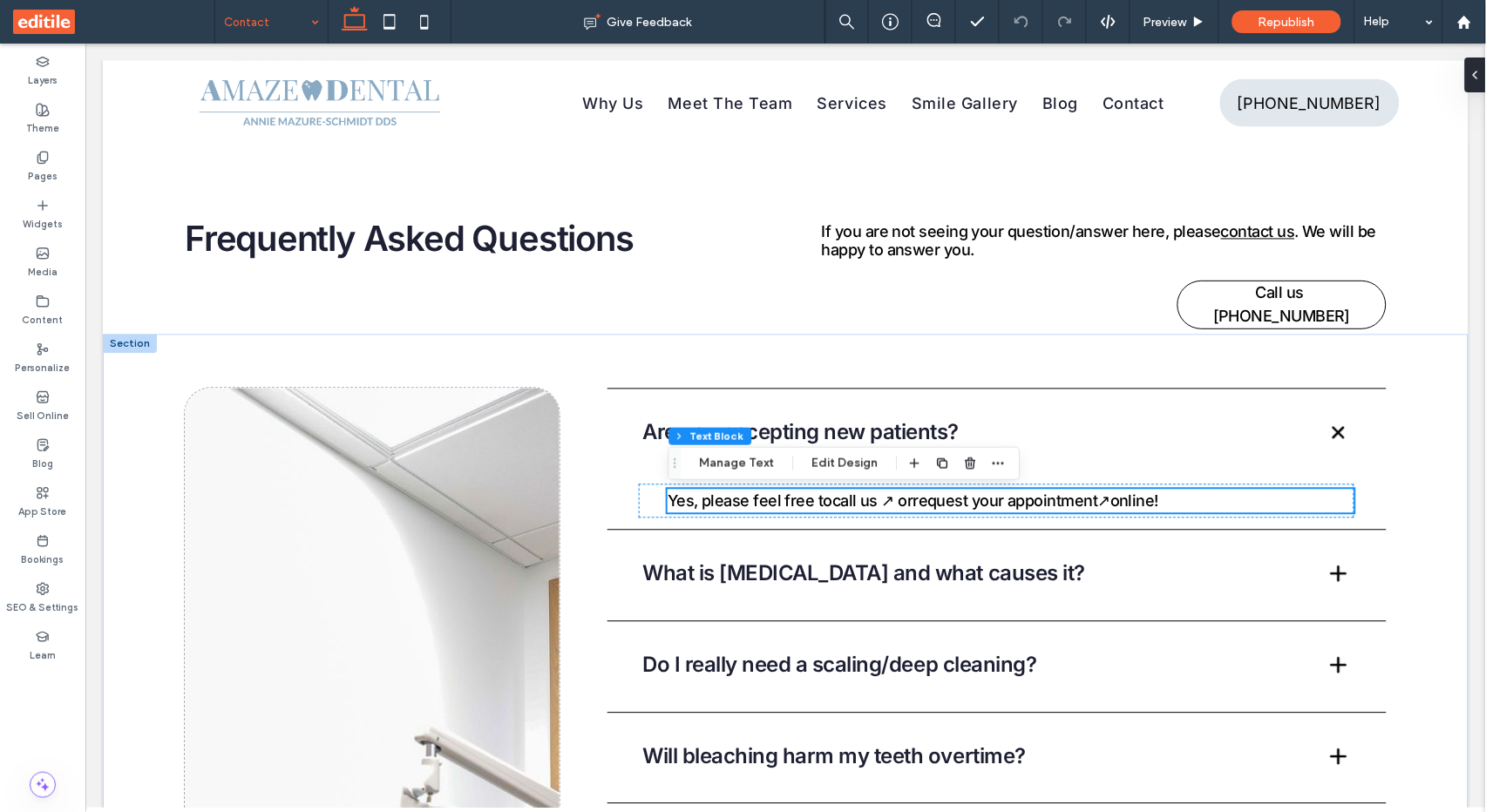
scroll to position [758, 0]
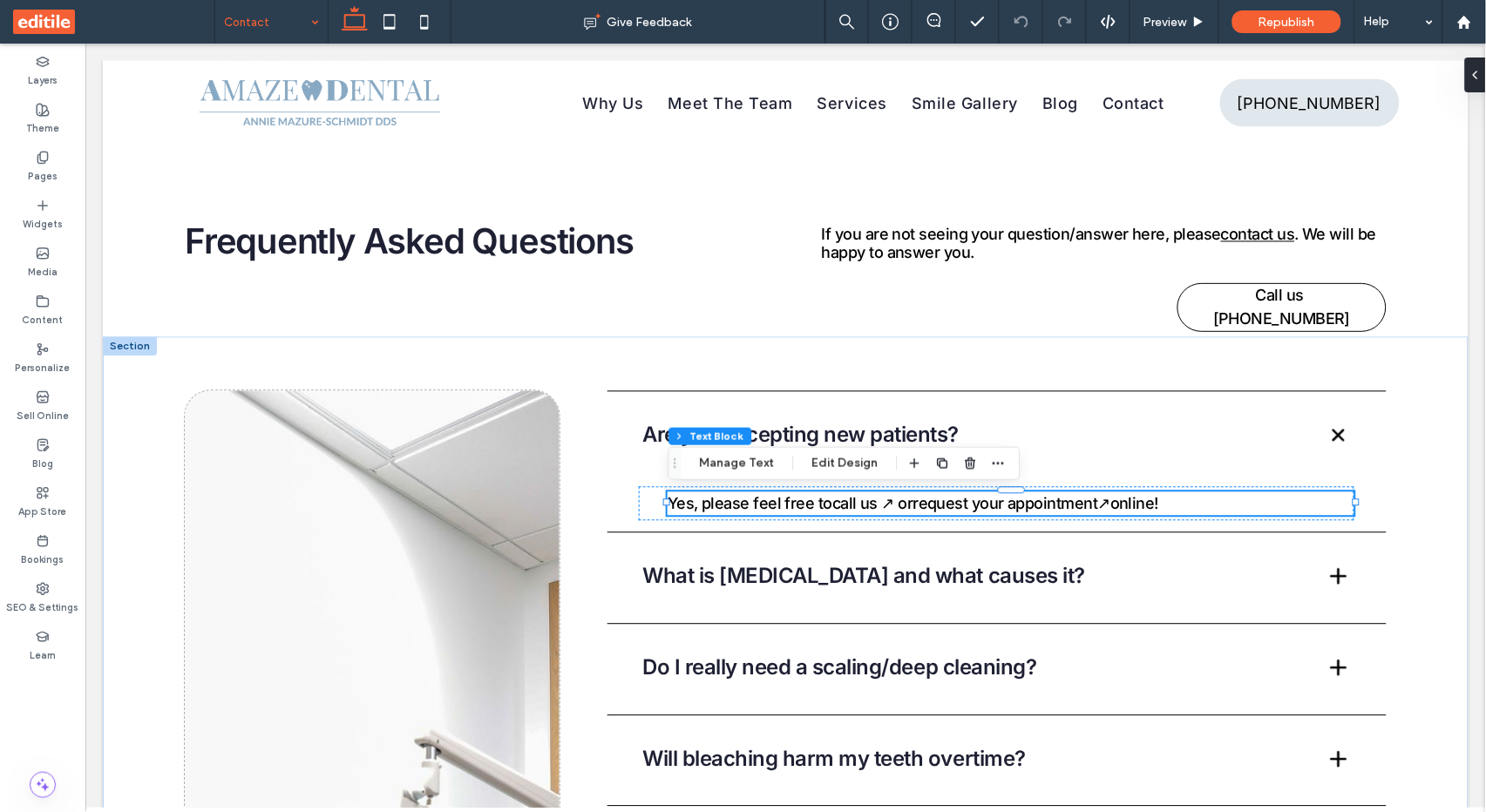
click at [1121, 504] on span "online!" at bounding box center [1133, 503] width 48 height 18
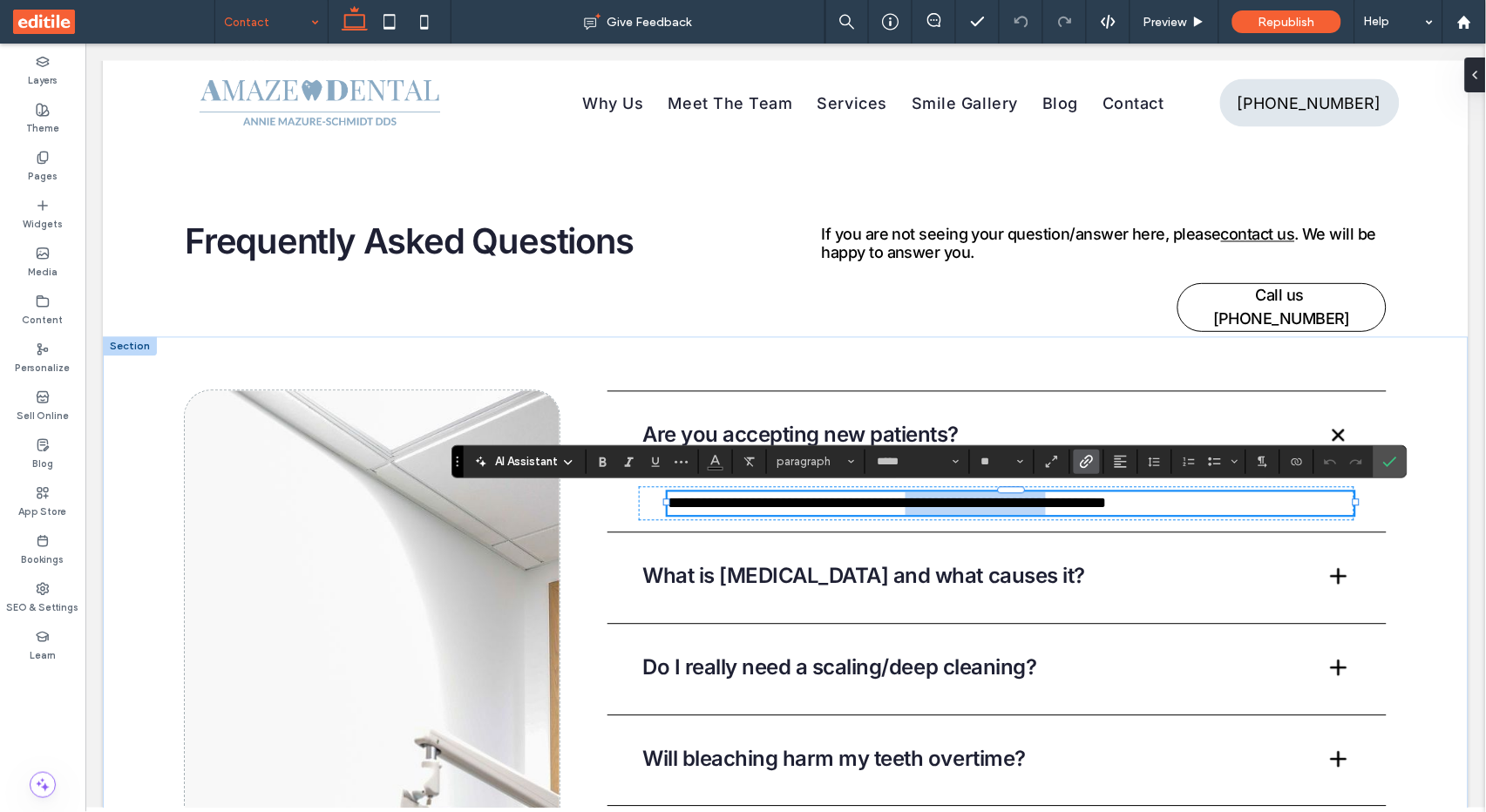
click at [1106, 504] on span "*******" at bounding box center [1081, 502] width 49 height 15
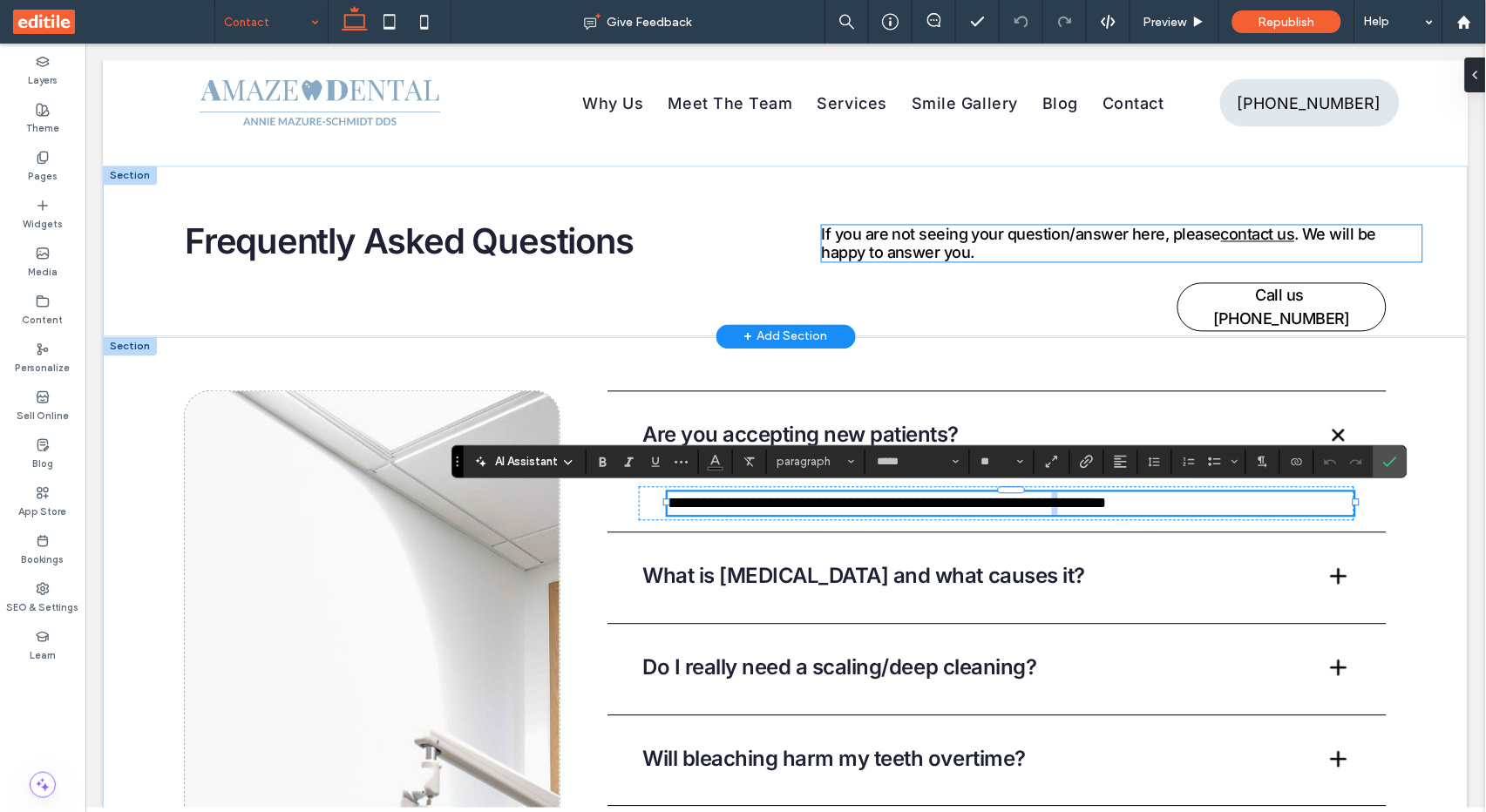
click at [1275, 237] on link "contact us" at bounding box center [1257, 234] width 74 height 18
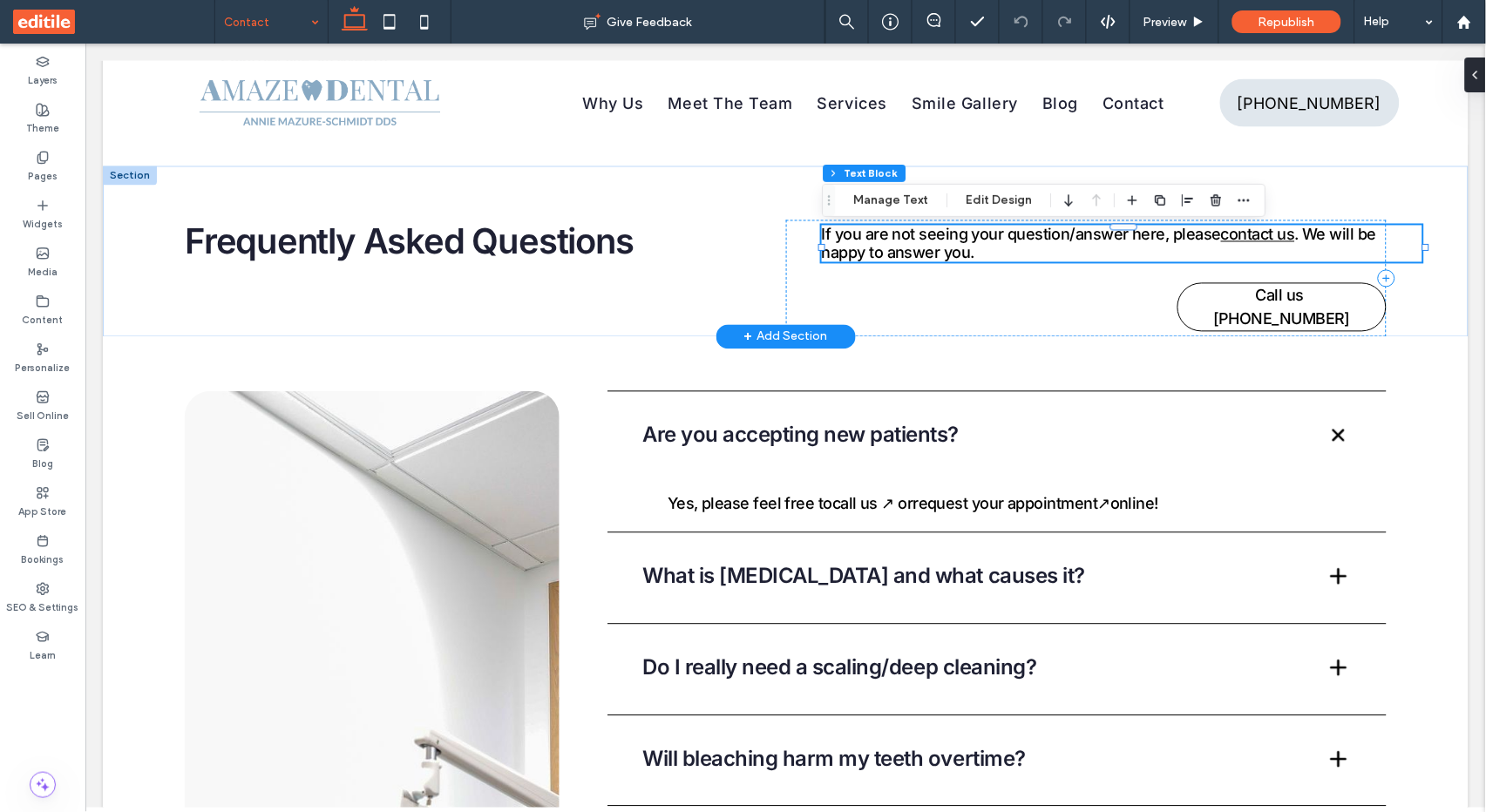
click at [1275, 237] on link "contact us" at bounding box center [1257, 234] width 74 height 18
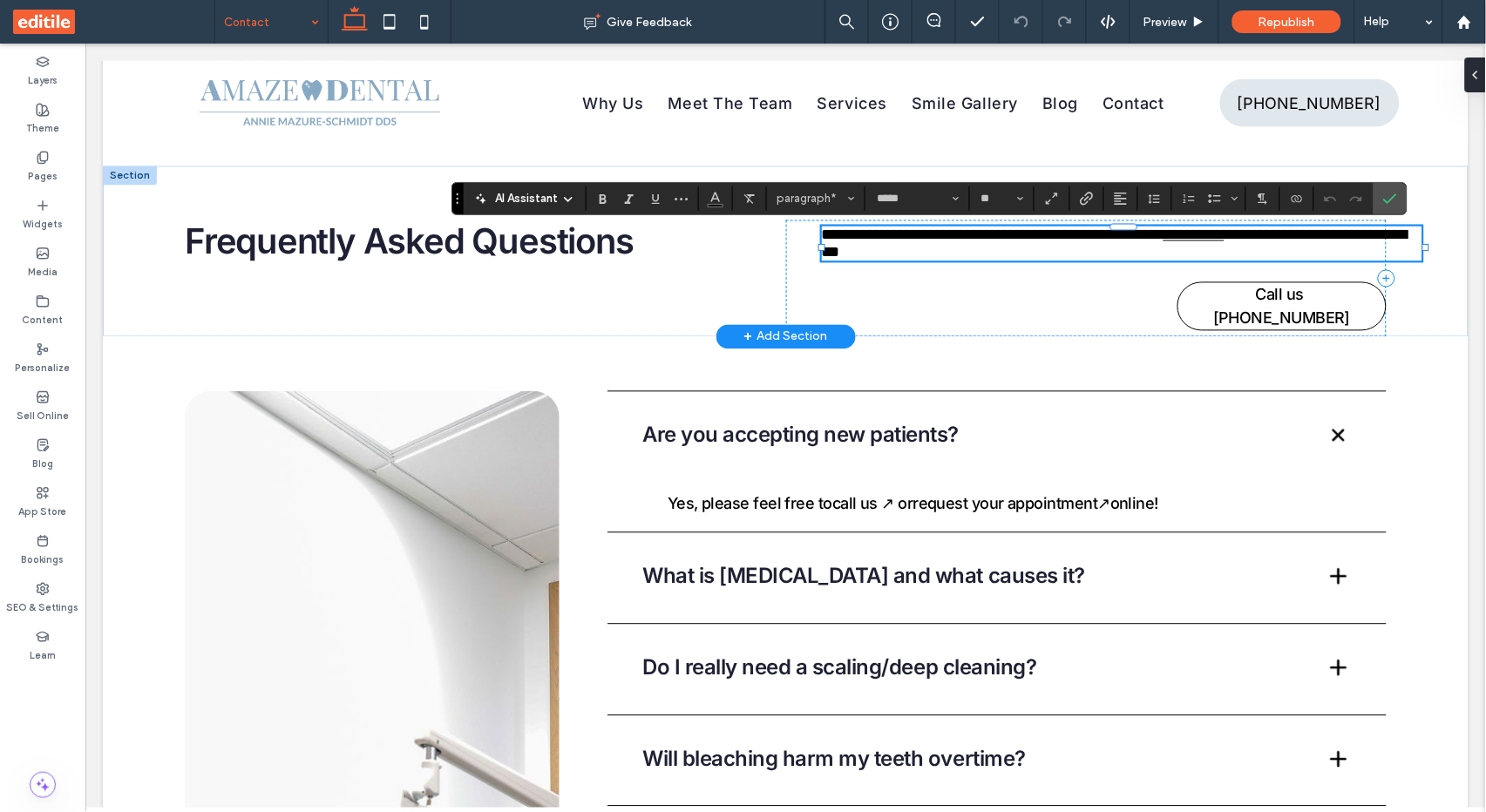
click at [1292, 238] on span "**********" at bounding box center [1113, 243] width 586 height 33
click at [1224, 240] on link "**********" at bounding box center [1192, 234] width 61 height 15
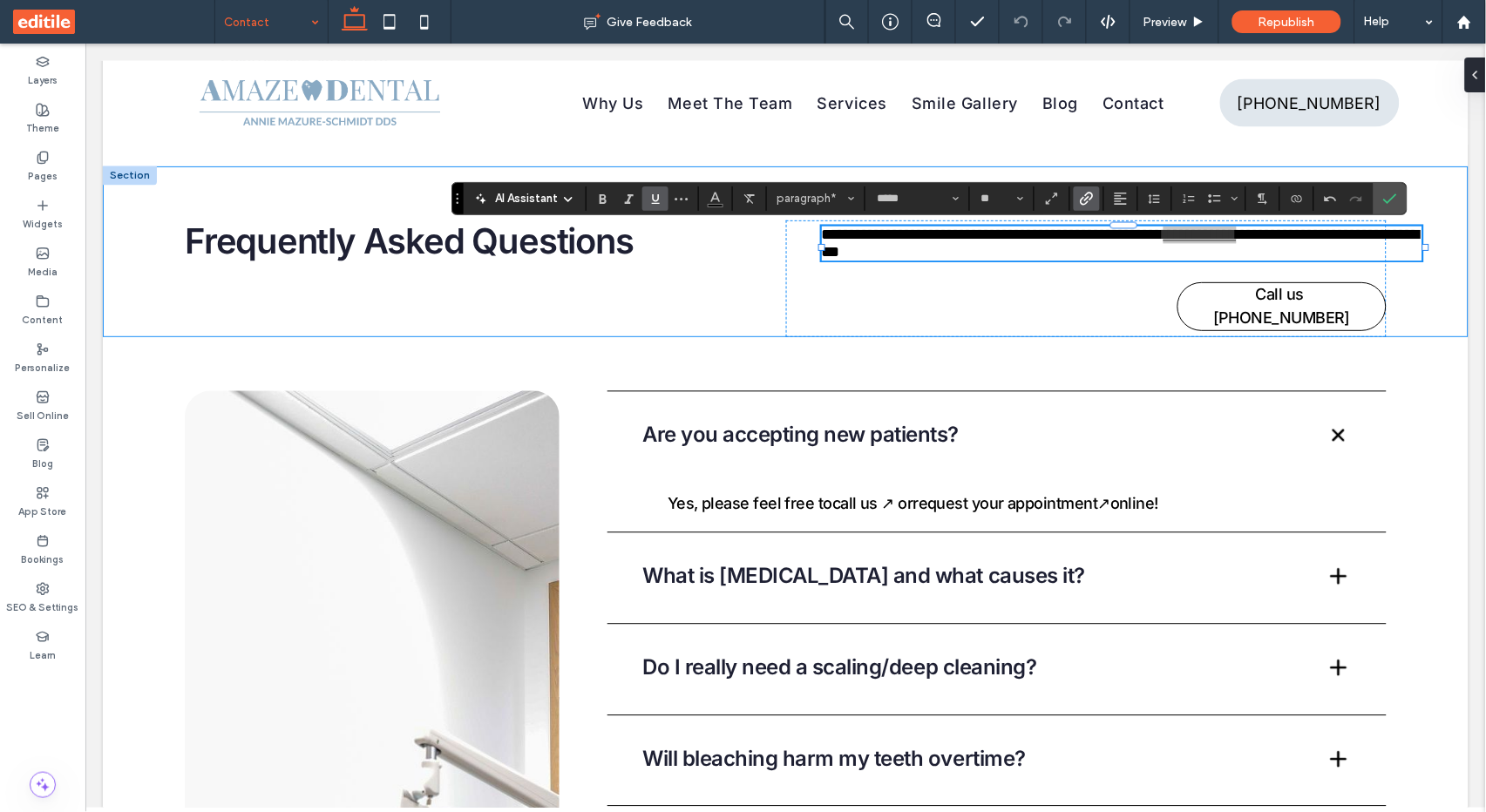
click at [654, 200] on icon "Underline" at bounding box center [654, 198] width 14 height 14
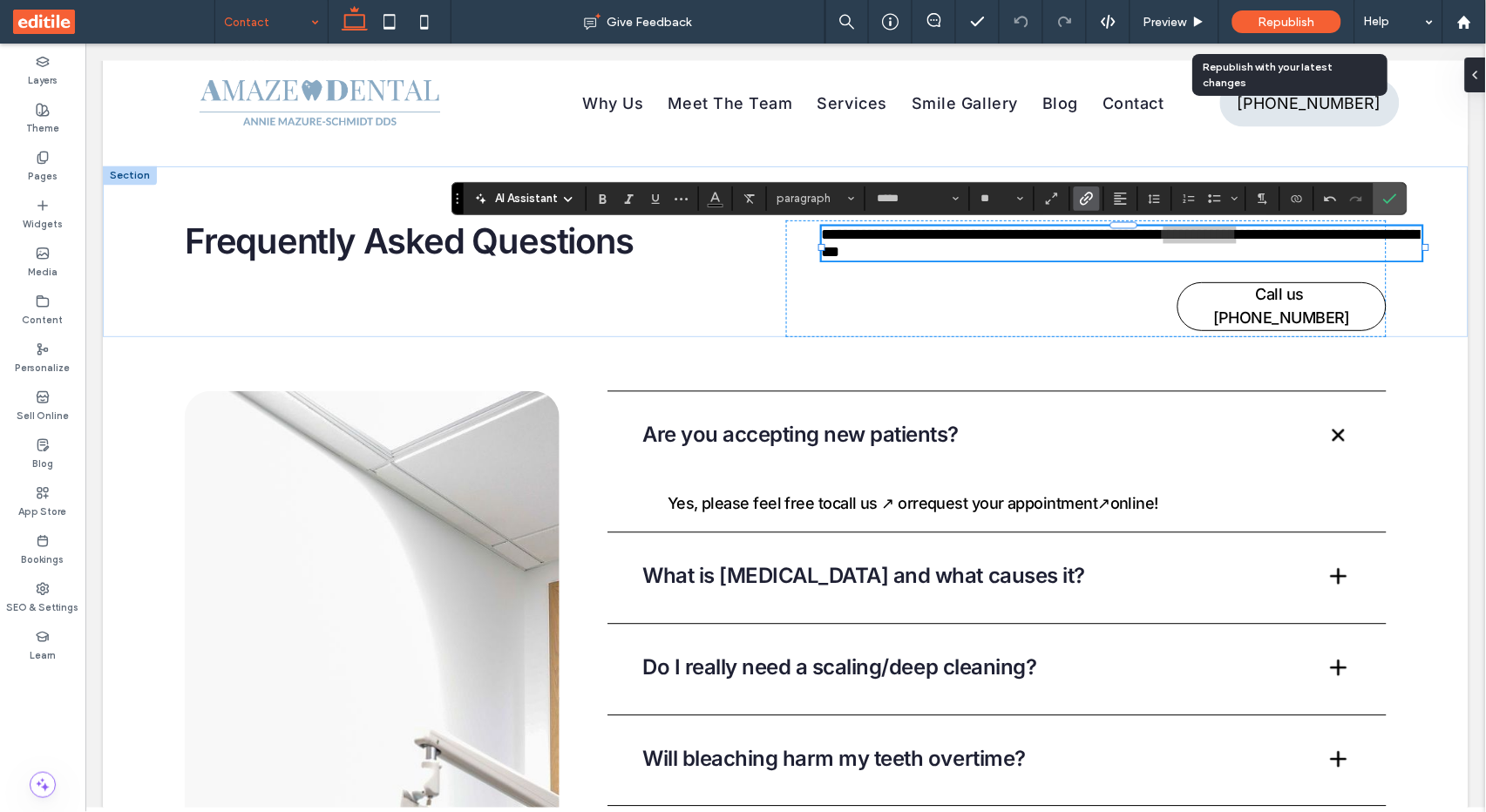
click at [1268, 24] on span "Republish" at bounding box center [1286, 22] width 56 height 15
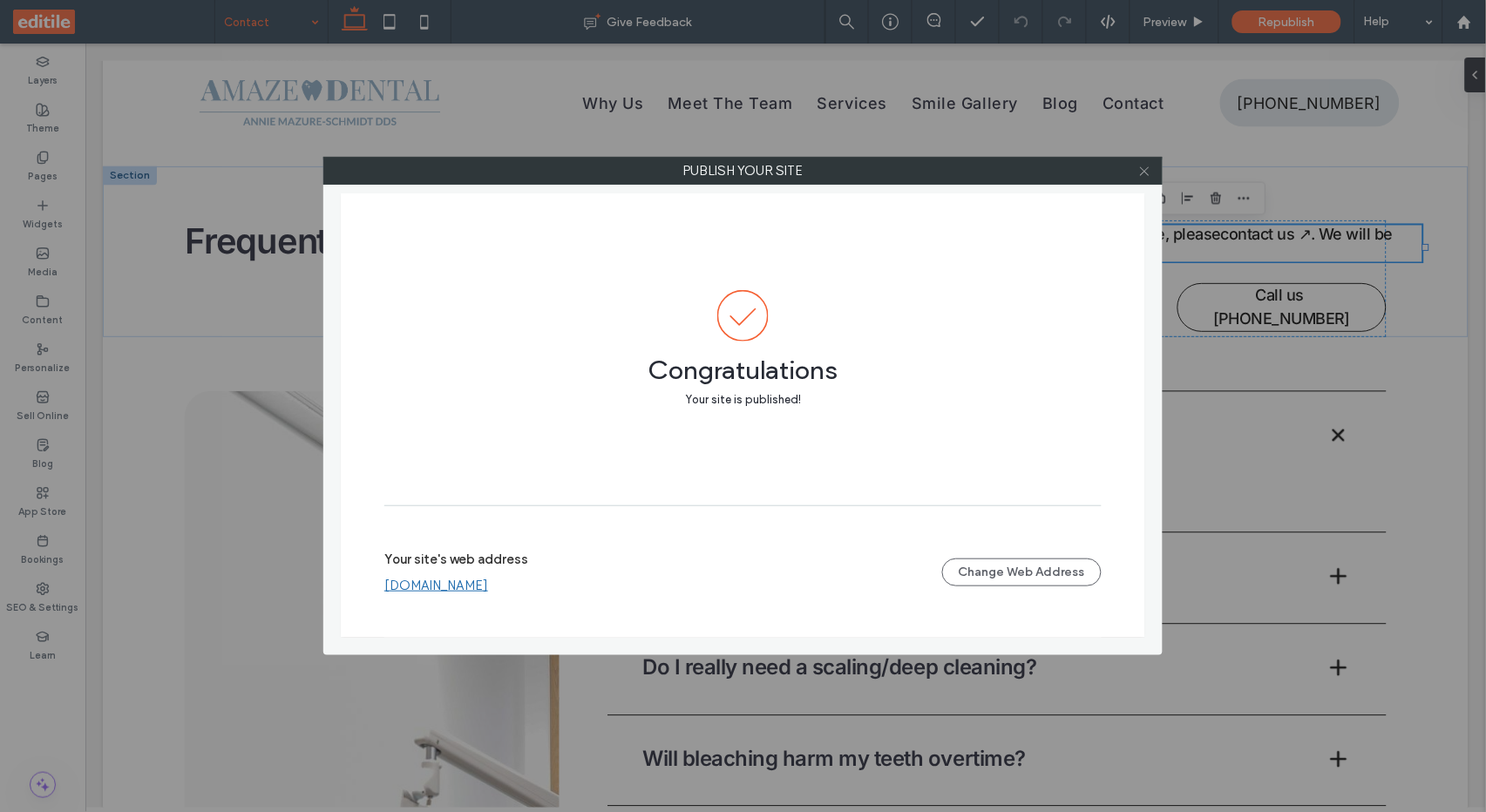
click at [1139, 167] on icon at bounding box center [1145, 171] width 13 height 13
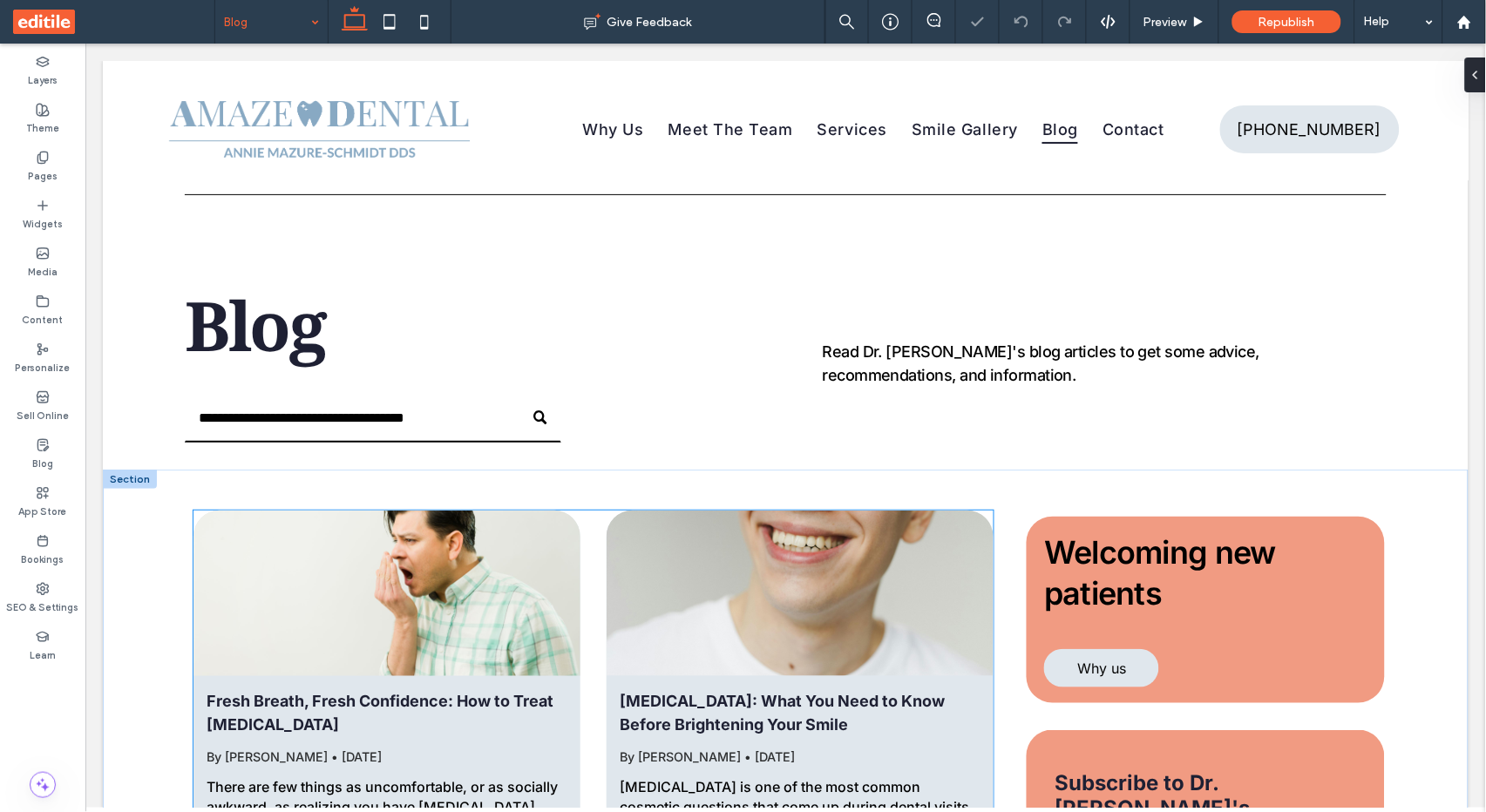
click at [405, 738] on div "Fresh Breath, Fresh Confidence: How to Treat [MEDICAL_DATA] By [PERSON_NAME] • …" at bounding box center [386, 760] width 387 height 171
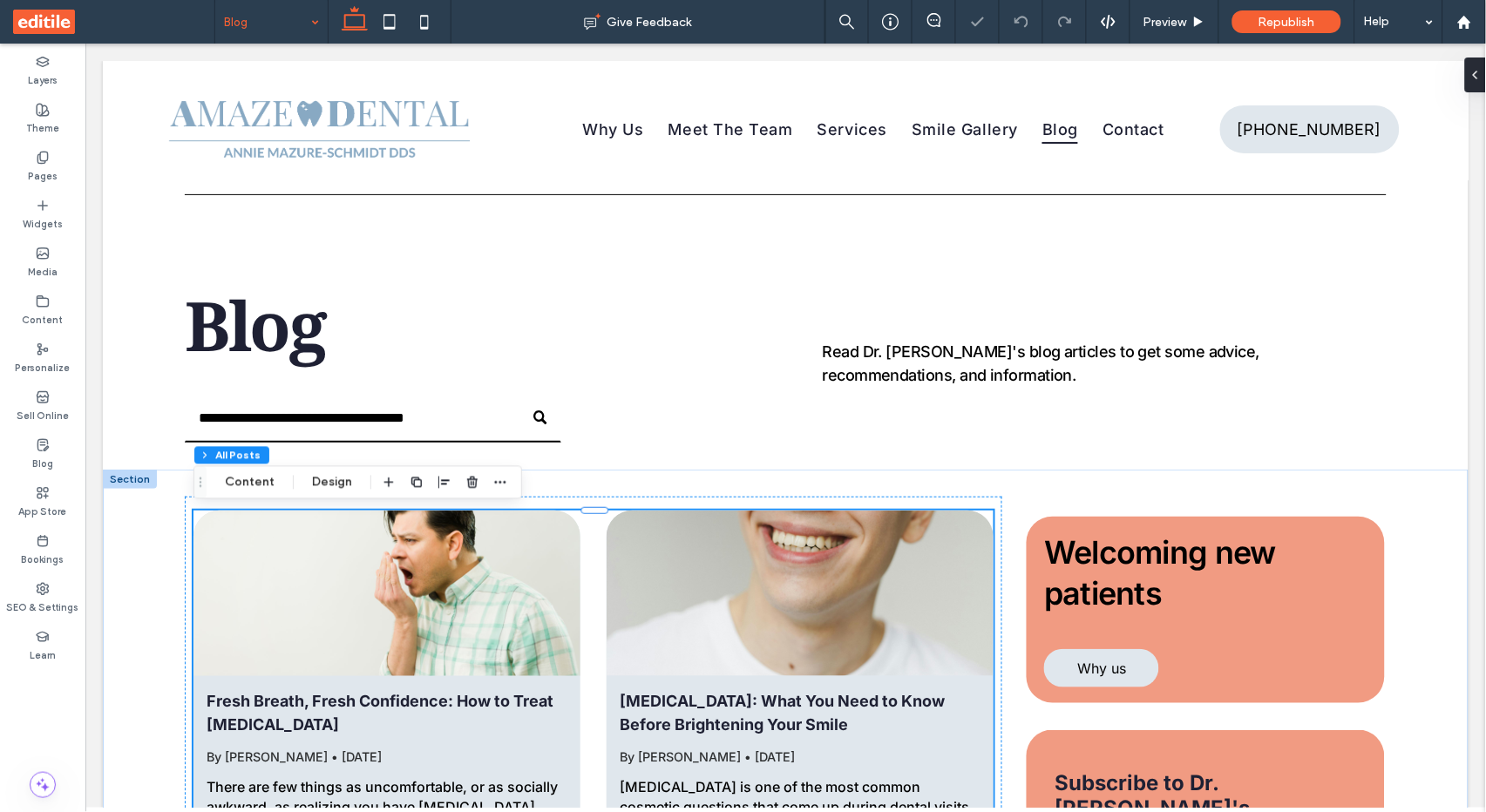
click at [405, 738] on div "Fresh Breath, Fresh Confidence: How to Treat [MEDICAL_DATA] By [PERSON_NAME] • …" at bounding box center [386, 760] width 387 height 171
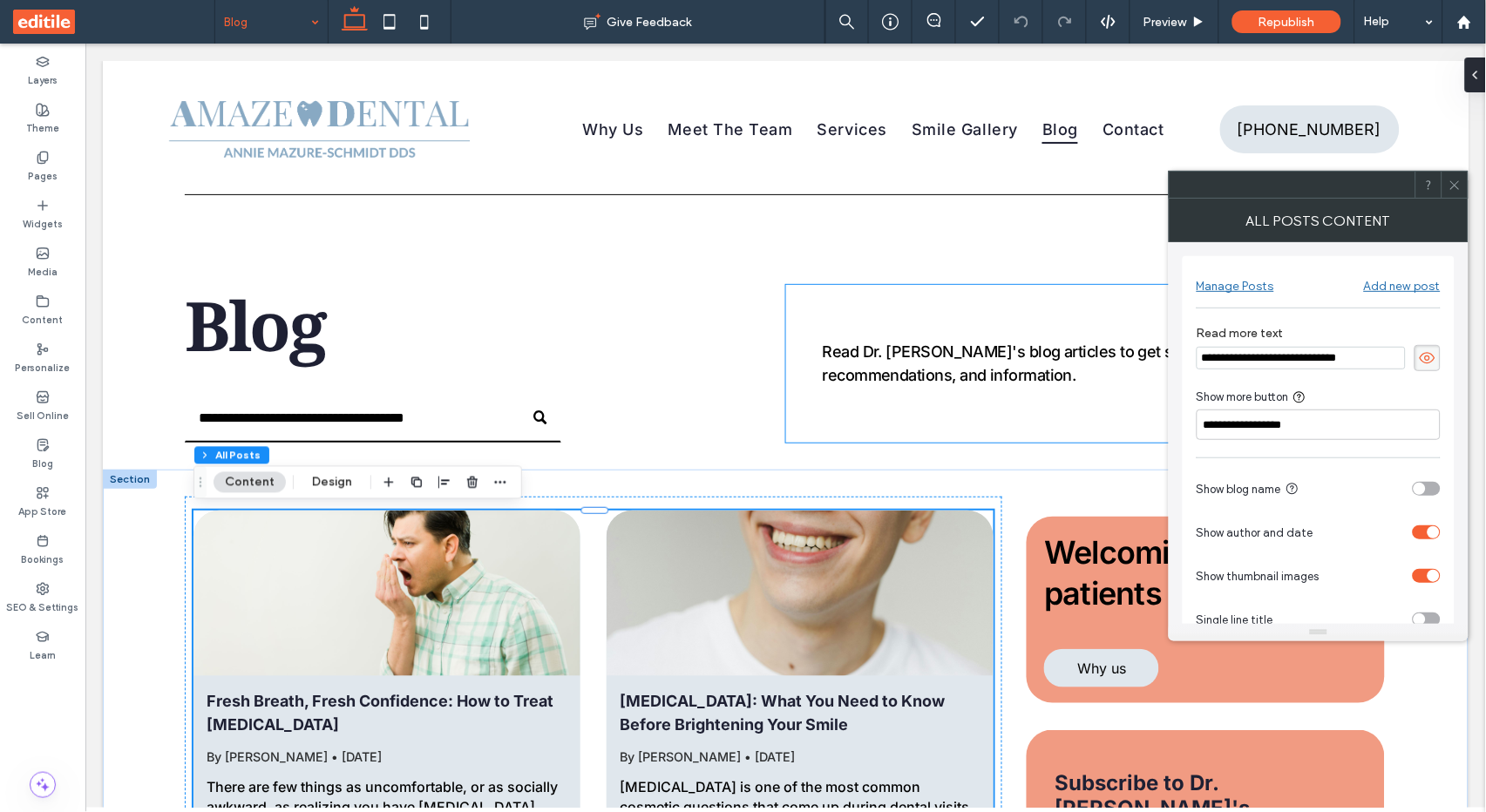
click at [1454, 192] on span at bounding box center [1454, 184] width 13 height 26
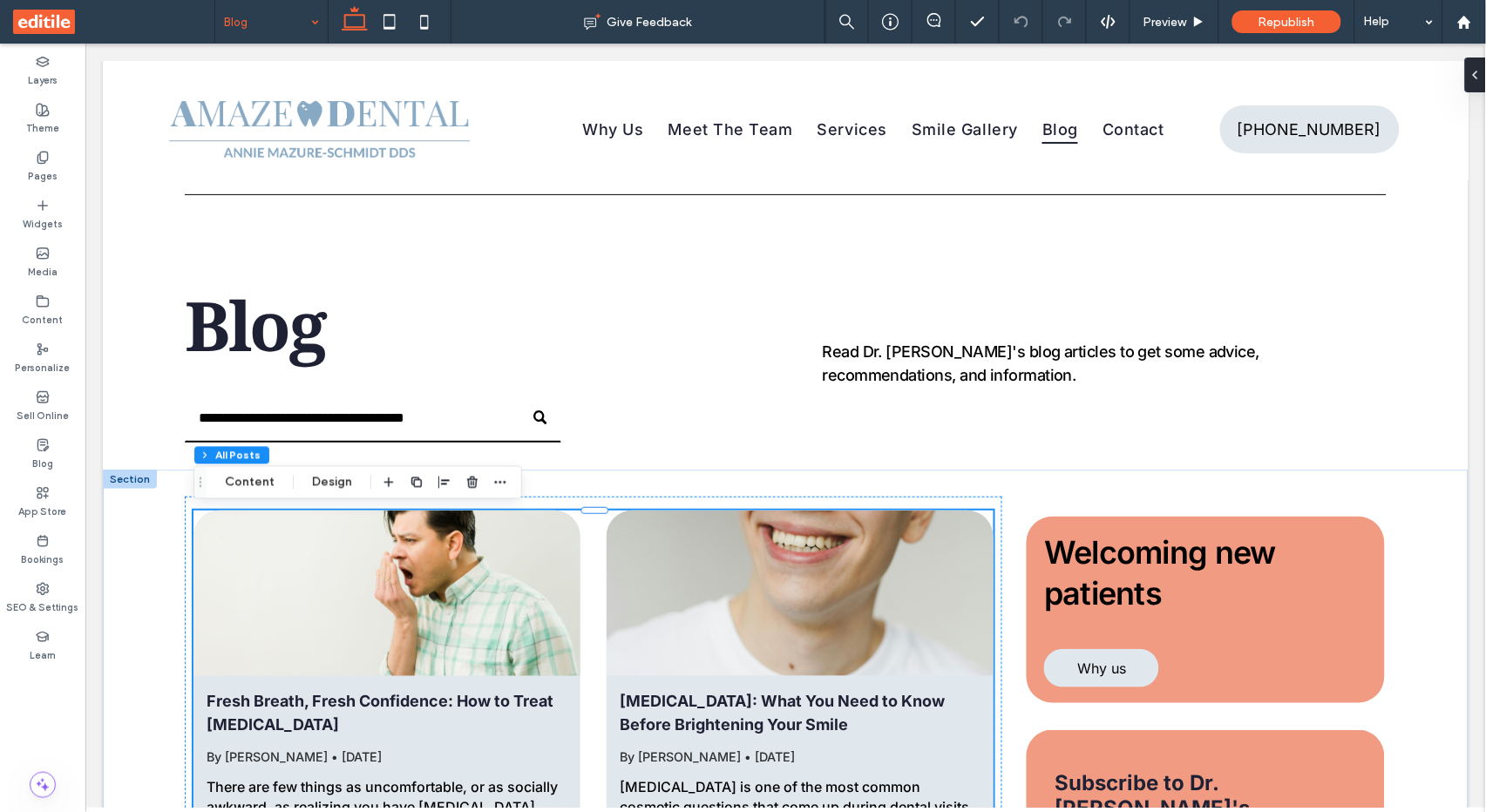
click at [485, 642] on div at bounding box center [387, 592] width 410 height 175
click at [332, 485] on button "Design" at bounding box center [331, 482] width 63 height 21
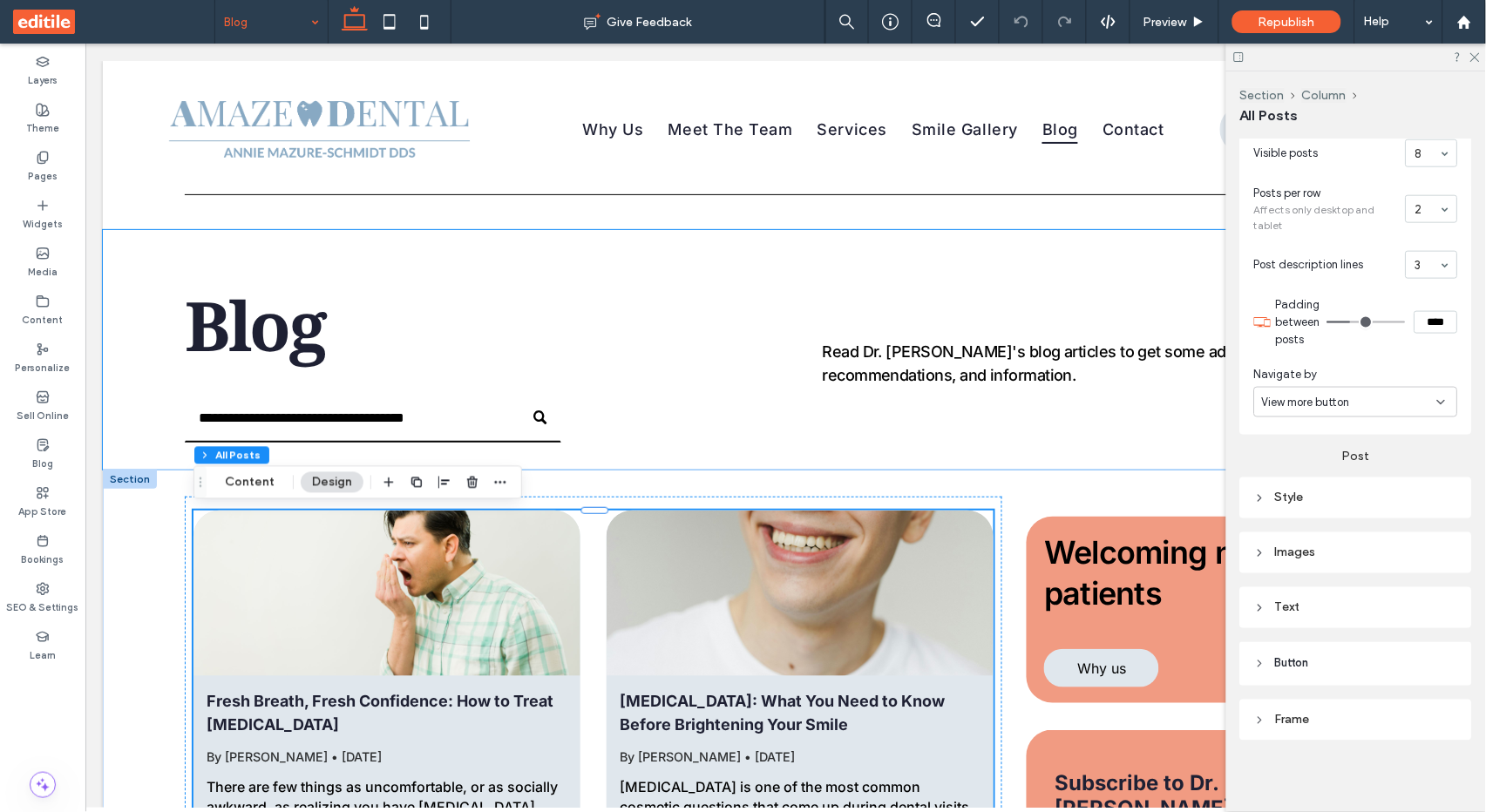
click at [1298, 600] on div "Text" at bounding box center [1355, 607] width 204 height 15
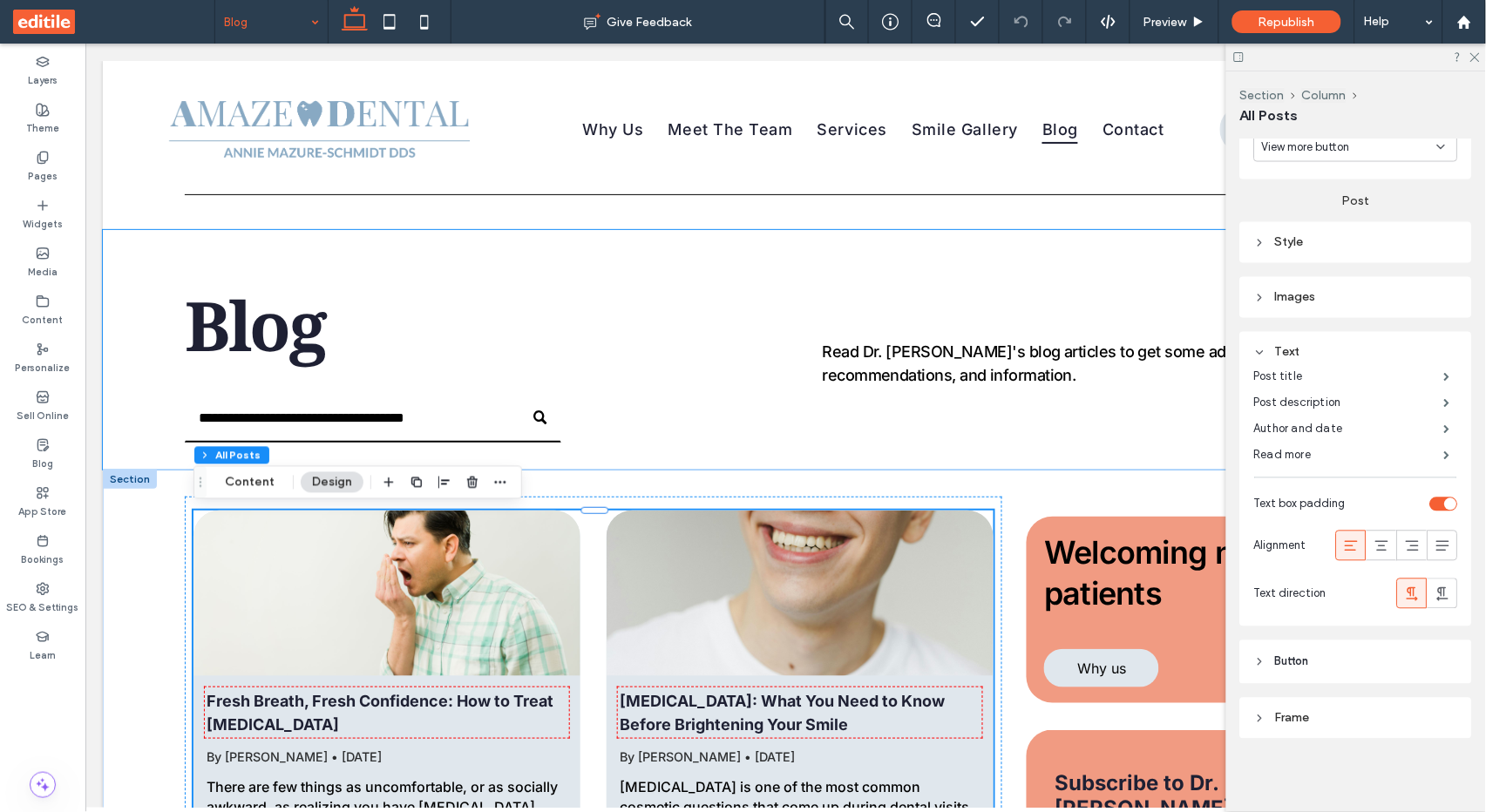
scroll to position [746, 0]
click at [1343, 370] on label "Post title" at bounding box center [1348, 377] width 190 height 34
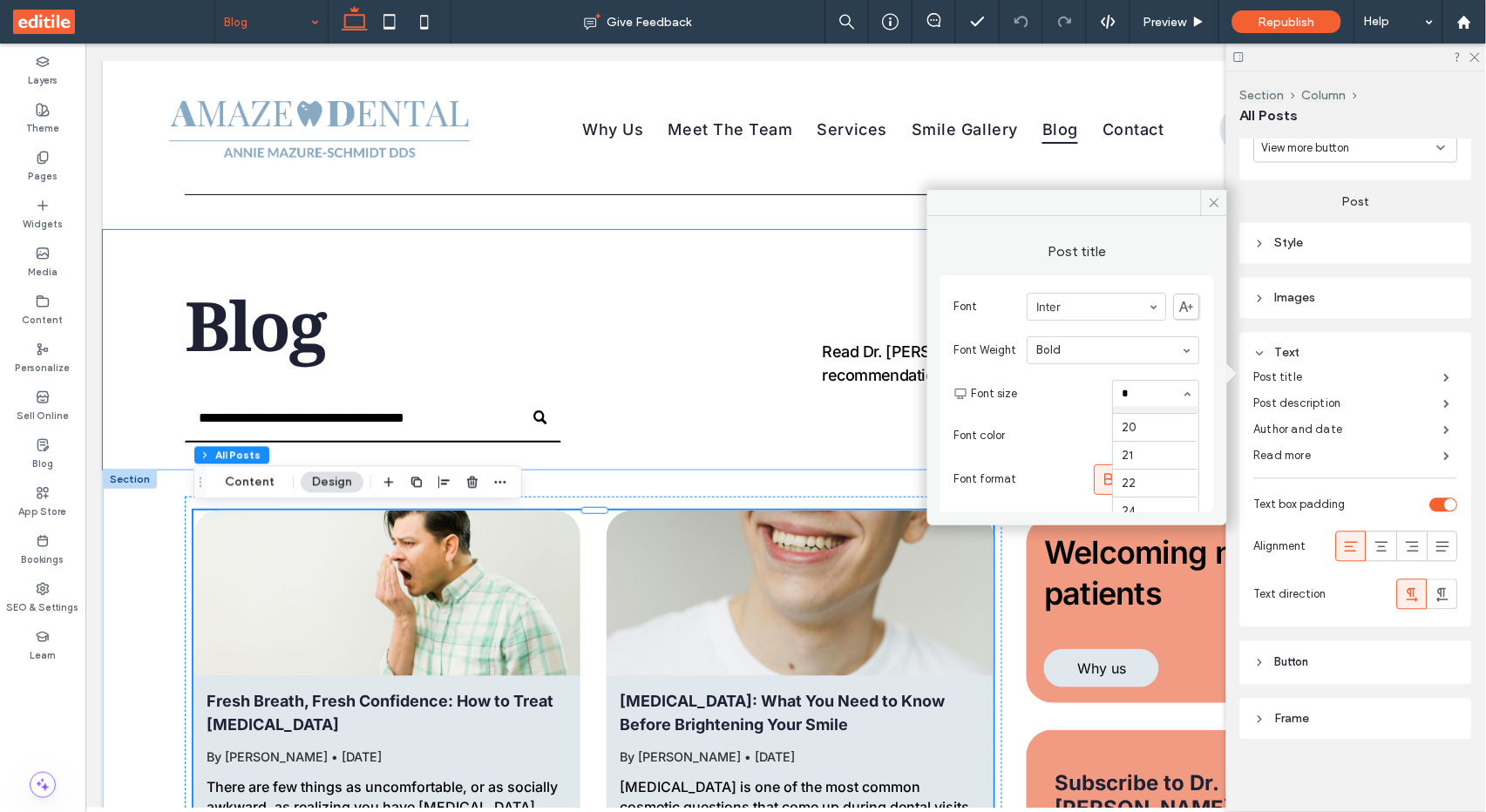
scroll to position [32, 0]
type input "**"
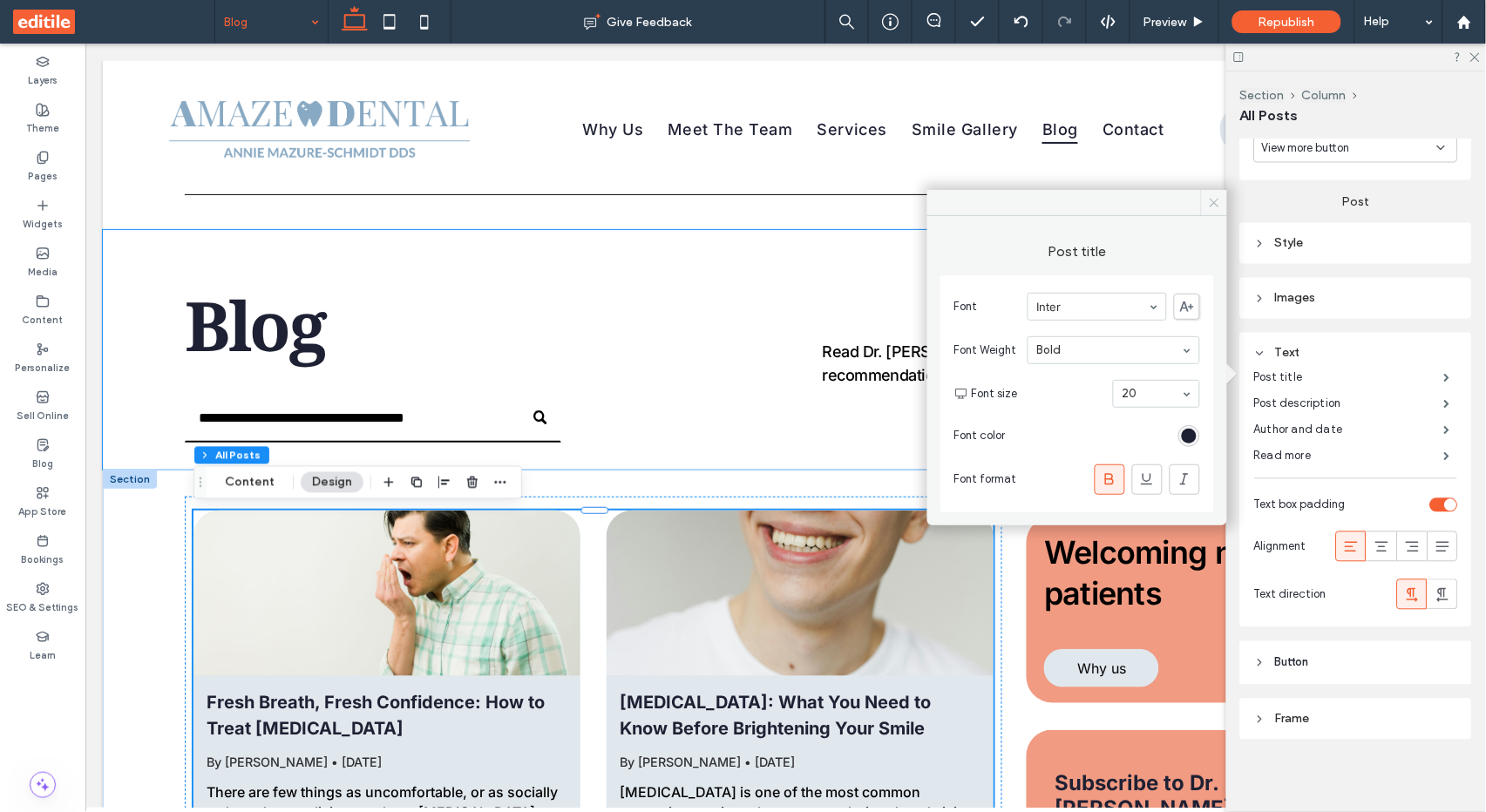
click at [1221, 201] on span at bounding box center [1214, 202] width 26 height 26
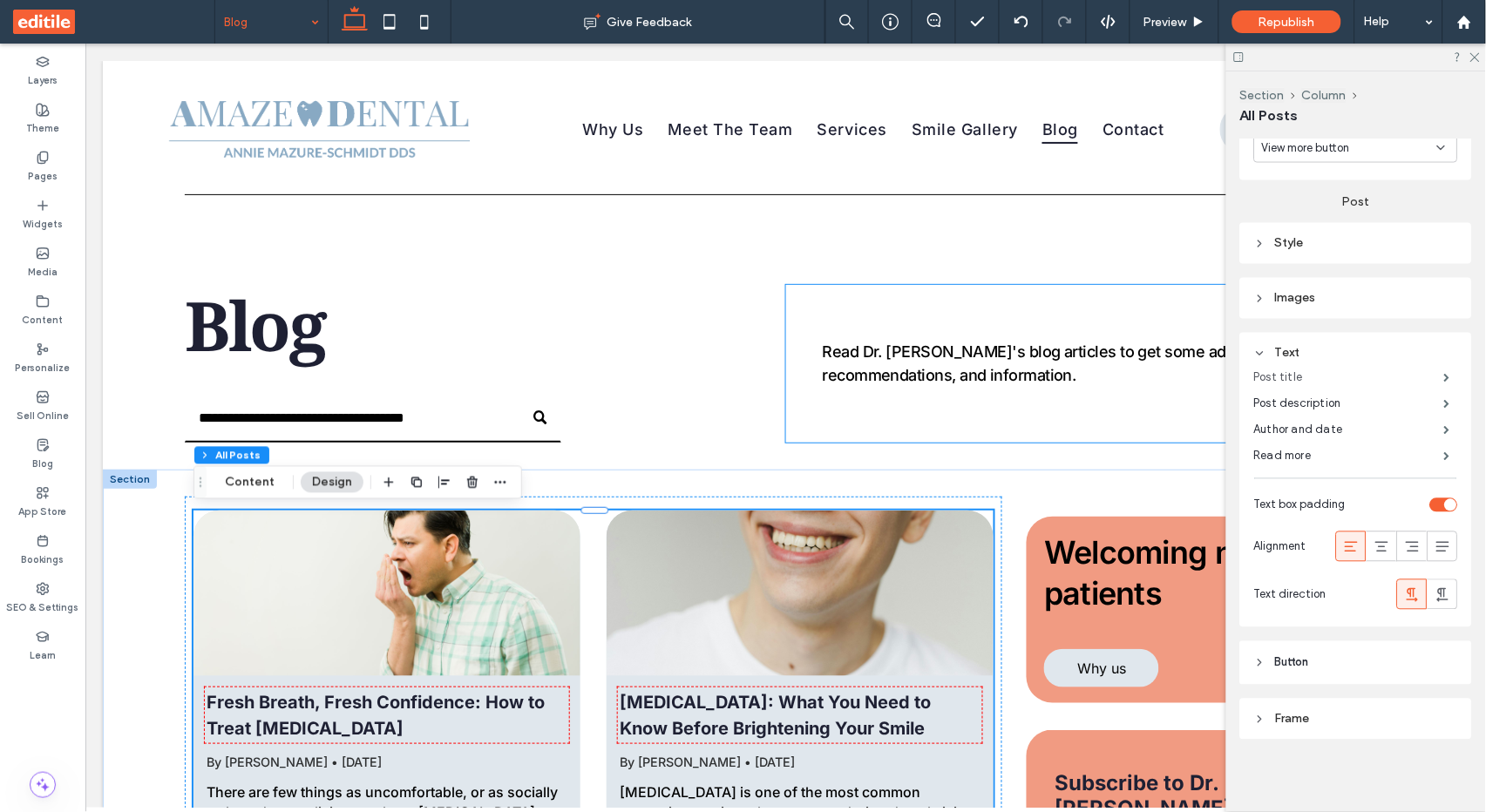
click at [1396, 378] on label "Post title" at bounding box center [1348, 377] width 190 height 34
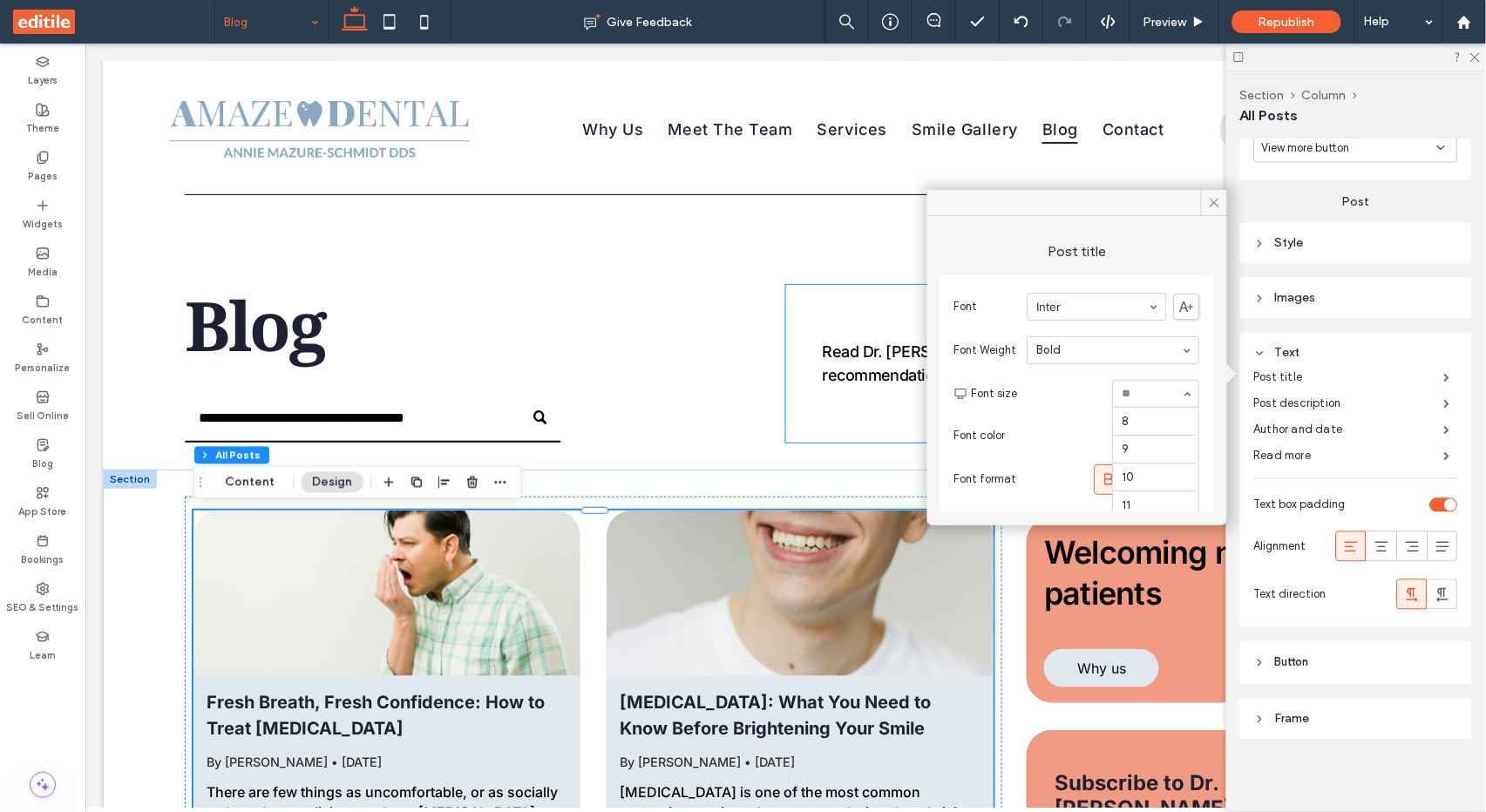
scroll to position [322, 0]
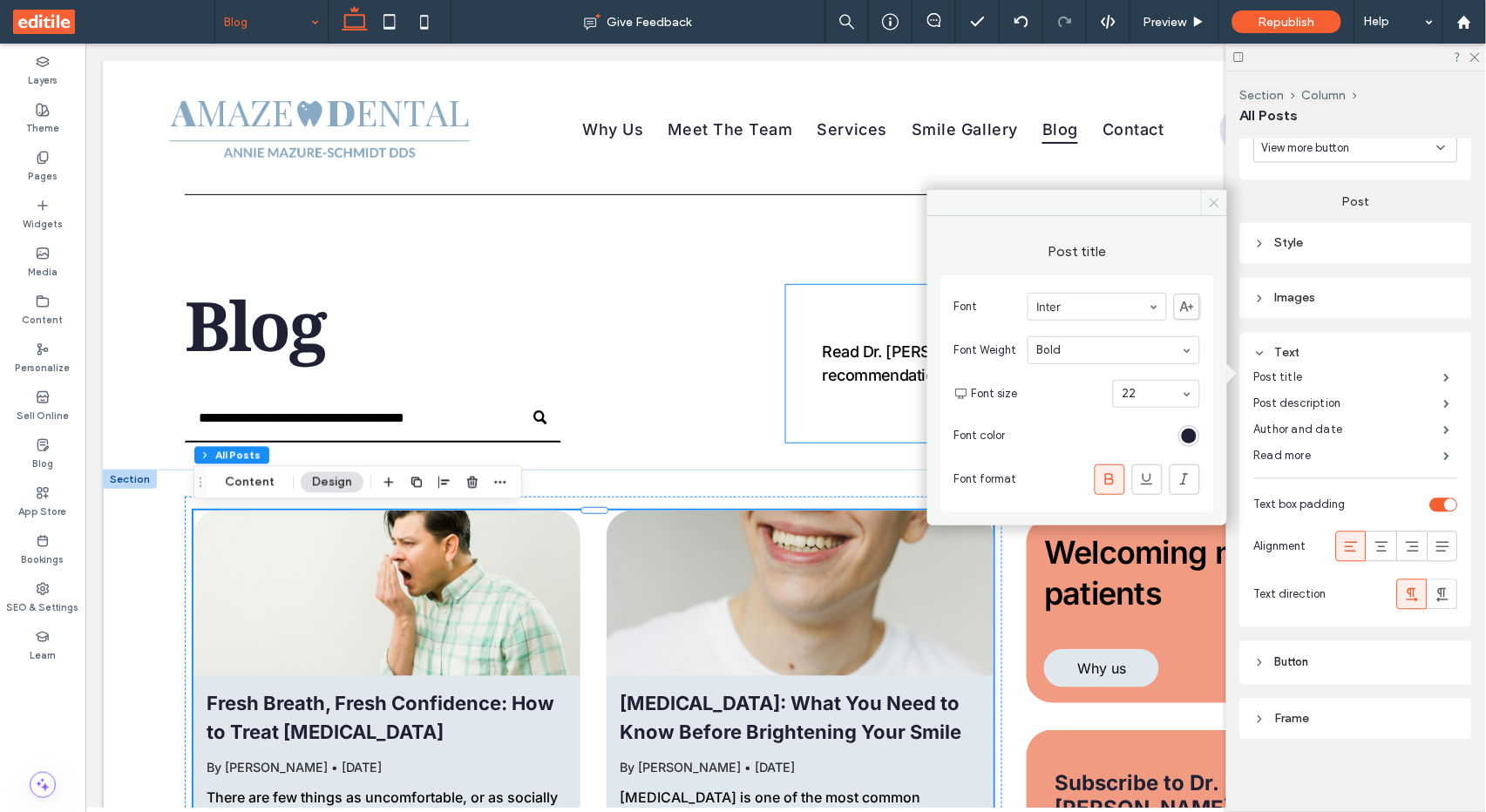
click at [1217, 193] on span at bounding box center [1214, 202] width 26 height 26
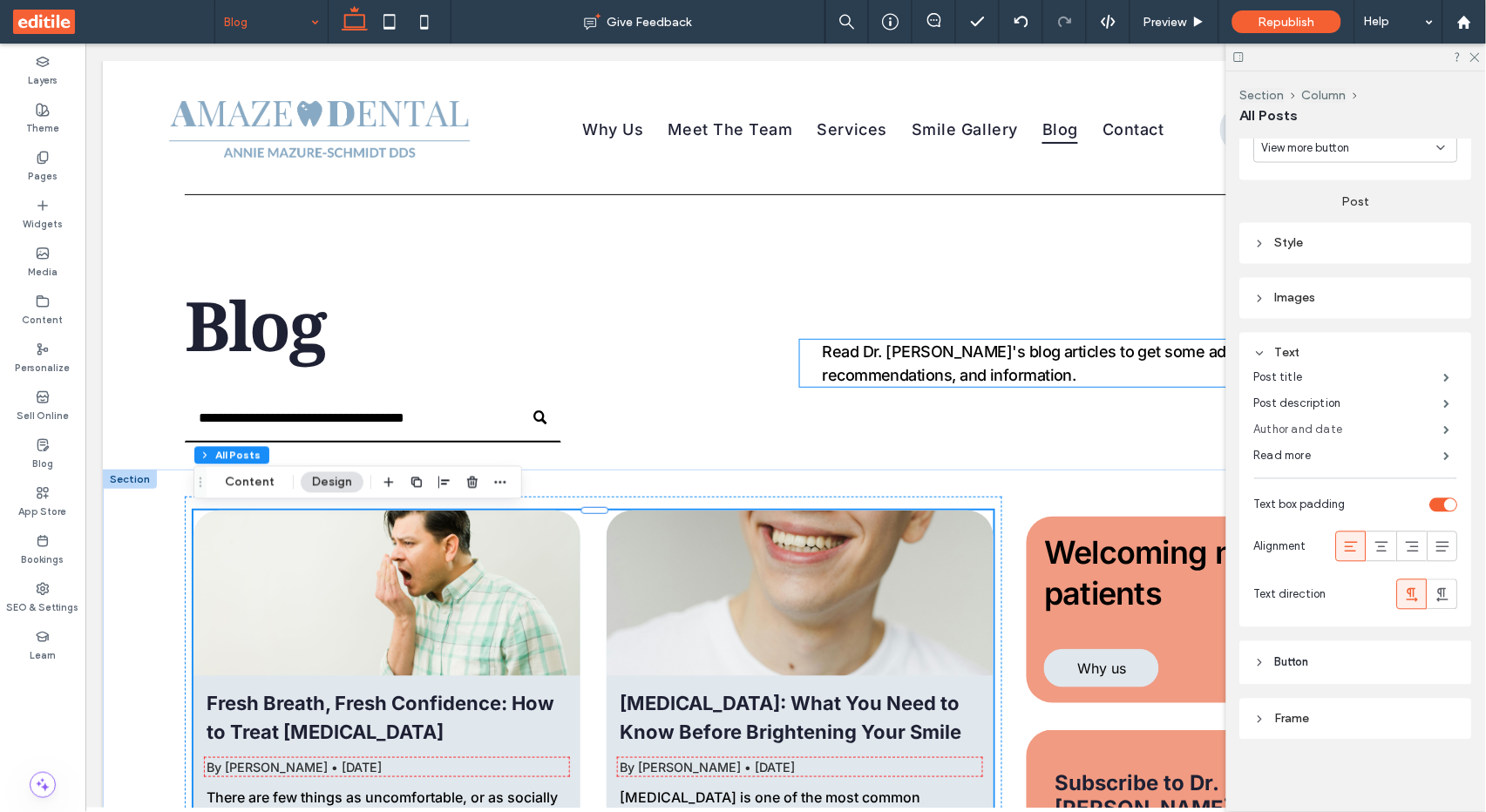
click at [1317, 426] on label "Author and date" at bounding box center [1348, 430] width 190 height 34
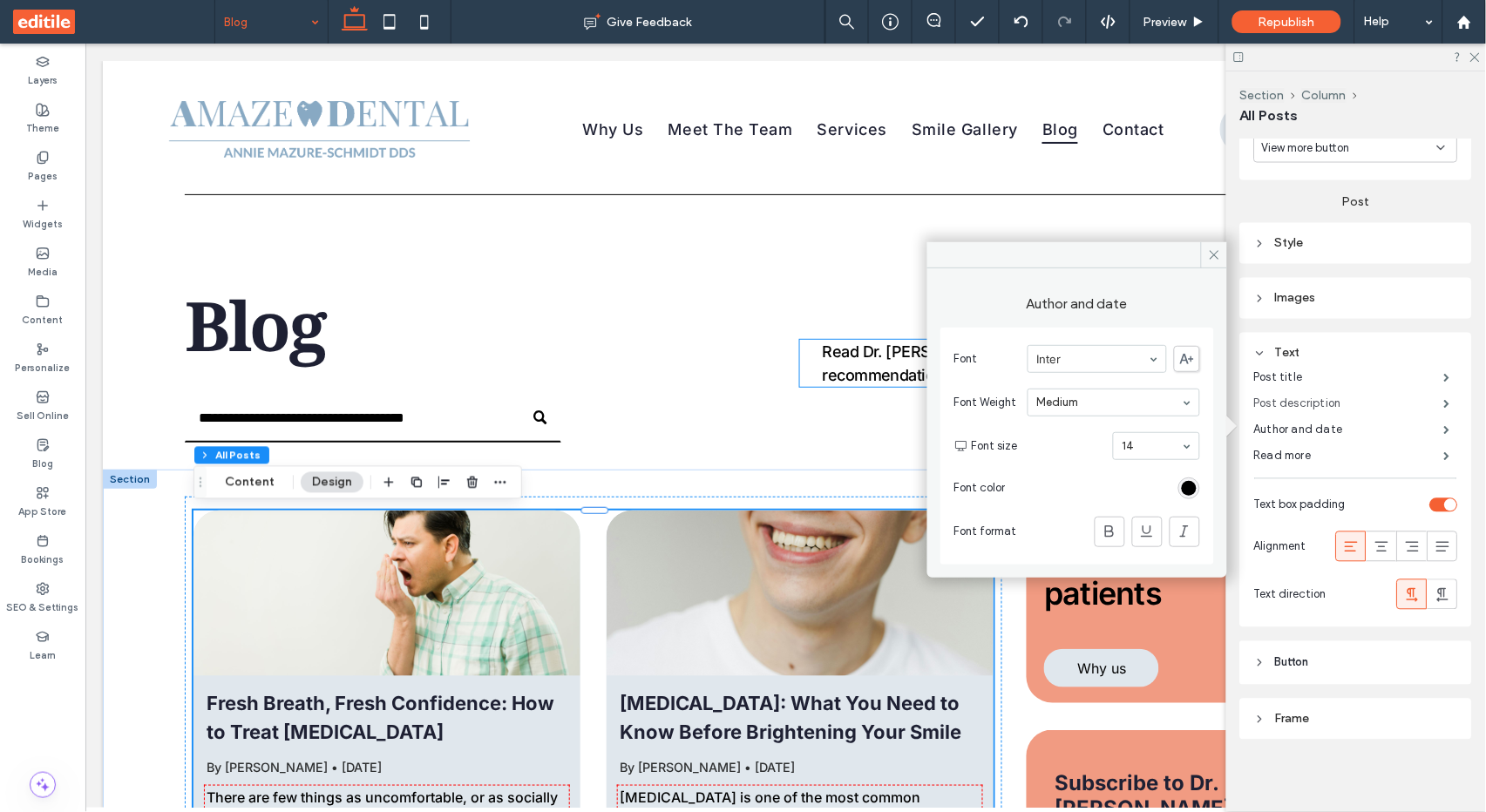
click at [1336, 396] on label "Post description" at bounding box center [1348, 404] width 190 height 34
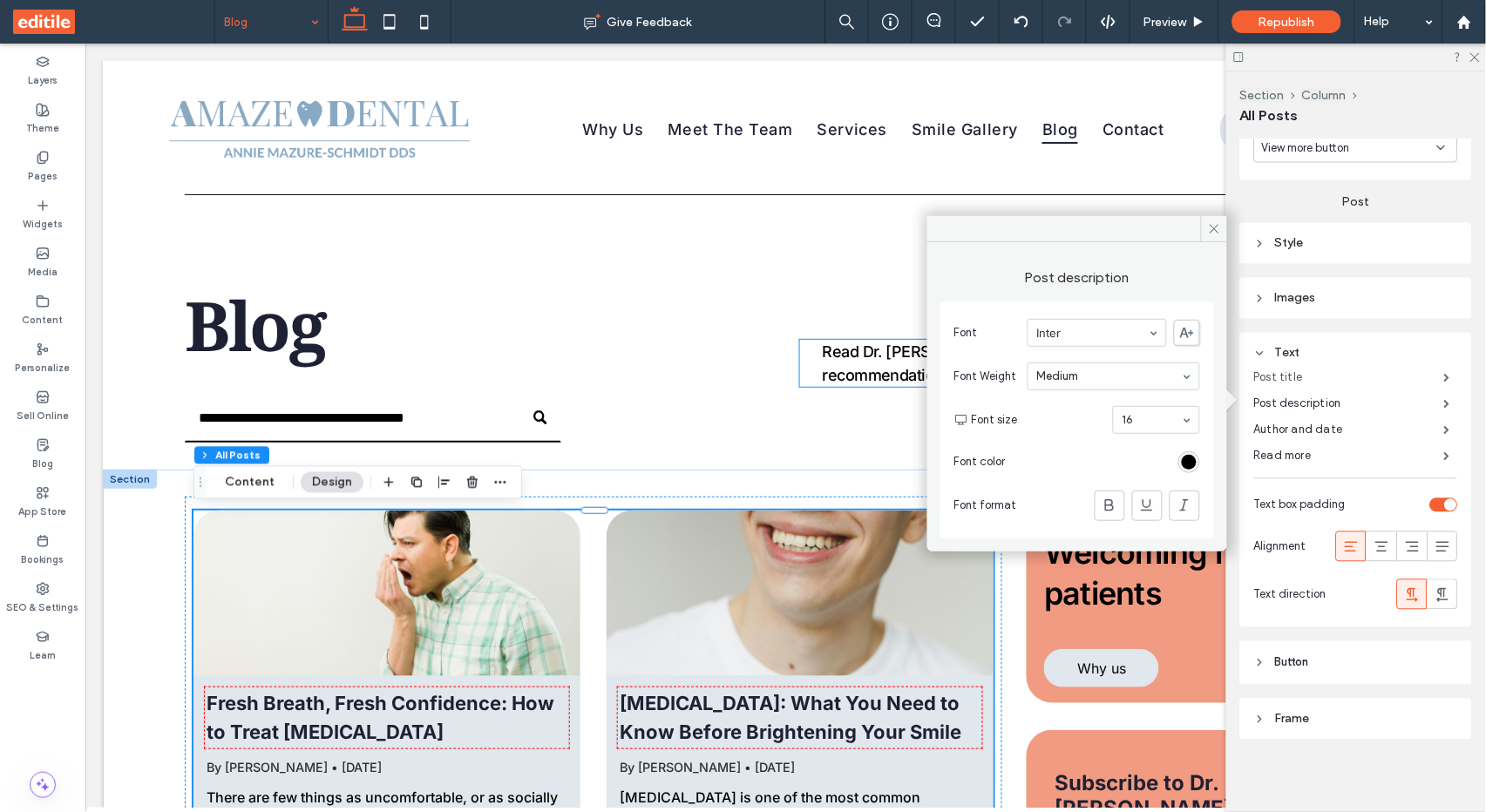
click at [1320, 375] on label "Post title" at bounding box center [1348, 377] width 190 height 34
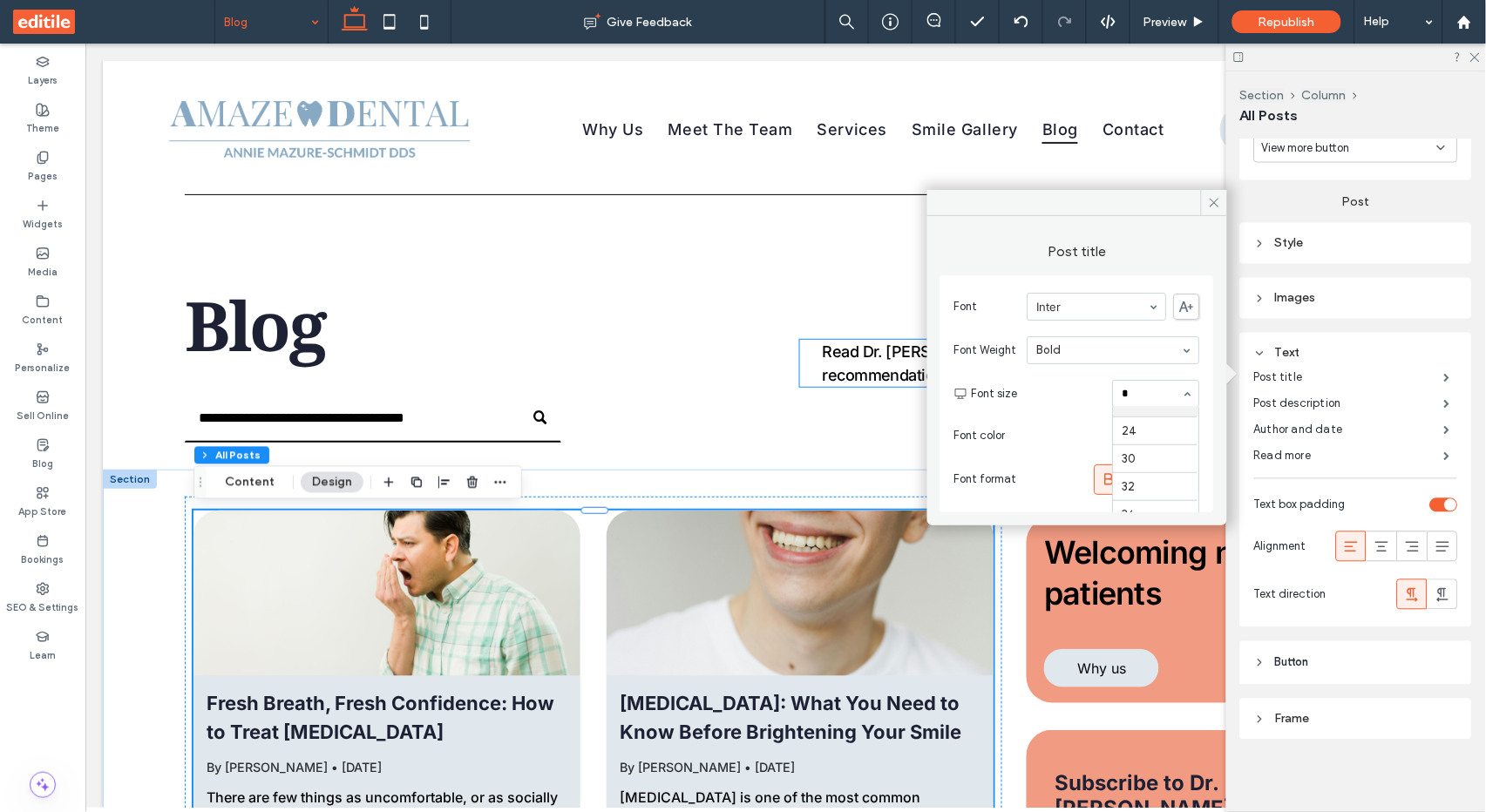
scroll to position [32, 0]
type input "**"
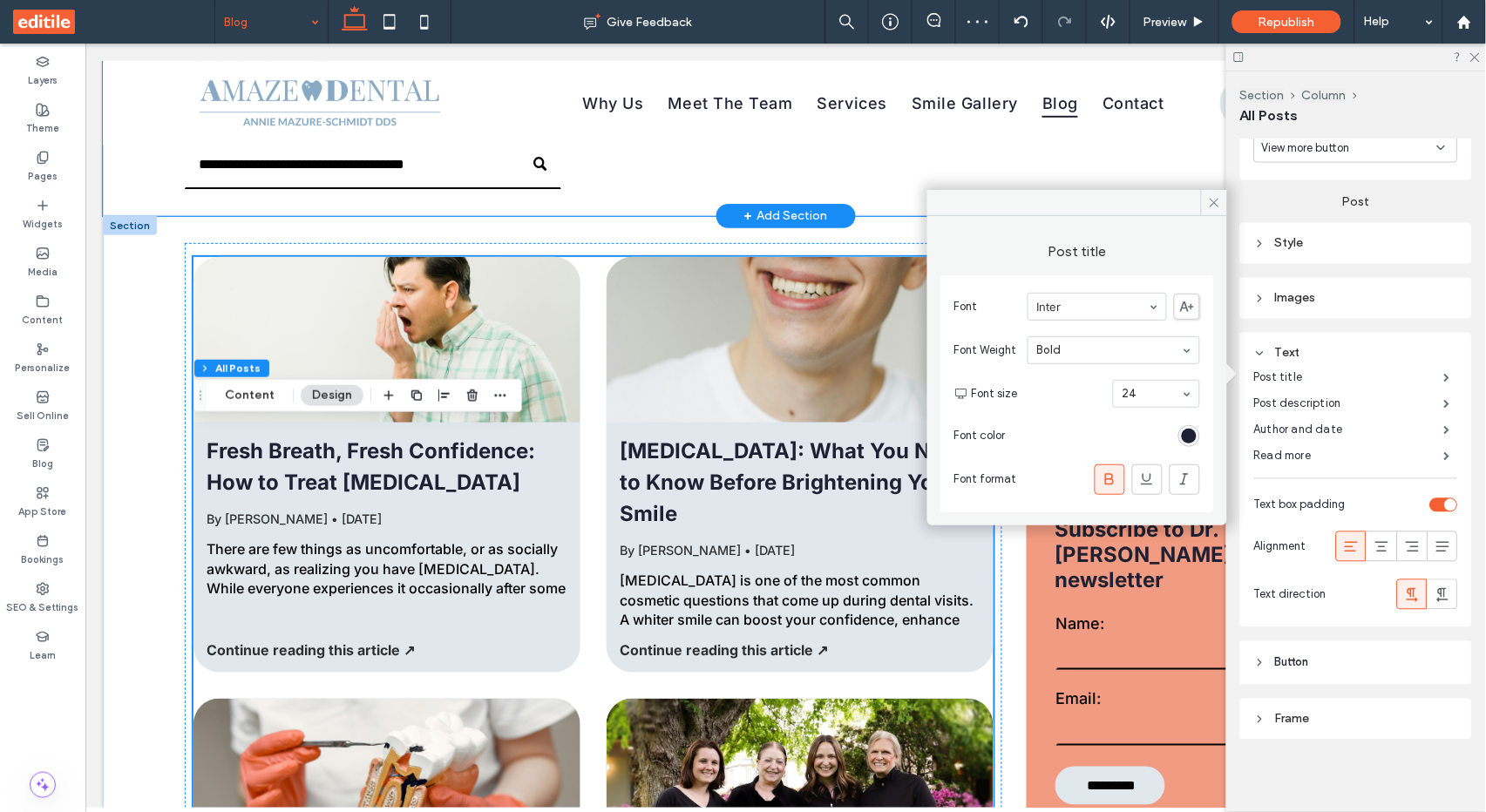
scroll to position [232, 0]
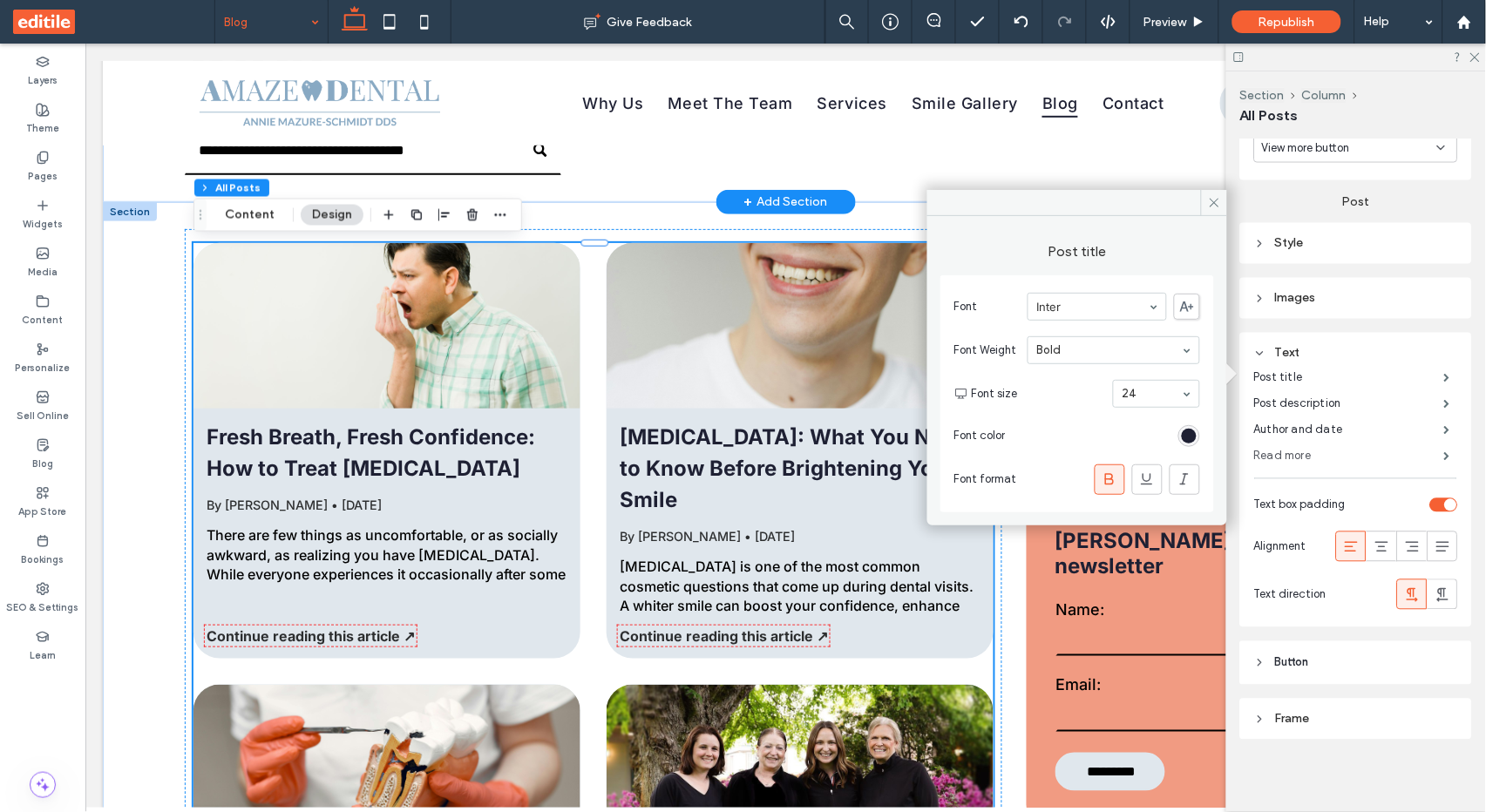
click at [1287, 455] on label "Read more" at bounding box center [1348, 456] width 190 height 34
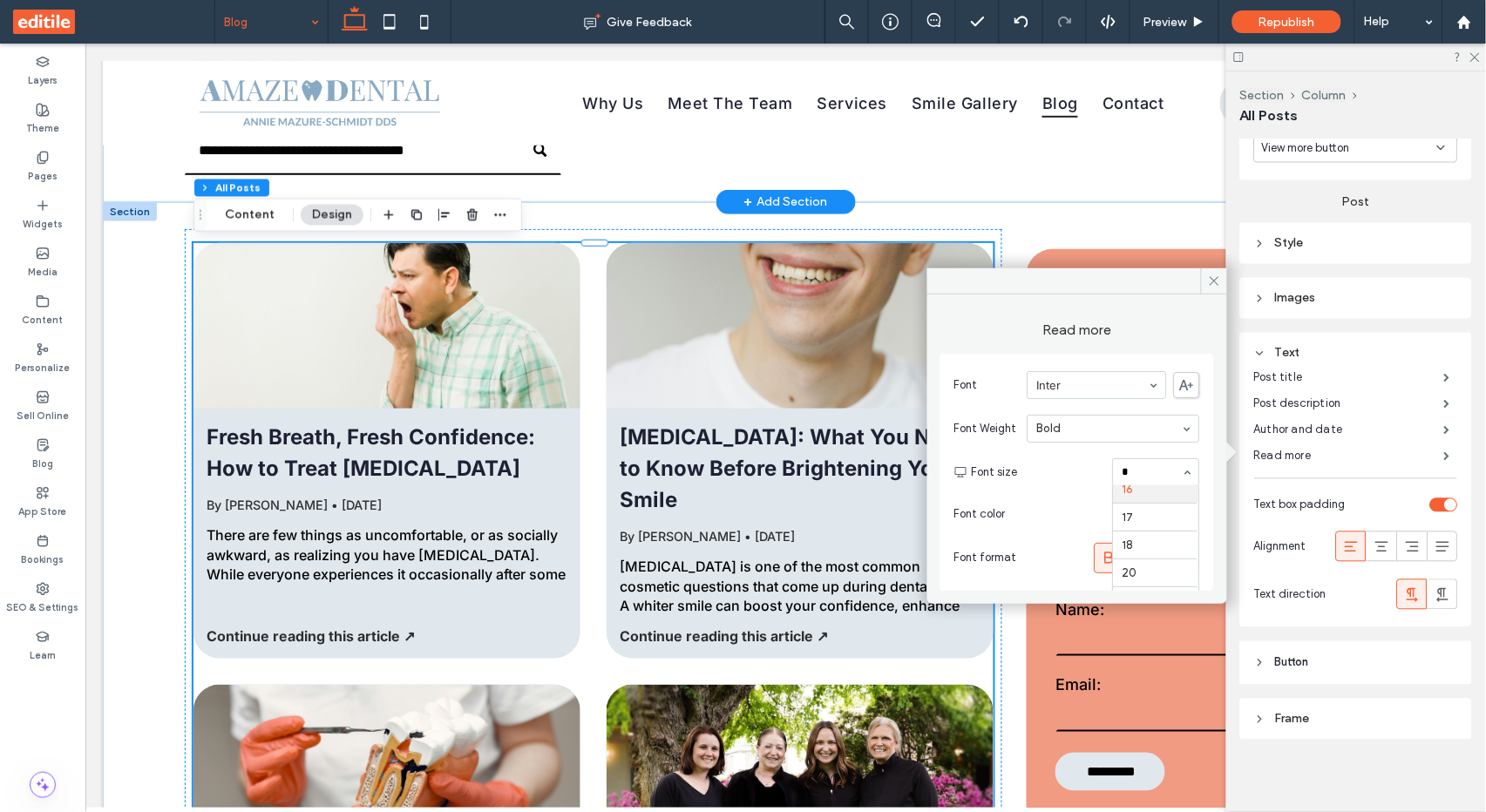
scroll to position [120, 0]
type input "**"
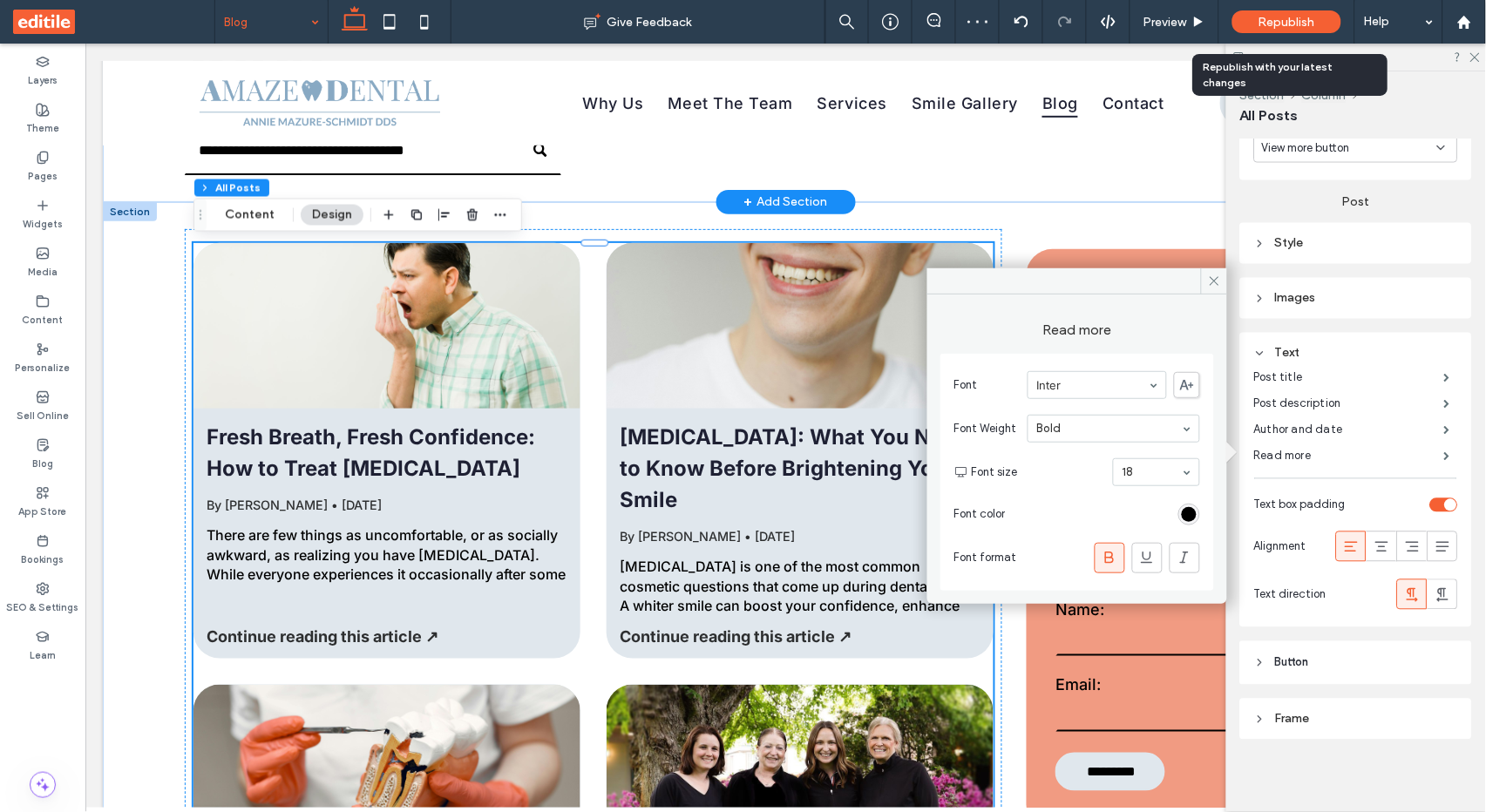
click at [1286, 21] on span "Republish" at bounding box center [1286, 22] width 56 height 15
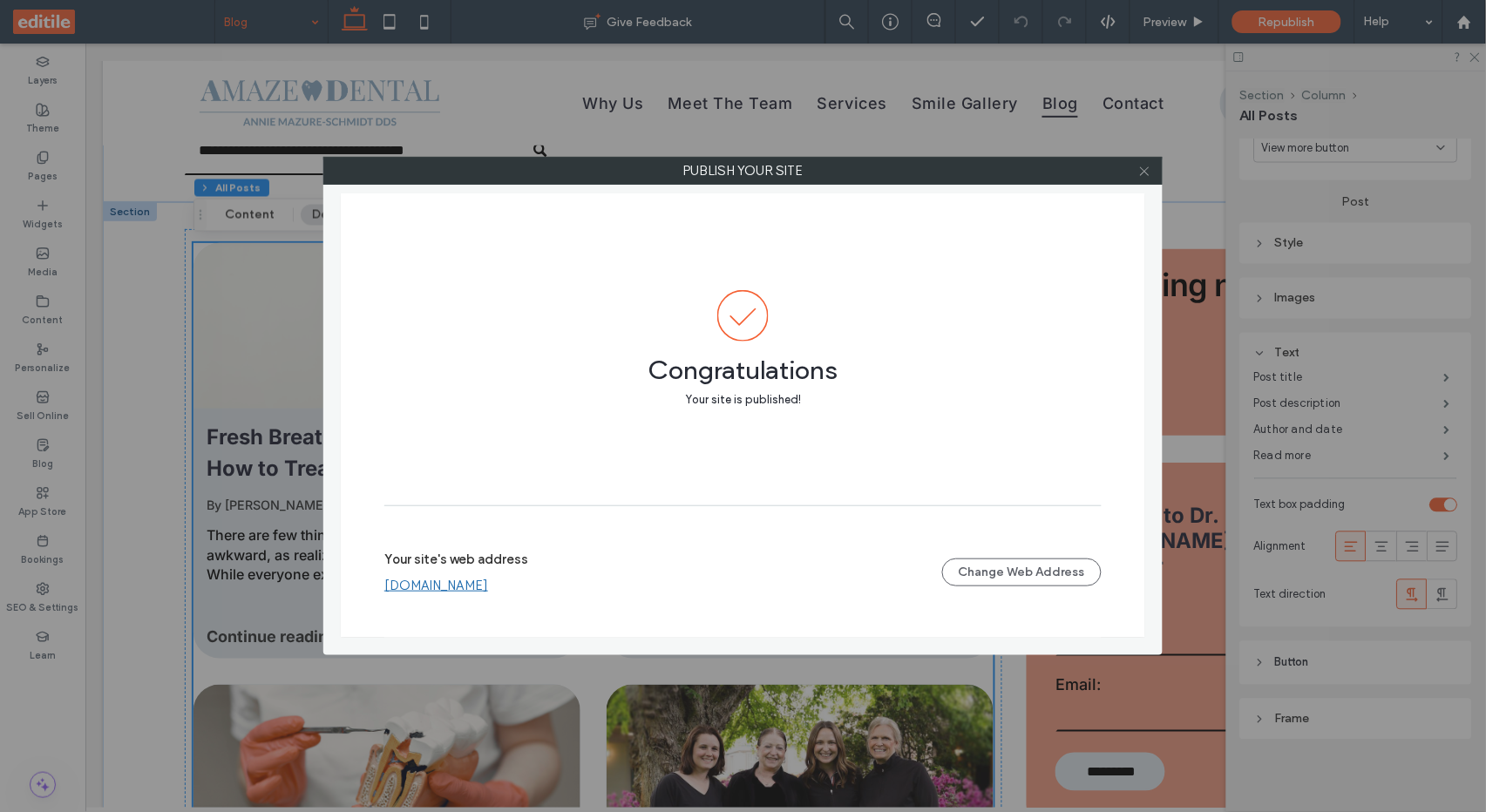
click at [1146, 166] on icon at bounding box center [1145, 171] width 13 height 13
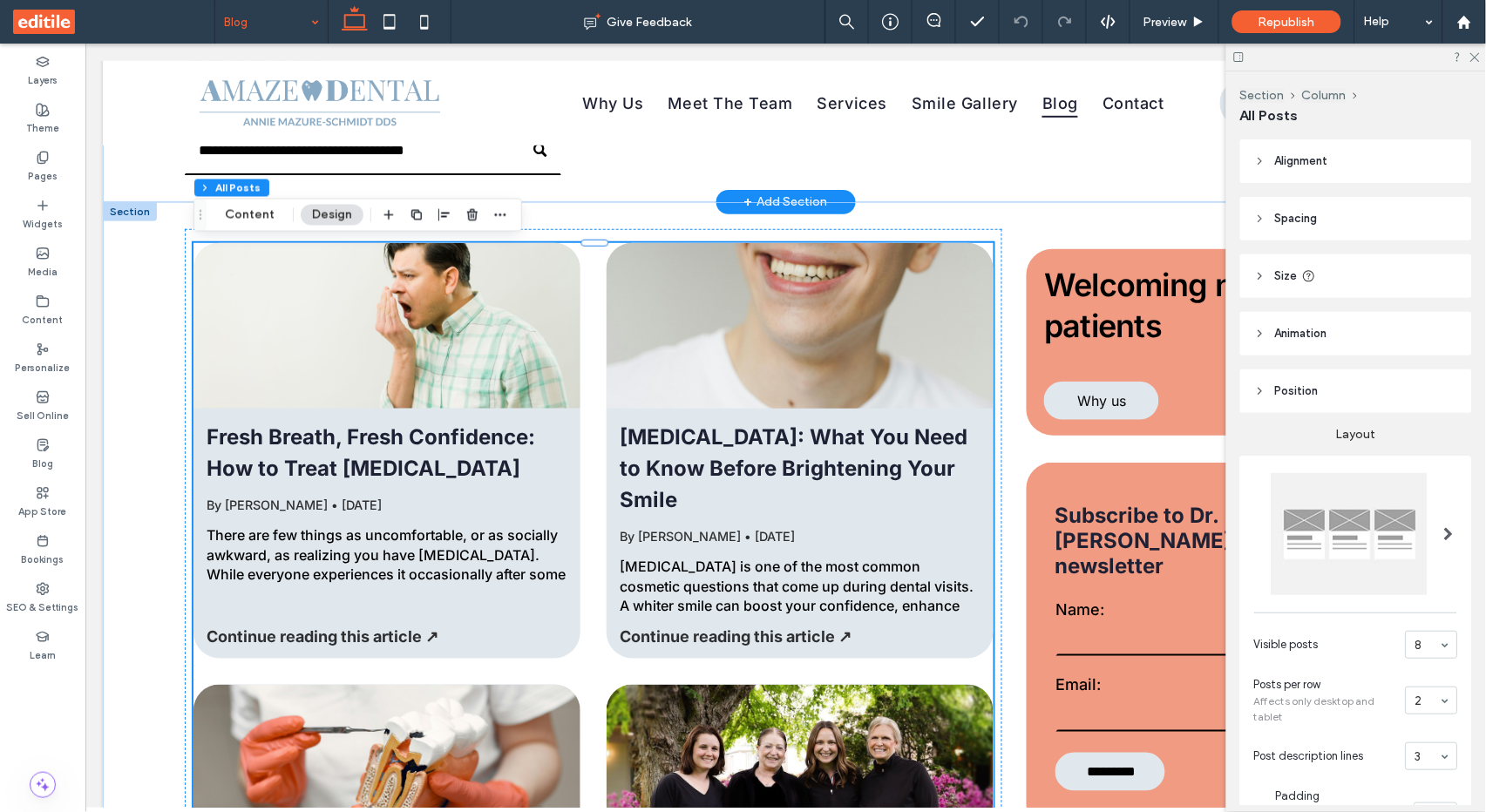
click at [807, 558] on div "[MEDICAL_DATA] is one of the most common cosmetic questions that come up during…" at bounding box center [799, 583] width 360 height 57
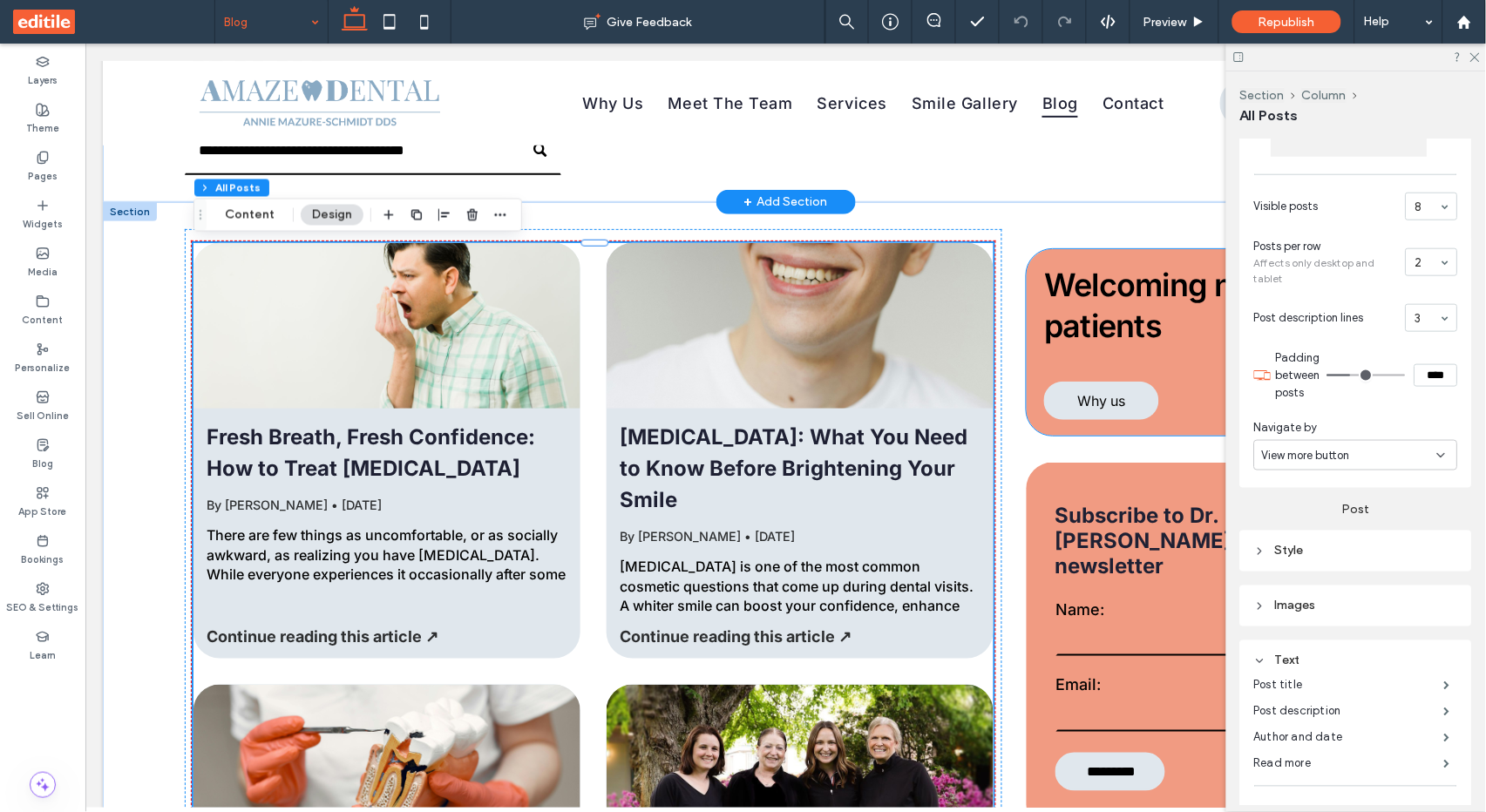
scroll to position [448, 0]
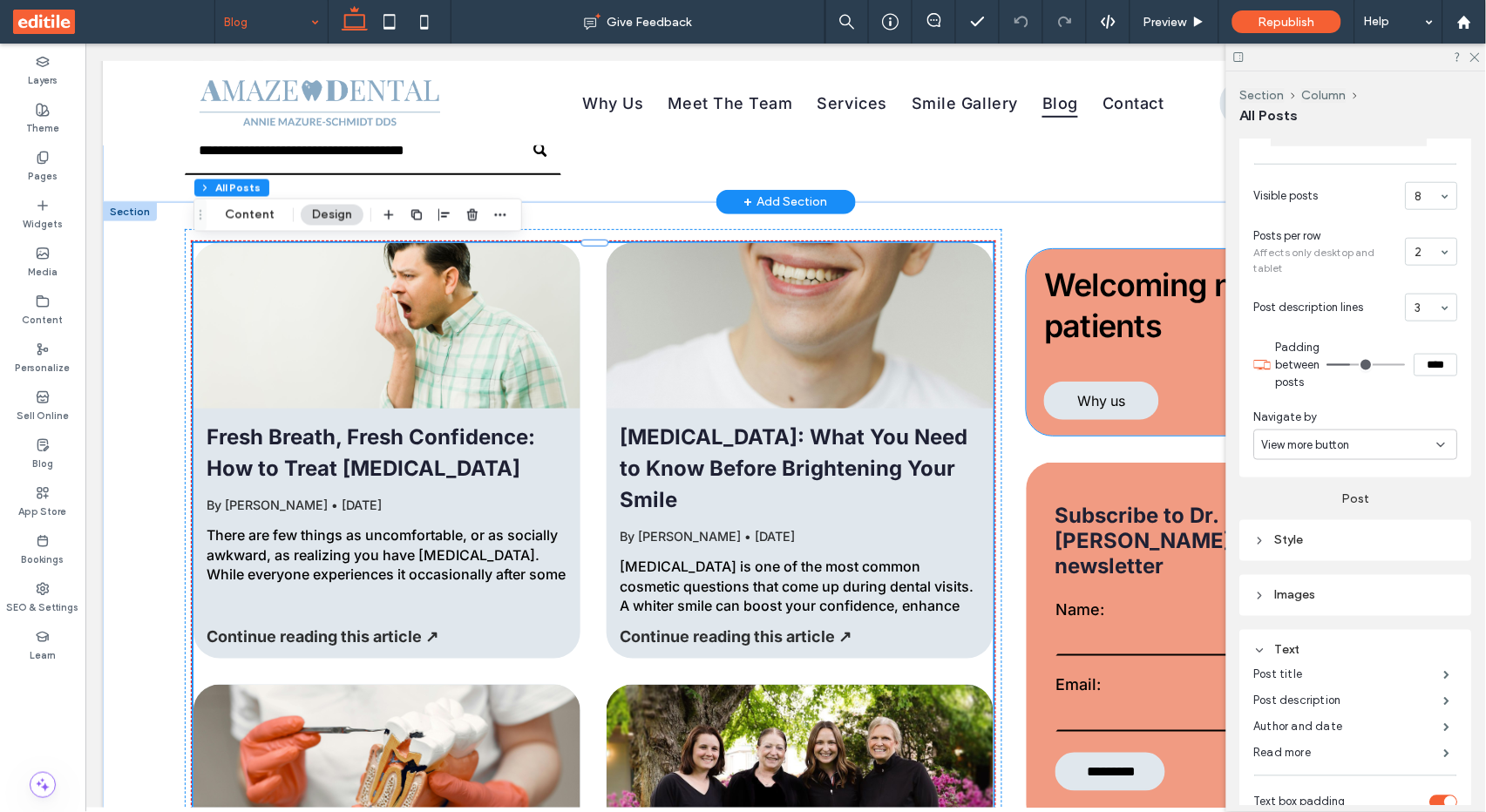
click at [1447, 440] on icon at bounding box center [1441, 445] width 14 height 14
click at [1457, 416] on div "Navigate by" at bounding box center [1355, 416] width 204 height 17
click at [1372, 442] on div "View more button" at bounding box center [1349, 445] width 175 height 17
click at [1404, 413] on div "Navigate by" at bounding box center [1355, 416] width 204 height 17
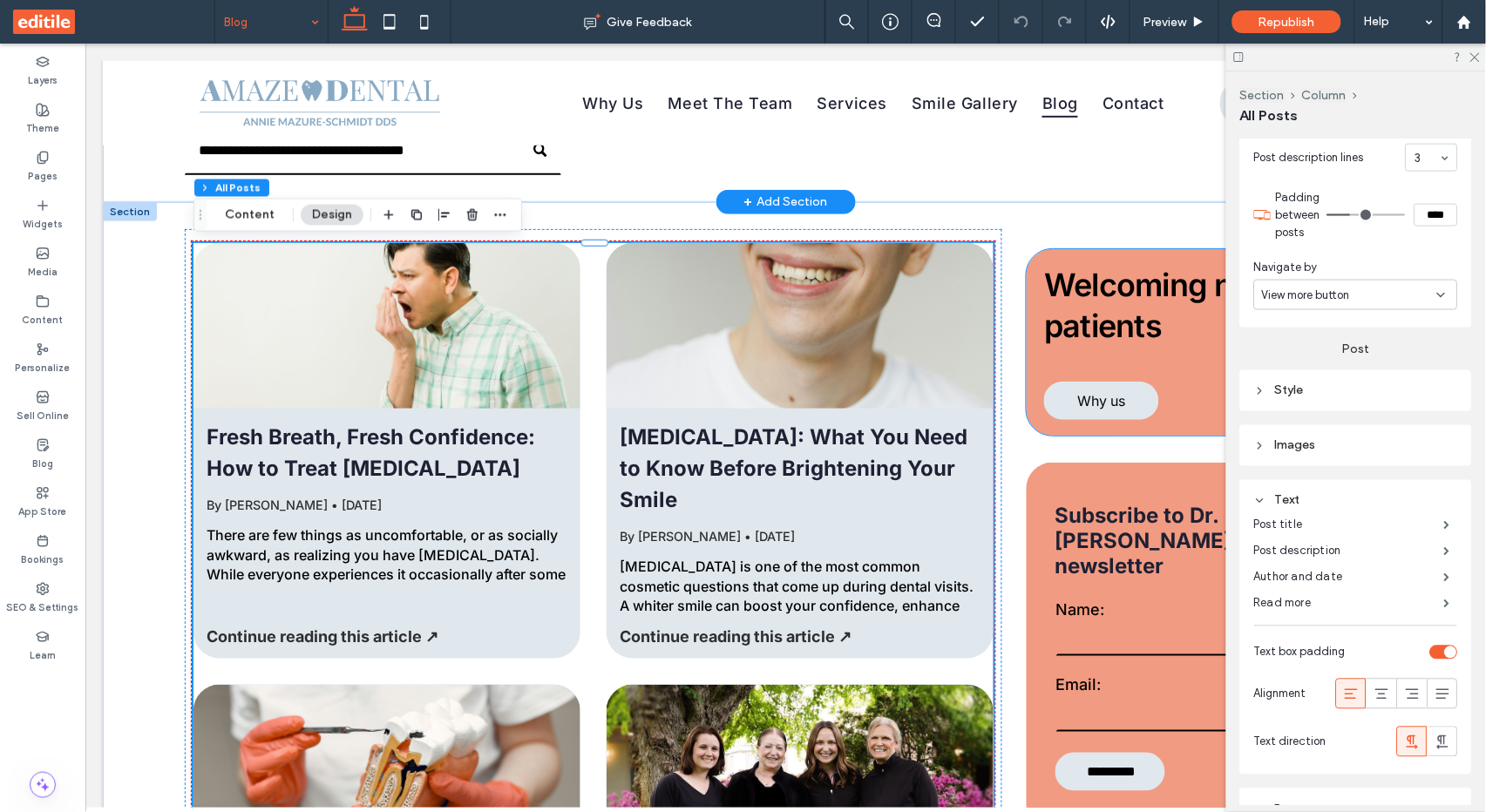
scroll to position [602, 0]
click at [1334, 443] on div "Images" at bounding box center [1355, 442] width 204 height 15
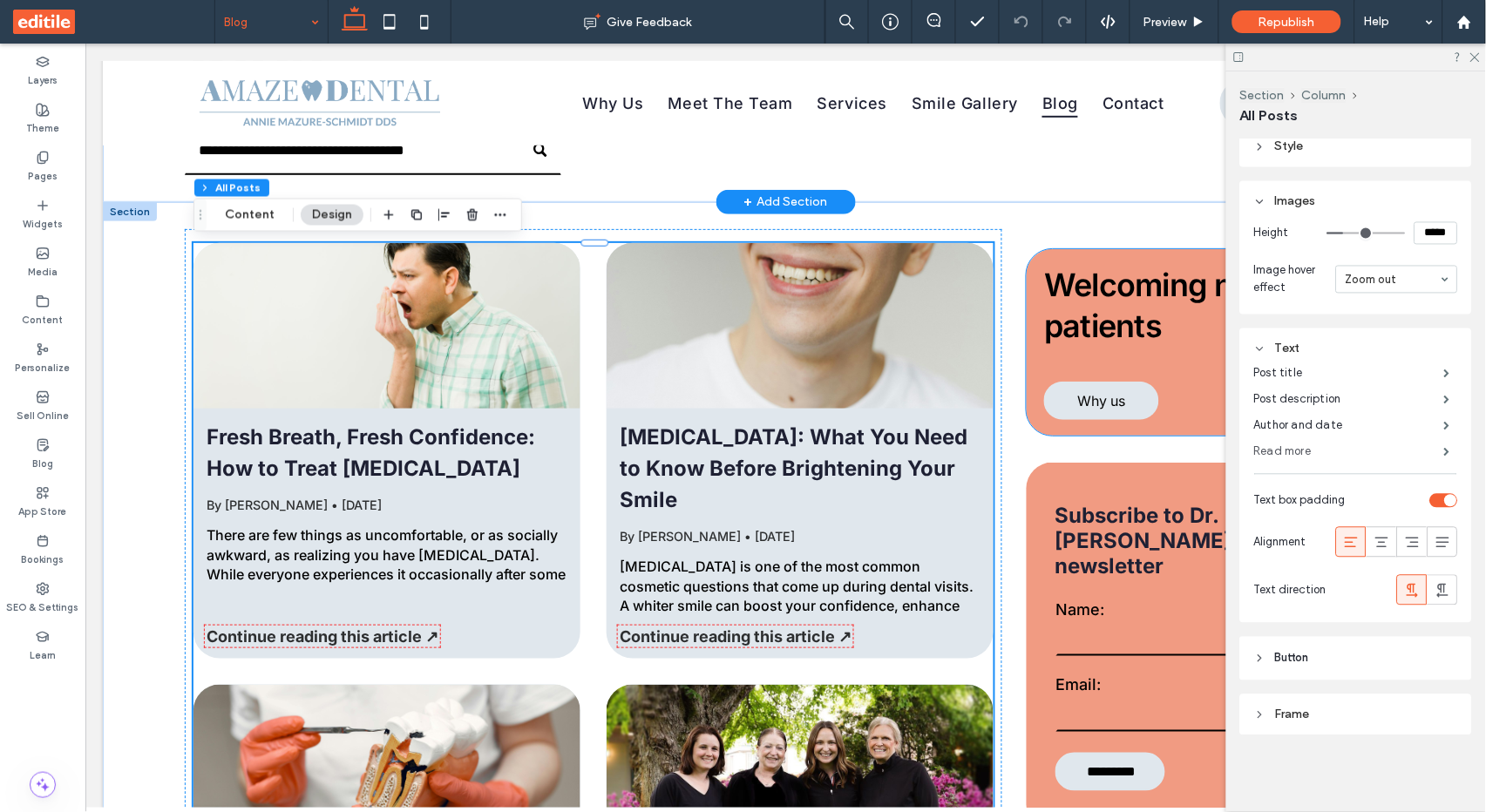
scroll to position [839, 0]
click at [1305, 715] on div "Frame" at bounding box center [1355, 717] width 204 height 15
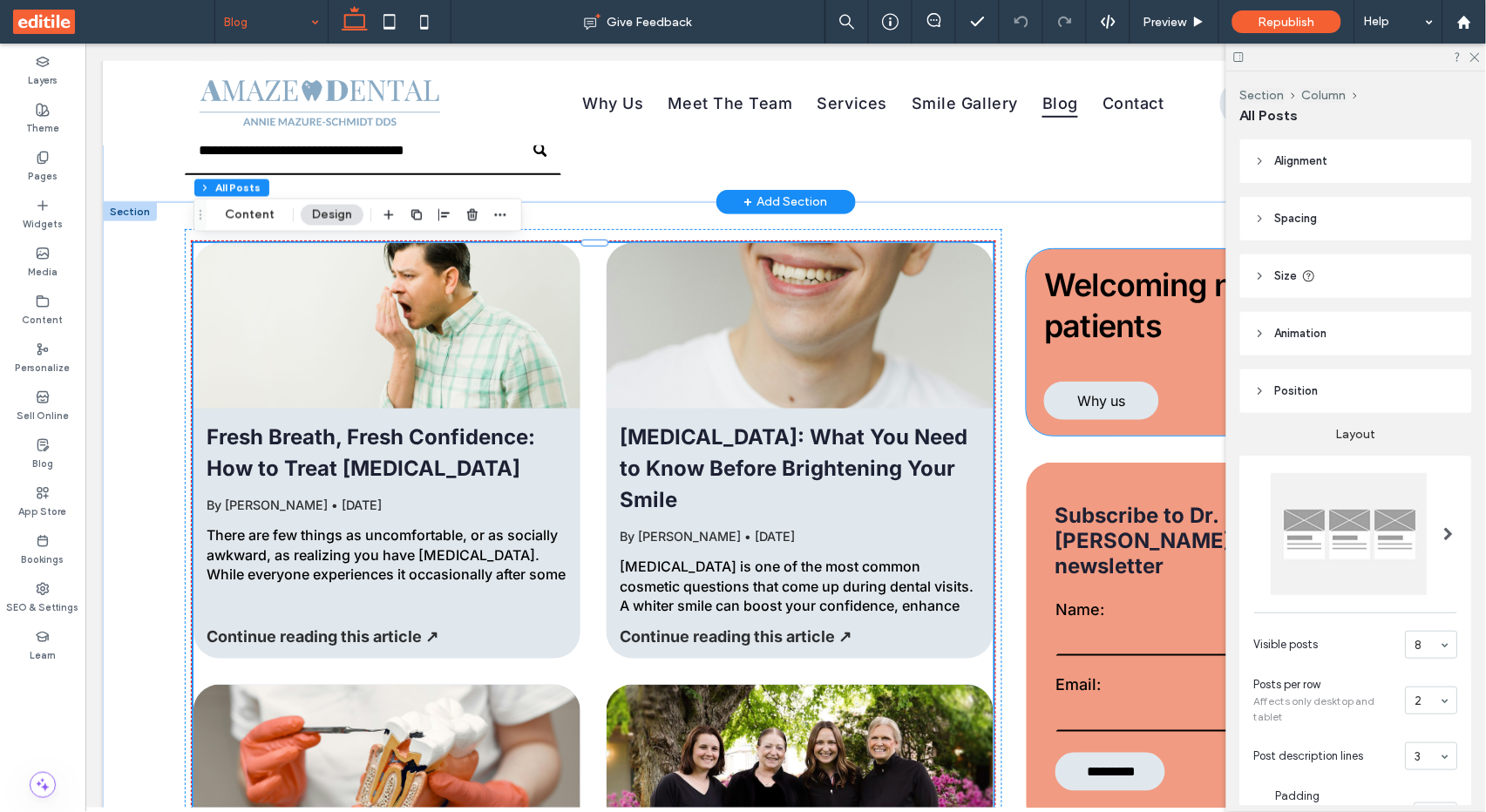
scroll to position [0, 0]
click at [1472, 54] on icon at bounding box center [1473, 56] width 11 height 11
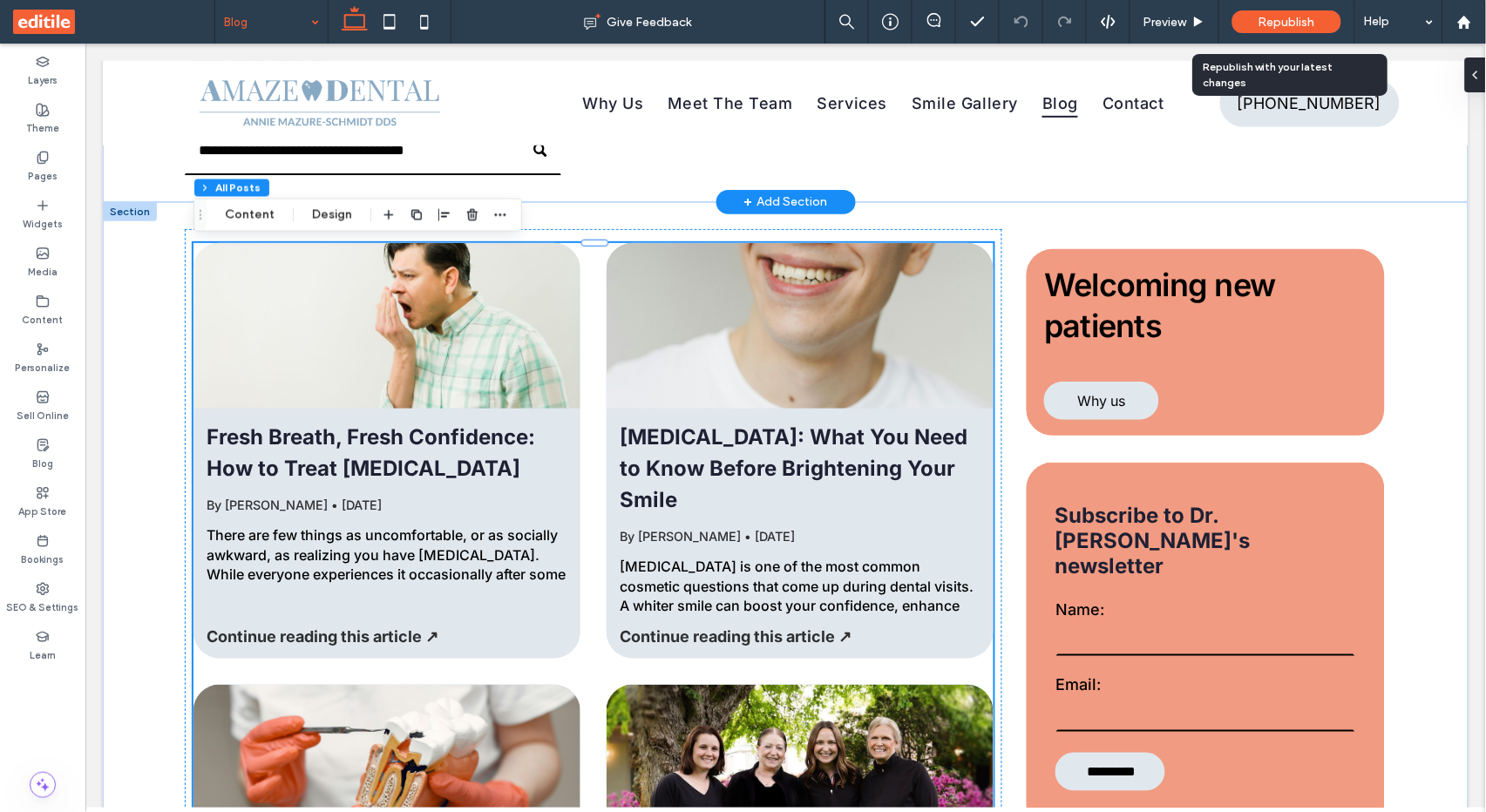
click at [1276, 22] on span "Republish" at bounding box center [1286, 22] width 56 height 15
